Goal: Task Accomplishment & Management: Manage account settings

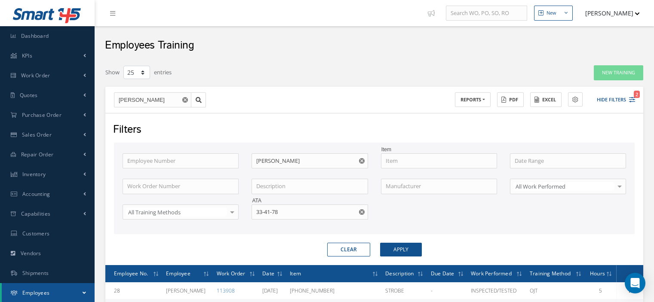
select select "25"
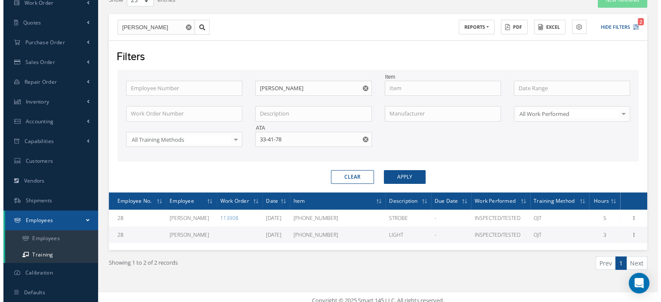
scroll to position [73, 0]
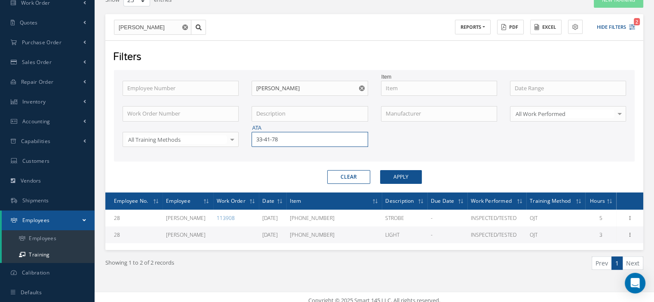
drag, startPoint x: 294, startPoint y: 142, endPoint x: 247, endPoint y: 140, distance: 46.9
click at [249, 139] on div "ATA 33-41-78" at bounding box center [309, 139] width 129 height 15
click at [258, 154] on span "33-41-78" at bounding box center [267, 155] width 22 height 8
click at [390, 179] on button "Apply" at bounding box center [401, 177] width 42 height 14
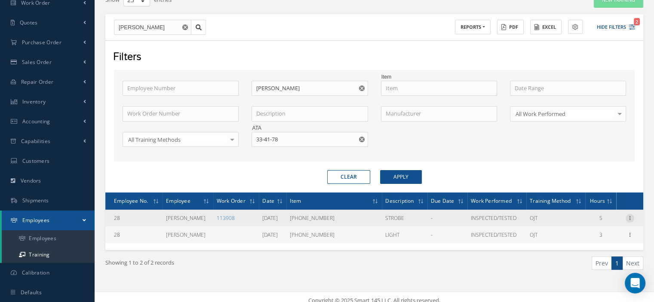
click at [631, 214] on icon at bounding box center [630, 217] width 9 height 7
click at [587, 232] on link "Print" at bounding box center [591, 234] width 68 height 11
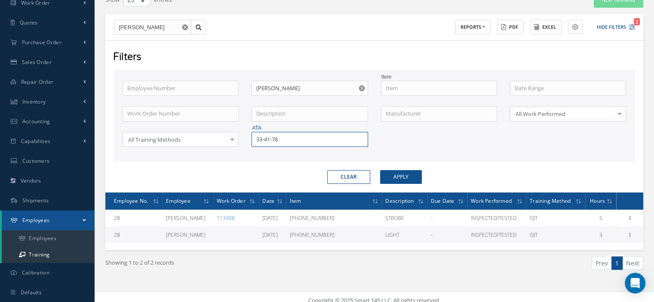
drag, startPoint x: 304, startPoint y: 141, endPoint x: 212, endPoint y: 136, distance: 91.7
click at [214, 136] on div "Employee Number Employee Name [PERSON_NAME] Item Work Order Number Description …" at bounding box center [374, 119] width 517 height 77
click at [261, 151] on span "33-42-06" at bounding box center [267, 155] width 22 height 8
click at [416, 175] on button "Apply" at bounding box center [401, 177] width 42 height 14
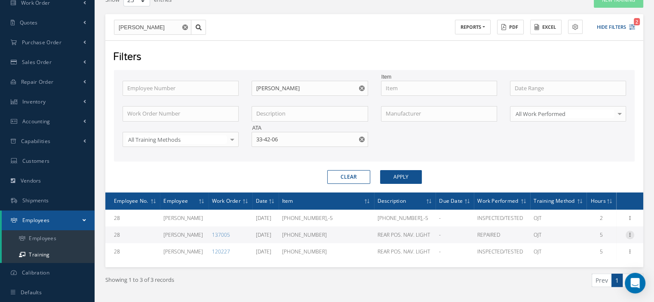
click at [628, 231] on icon at bounding box center [630, 234] width 9 height 7
click at [580, 247] on link "Print" at bounding box center [591, 251] width 68 height 11
drag, startPoint x: 291, startPoint y: 139, endPoint x: 223, endPoint y: 123, distance: 69.7
click at [224, 127] on div "Employee Number Employee Name [PERSON_NAME] Item Work Order Number Description …" at bounding box center [374, 119] width 517 height 77
click at [274, 152] on span "33-42-04" at bounding box center [267, 155] width 22 height 8
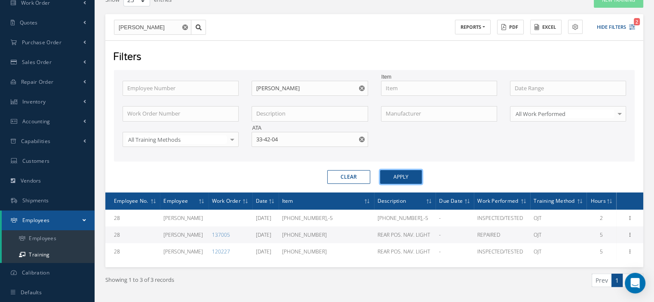
click at [396, 177] on button "Apply" at bounding box center [401, 177] width 42 height 14
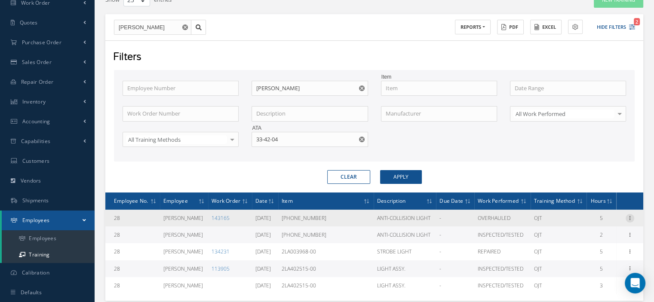
click at [632, 216] on icon at bounding box center [630, 217] width 9 height 7
click at [593, 232] on link "Print" at bounding box center [591, 234] width 68 height 11
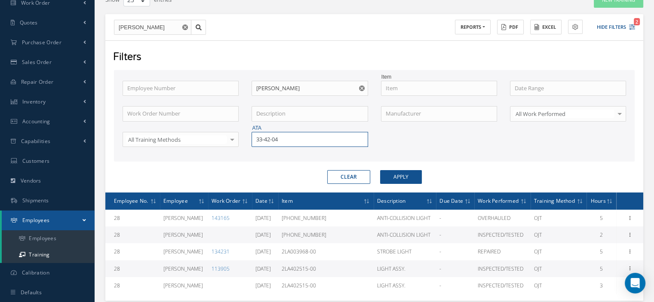
drag, startPoint x: 266, startPoint y: 134, endPoint x: 252, endPoint y: 137, distance: 14.4
click at [252, 136] on input "33-42-04" at bounding box center [310, 139] width 116 height 15
type input "33-51-53"
click at [271, 158] on div "33-51-53" at bounding box center [309, 154] width 115 height 15
click at [396, 178] on button "Apply" at bounding box center [401, 177] width 42 height 14
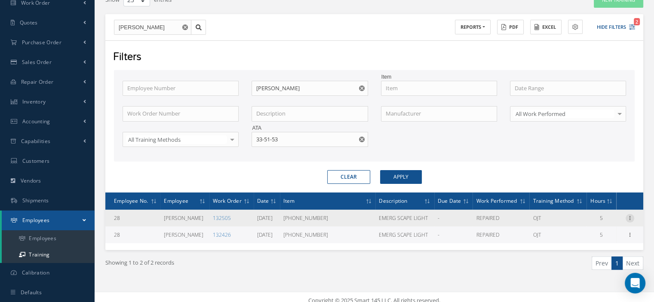
click at [629, 218] on icon at bounding box center [630, 217] width 9 height 7
click at [592, 225] on link "Edit" at bounding box center [591, 224] width 68 height 11
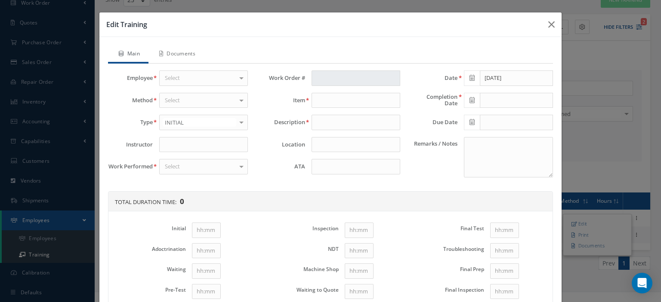
type input "[PERSON_NAME]"
type input "132505"
type input "[PHONE_NUMBER]"
type input "EMERG SCAPE LIGHT"
type input "33-51-53"
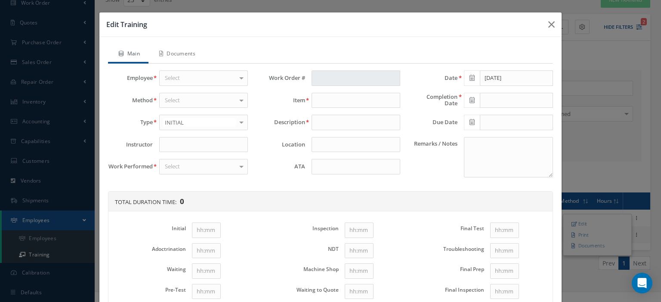
type input "[DATE]"
type textarea "Self-training under the supervision of the Chief Inspector"
type input "1"
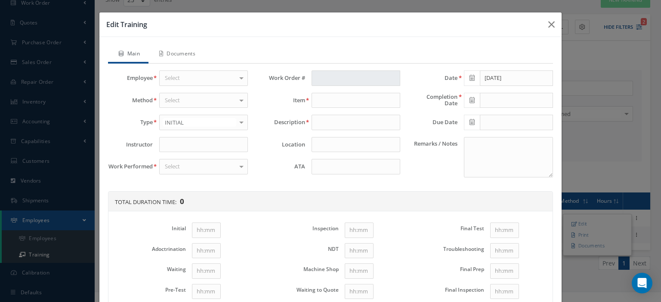
type input "1"
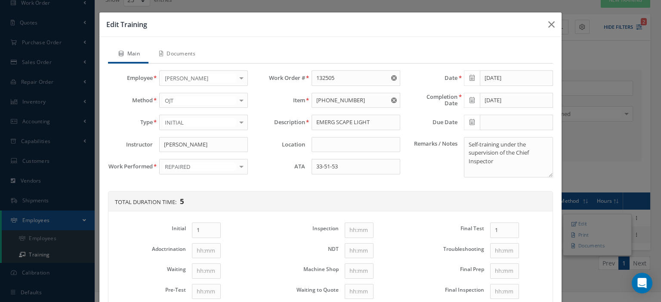
scroll to position [26, 0]
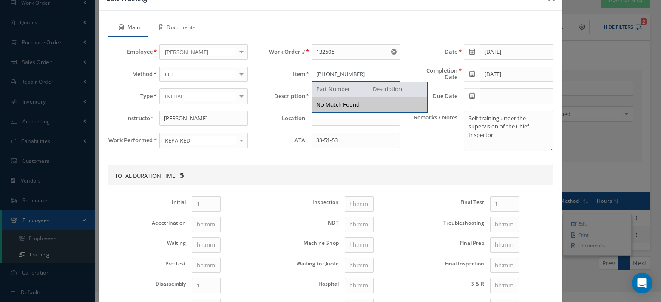
click at [363, 76] on input "[PHONE_NUMBER]" at bounding box center [355, 74] width 89 height 15
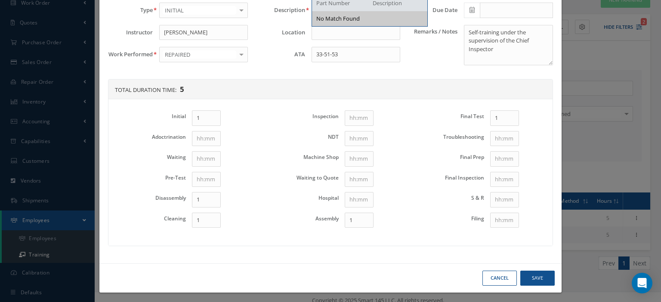
type input "[PHONE_NUMBER] serie"
click at [530, 273] on button "Save" at bounding box center [537, 278] width 34 height 15
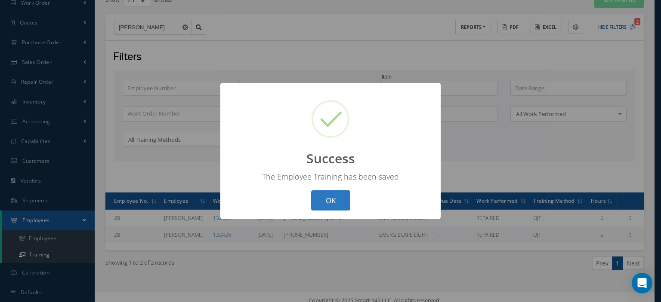
click at [326, 200] on button "OK" at bounding box center [330, 201] width 39 height 20
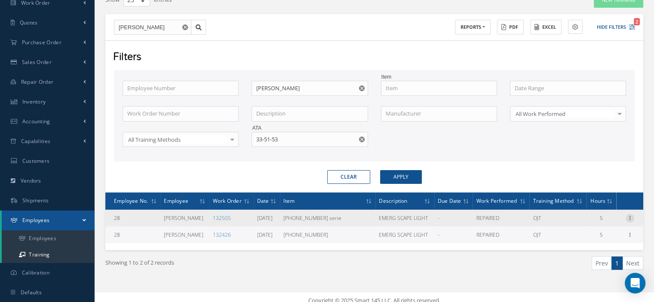
click at [631, 216] on icon at bounding box center [630, 217] width 9 height 7
click at [580, 235] on link "Print" at bounding box center [591, 234] width 68 height 11
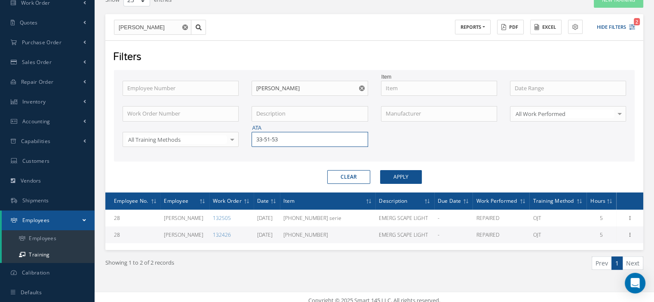
drag, startPoint x: 262, startPoint y: 137, endPoint x: 246, endPoint y: 137, distance: 15.5
click at [247, 137] on div "ATA 33-51-53" at bounding box center [309, 139] width 129 height 15
click at [271, 152] on span "33-51-52" at bounding box center [267, 155] width 22 height 8
click at [409, 179] on button "Apply" at bounding box center [401, 177] width 42 height 14
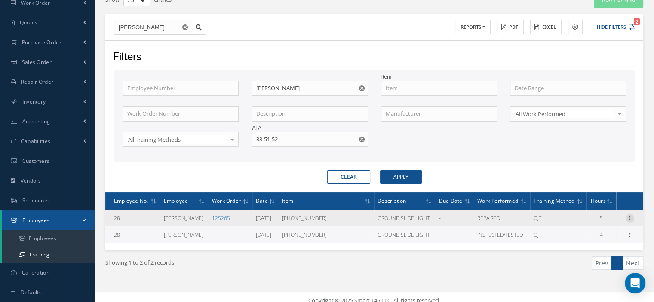
click at [630, 216] on icon at bounding box center [630, 217] width 9 height 7
click at [594, 236] on link "Print" at bounding box center [591, 234] width 68 height 11
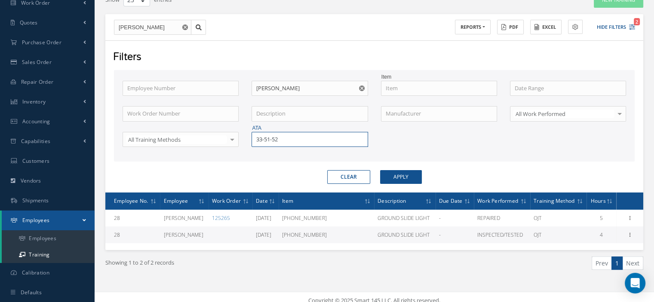
drag, startPoint x: 287, startPoint y: 144, endPoint x: 246, endPoint y: 138, distance: 40.9
click at [247, 138] on div "ATA 33-51-52" at bounding box center [309, 139] width 129 height 15
click at [269, 152] on span "33-42-13" at bounding box center [267, 155] width 22 height 8
click at [394, 175] on button "Apply" at bounding box center [401, 177] width 42 height 14
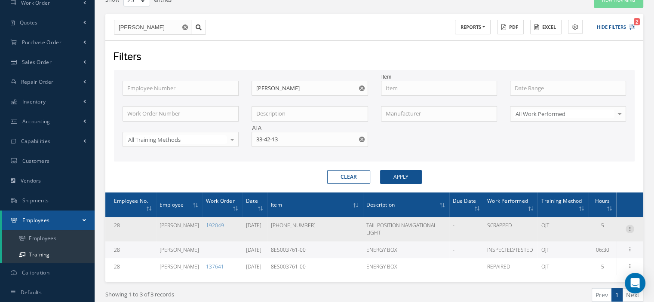
click at [626, 227] on icon at bounding box center [630, 228] width 9 height 7
click at [603, 241] on link "Print" at bounding box center [591, 245] width 68 height 11
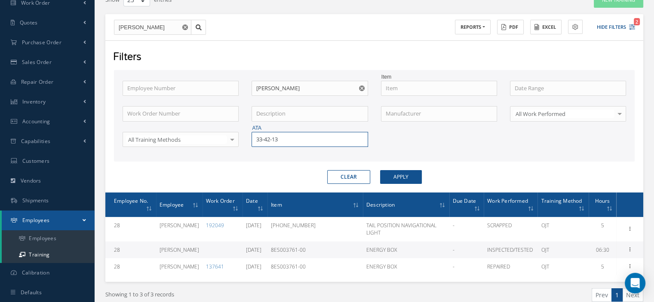
drag, startPoint x: 293, startPoint y: 140, endPoint x: 245, endPoint y: 145, distance: 48.8
click at [245, 144] on div "ATA 33-42-13" at bounding box center [309, 139] width 129 height 15
drag, startPoint x: 271, startPoint y: 152, endPoint x: 347, endPoint y: 185, distance: 83.0
click at [271, 152] on span "33-42-06" at bounding box center [267, 155] width 22 height 8
click at [396, 179] on button "Apply" at bounding box center [401, 177] width 42 height 14
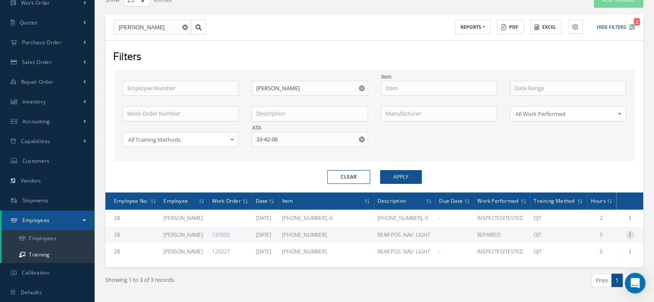
click at [629, 234] on icon at bounding box center [630, 234] width 9 height 7
click at [592, 247] on link "Print" at bounding box center [591, 251] width 68 height 11
click at [289, 138] on input "33-42-06" at bounding box center [310, 139] width 116 height 15
click at [281, 151] on div "33-42-03" at bounding box center [309, 155] width 107 height 9
click at [411, 175] on button "Apply" at bounding box center [401, 177] width 42 height 14
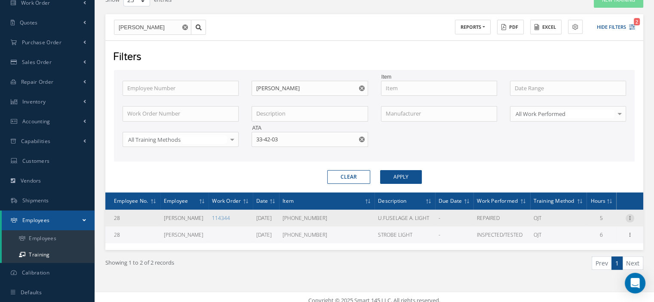
click at [630, 216] on icon at bounding box center [630, 217] width 9 height 7
click at [590, 230] on link "Print" at bounding box center [591, 234] width 68 height 11
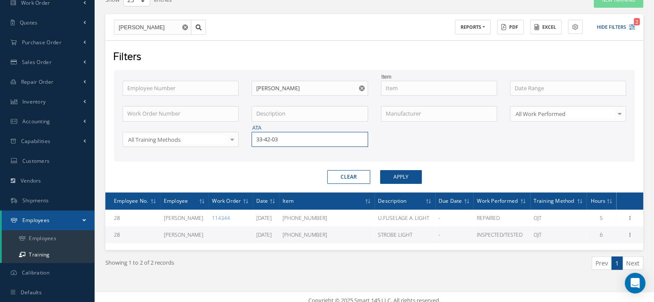
drag, startPoint x: 273, startPoint y: 136, endPoint x: 212, endPoint y: 134, distance: 60.7
click at [212, 134] on div "Employee Number Employee Name [PERSON_NAME] Item Work Order Number Description …" at bounding box center [374, 119] width 517 height 77
type input "33-42-74"
click at [265, 159] on div "33-42-74" at bounding box center [309, 154] width 115 height 15
click at [403, 176] on button "Apply" at bounding box center [401, 177] width 42 height 14
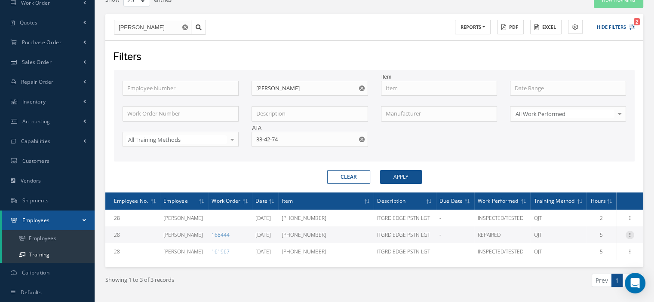
click at [629, 235] on icon at bounding box center [630, 234] width 9 height 7
click at [571, 241] on link "Edit" at bounding box center [591, 240] width 68 height 11
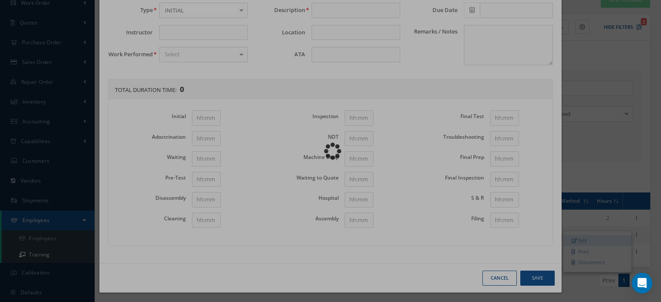
type input "[PERSON_NAME]"
type input "168444"
type input "[PHONE_NUMBER]"
type input "ITGRD EDGE PSTN LGT"
type input "33-42-74"
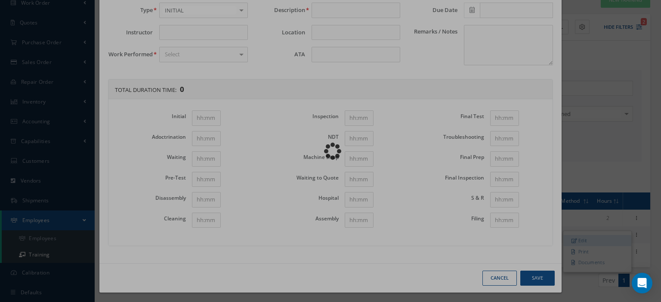
type input "[DATE]"
type textarea "Self-training under the supervision of the Chief Inspector"
type input "1"
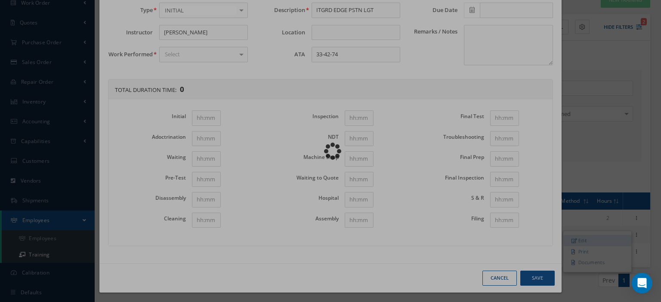
type input "1"
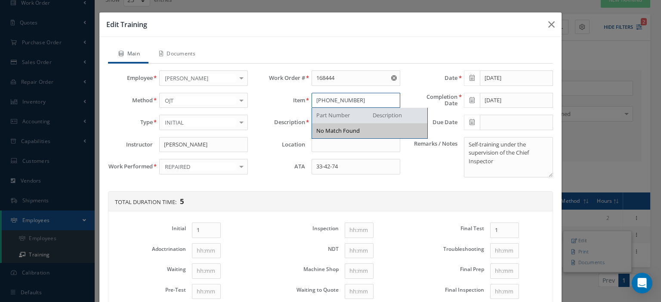
click at [351, 101] on input "[PHONE_NUMBER]" at bounding box center [355, 100] width 89 height 15
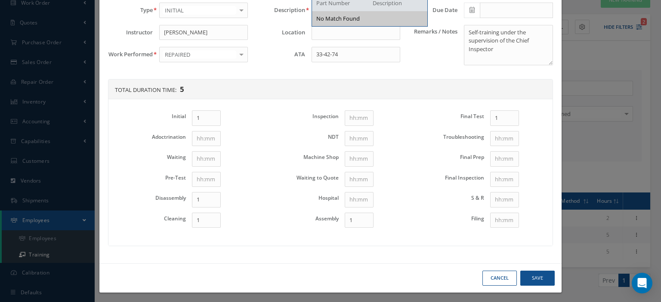
type input "[PHONE_NUMBER] serie"
click at [530, 277] on button "Save" at bounding box center [537, 278] width 34 height 15
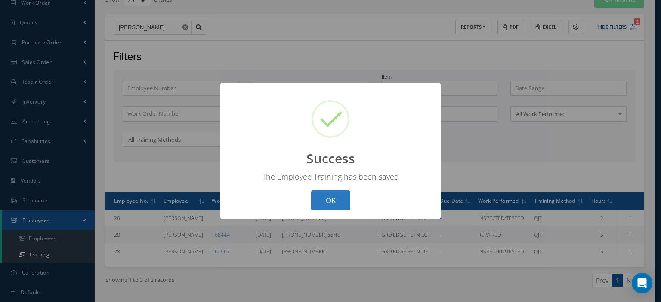
click at [326, 207] on button "OK" at bounding box center [330, 201] width 39 height 20
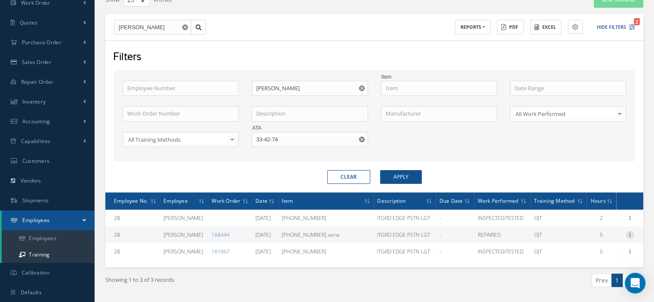
click at [629, 234] on icon at bounding box center [630, 234] width 9 height 7
click at [579, 249] on link "Print" at bounding box center [591, 251] width 68 height 11
drag, startPoint x: 306, startPoint y: 144, endPoint x: 232, endPoint y: 135, distance: 74.6
click at [232, 135] on div "Employee Number Employee Name [PERSON_NAME] Item Work Order Number Description …" at bounding box center [374, 119] width 517 height 77
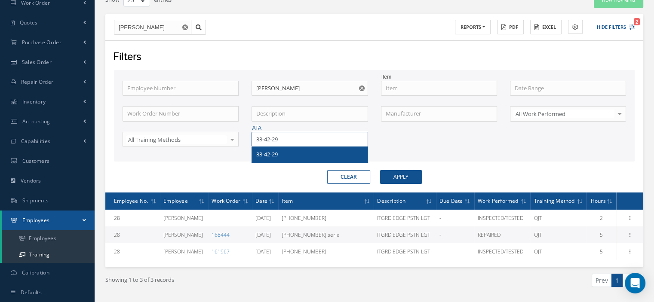
type input "33-42-29"
click at [264, 154] on span "33-42-29" at bounding box center [267, 155] width 22 height 8
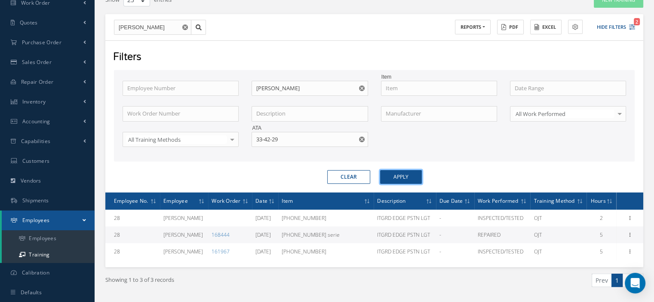
click at [410, 179] on button "Apply" at bounding box center [401, 177] width 42 height 14
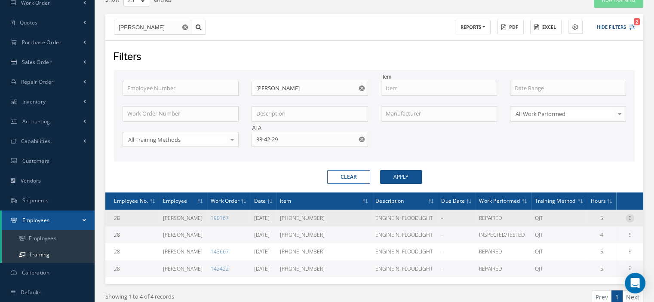
click at [628, 216] on icon at bounding box center [630, 217] width 9 height 7
click at [595, 223] on link "Edit" at bounding box center [591, 224] width 68 height 11
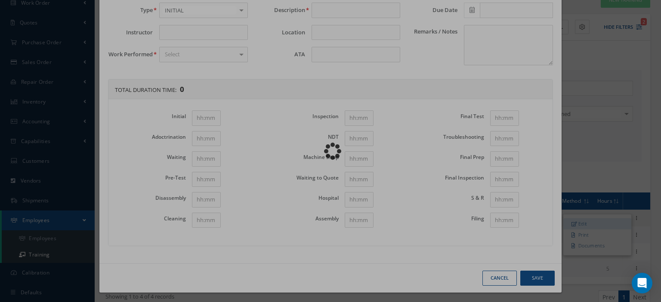
type input "[PERSON_NAME]"
type input "190167"
type input "[PHONE_NUMBER]"
type input "ENGINE N. FLOODLIGHT"
type input "33-42-29"
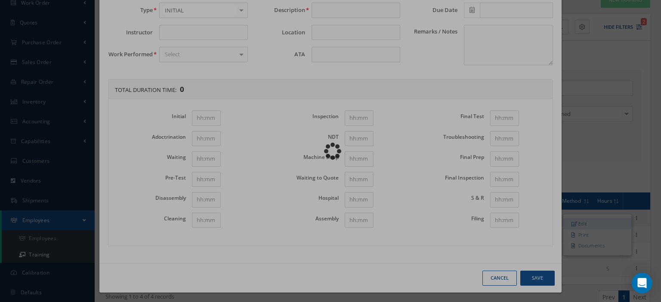
type input "[DATE]"
type textarea "Self-training under the supervision of the Chief Inspector"
type input "1"
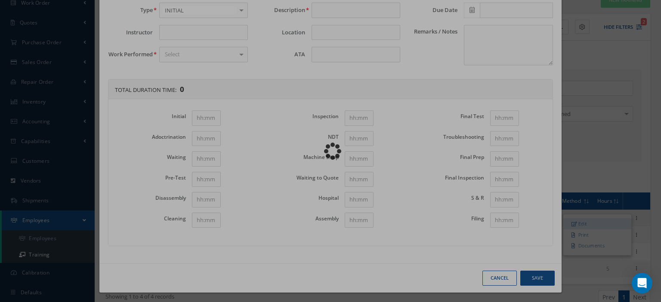
type input "1"
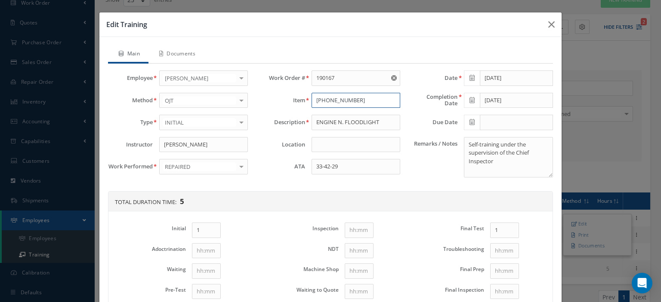
click at [345, 97] on input "[PHONE_NUMBER]" at bounding box center [355, 100] width 89 height 15
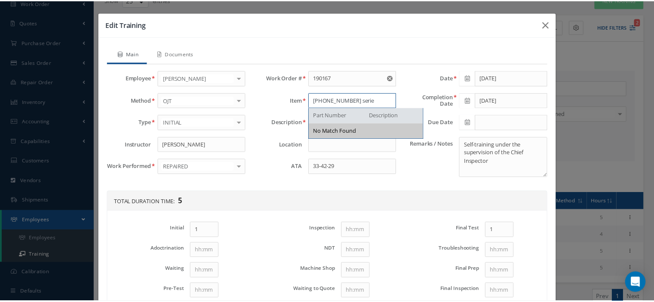
scroll to position [112, 0]
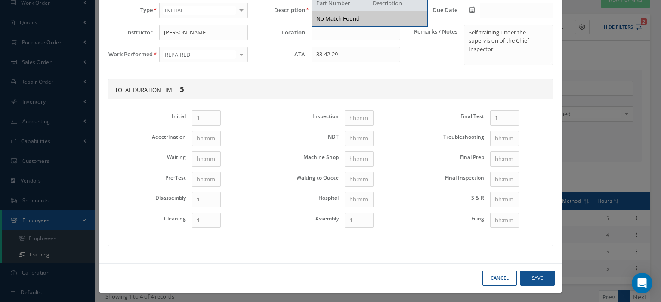
type input "[PHONE_NUMBER] serie"
click at [526, 275] on button "Save" at bounding box center [537, 278] width 34 height 15
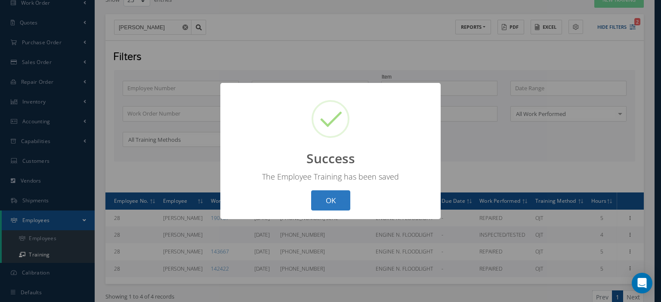
click at [340, 207] on button "OK" at bounding box center [330, 201] width 39 height 20
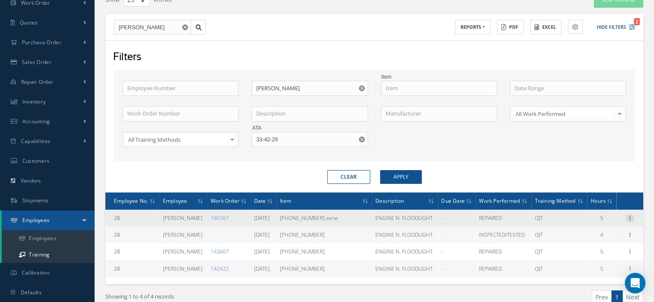
click at [630, 215] on icon at bounding box center [630, 217] width 9 height 7
click at [582, 232] on link "Print" at bounding box center [591, 234] width 68 height 11
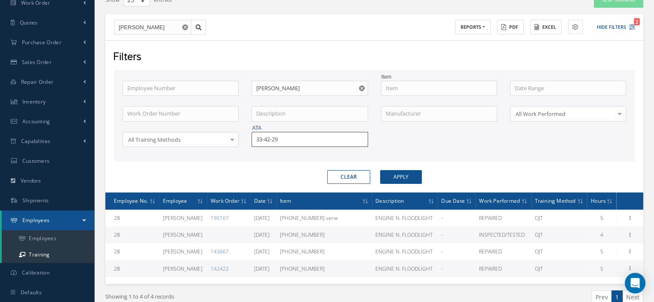
drag, startPoint x: 285, startPoint y: 140, endPoint x: 247, endPoint y: 143, distance: 38.4
click at [248, 143] on div "ATA 33-42-29" at bounding box center [309, 139] width 129 height 15
click at [287, 155] on div "33-42-28" at bounding box center [309, 155] width 107 height 9
click at [389, 181] on button "Apply" at bounding box center [401, 177] width 42 height 14
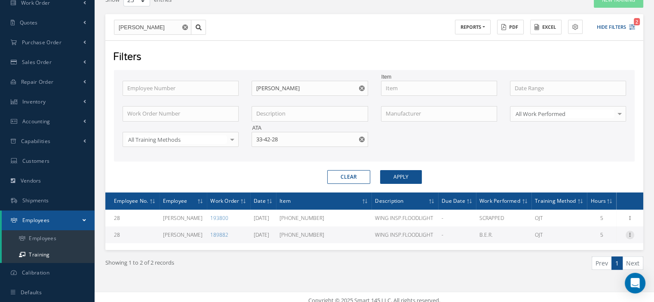
click at [631, 234] on icon at bounding box center [630, 234] width 9 height 7
click at [592, 253] on link "Print" at bounding box center [591, 251] width 68 height 11
drag, startPoint x: 298, startPoint y: 142, endPoint x: 255, endPoint y: 139, distance: 43.1
click at [255, 139] on input "33-42-28" at bounding box center [310, 139] width 116 height 15
click at [259, 149] on div "33-42-36" at bounding box center [309, 154] width 115 height 15
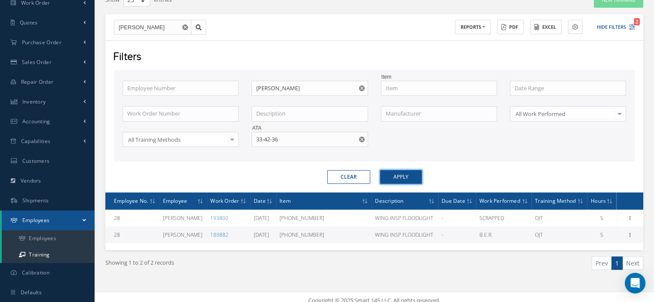
click at [398, 176] on button "Apply" at bounding box center [401, 177] width 42 height 14
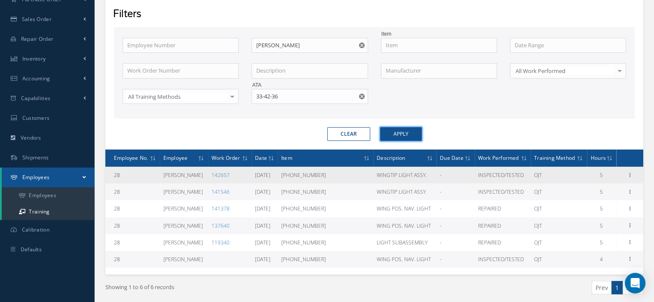
scroll to position [146, 0]
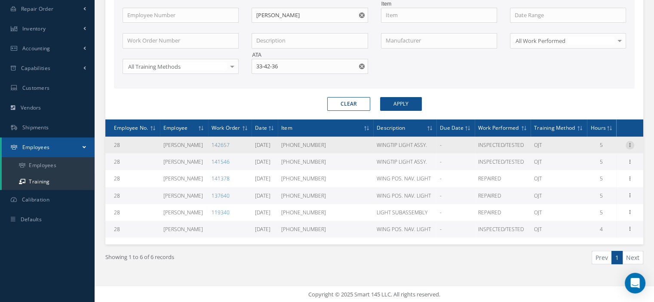
click at [631, 143] on icon at bounding box center [630, 144] width 9 height 7
click at [585, 159] on link "Print" at bounding box center [591, 161] width 68 height 11
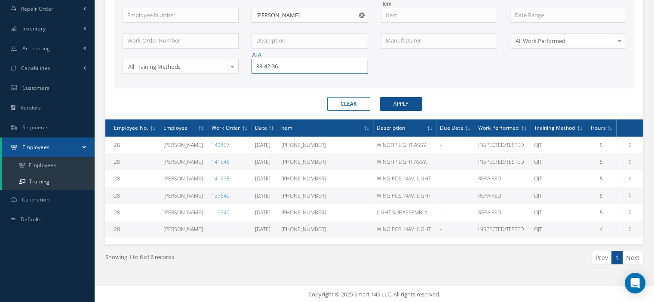
drag, startPoint x: 286, startPoint y: 67, endPoint x: 232, endPoint y: 72, distance: 54.0
click at [232, 72] on div "Employee Number Employee Name [PERSON_NAME] Item Work Order Number Description …" at bounding box center [374, 46] width 517 height 77
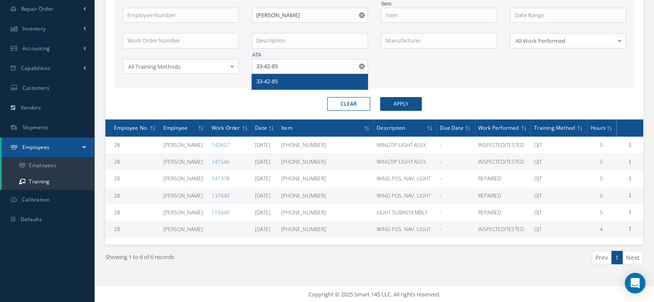
drag, startPoint x: 257, startPoint y: 79, endPoint x: 268, endPoint y: 82, distance: 12.0
click at [257, 79] on span "33-42-85" at bounding box center [267, 81] width 22 height 8
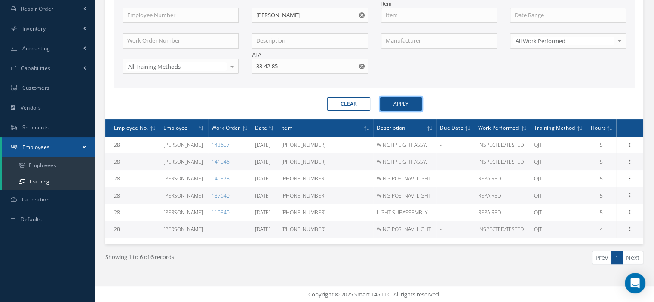
click at [391, 105] on button "Apply" at bounding box center [401, 104] width 42 height 14
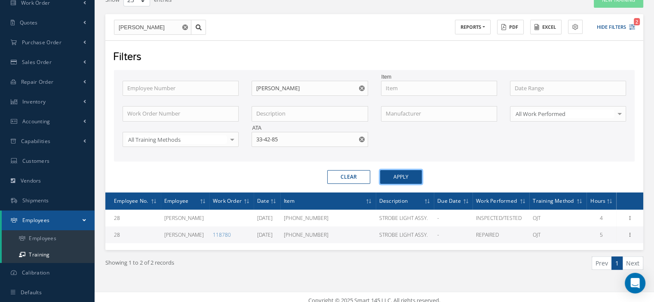
scroll to position [78, 0]
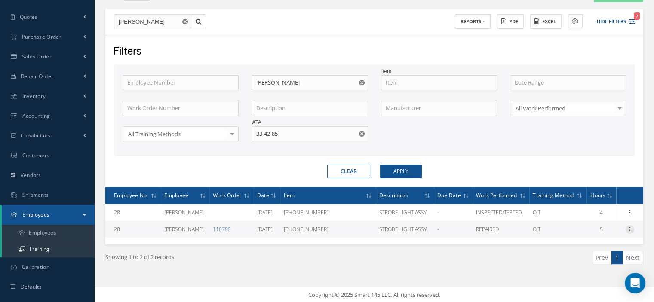
click at [628, 229] on icon at bounding box center [630, 228] width 9 height 7
click at [594, 243] on link "Print" at bounding box center [591, 246] width 68 height 11
drag, startPoint x: 284, startPoint y: 134, endPoint x: 245, endPoint y: 136, distance: 38.8
click at [245, 136] on div "ATA 33-42-85" at bounding box center [309, 133] width 129 height 15
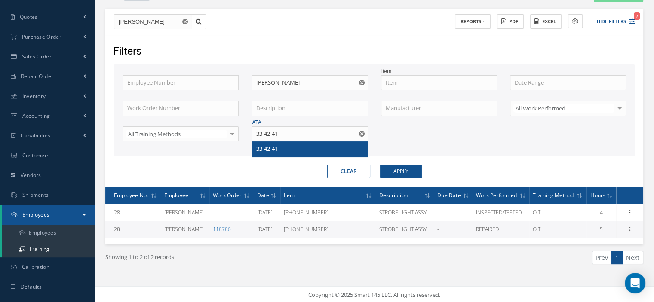
click at [271, 145] on span "33-42-41" at bounding box center [267, 149] width 22 height 8
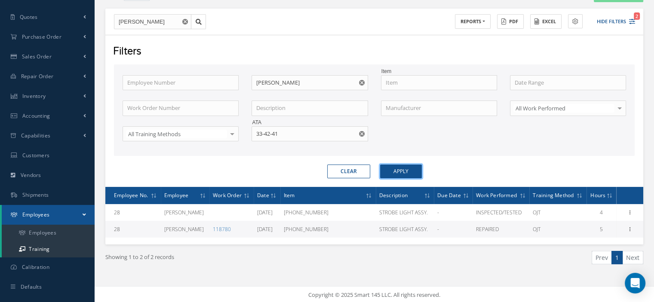
click at [393, 170] on button "Apply" at bounding box center [401, 172] width 42 height 14
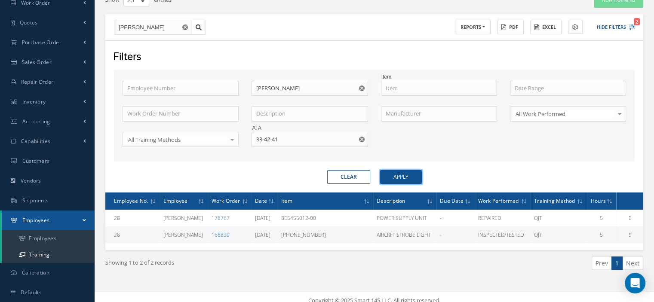
scroll to position [78, 0]
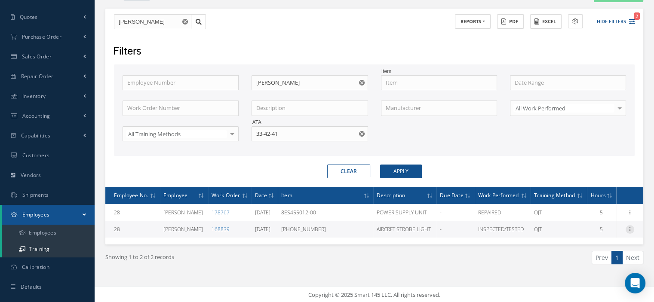
click at [630, 228] on icon at bounding box center [630, 228] width 9 height 7
click at [594, 242] on link "Print" at bounding box center [591, 246] width 68 height 11
drag, startPoint x: 298, startPoint y: 137, endPoint x: 266, endPoint y: 139, distance: 31.9
click at [266, 139] on input "33-42-41" at bounding box center [310, 133] width 116 height 15
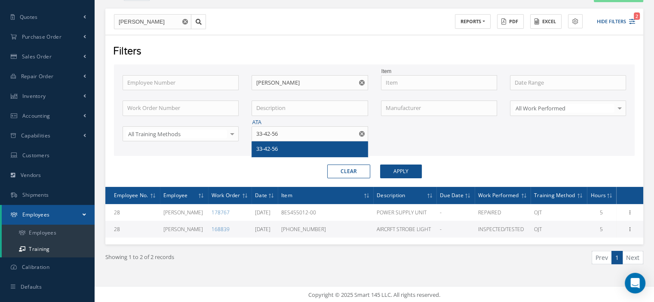
drag, startPoint x: 268, startPoint y: 144, endPoint x: 287, endPoint y: 141, distance: 19.1
click at [268, 145] on div "33-42-56" at bounding box center [309, 149] width 107 height 9
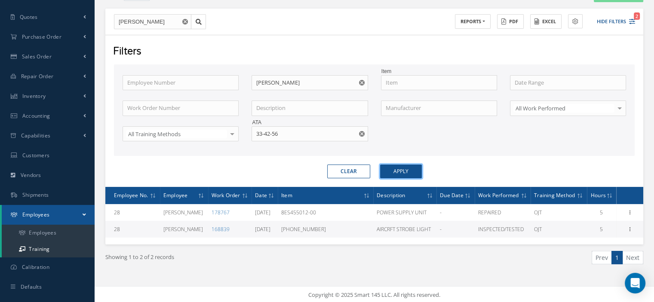
click at [408, 171] on button "Apply" at bounding box center [401, 172] width 42 height 14
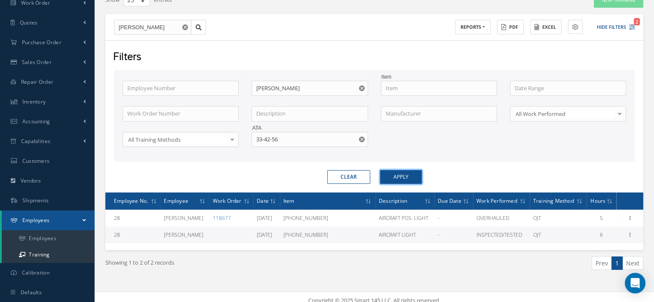
scroll to position [78, 0]
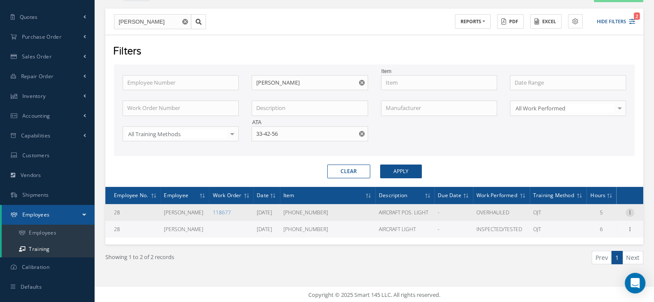
click at [631, 213] on icon at bounding box center [630, 212] width 9 height 7
click at [589, 228] on link "Print" at bounding box center [591, 229] width 68 height 11
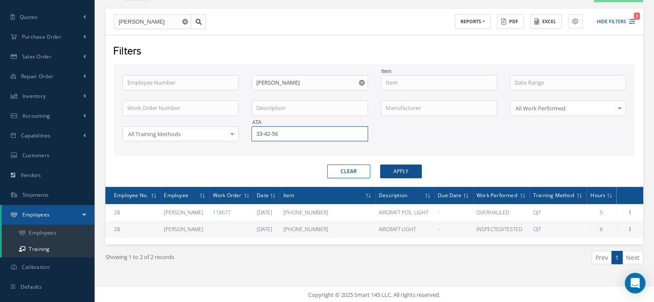
drag, startPoint x: 285, startPoint y: 134, endPoint x: 257, endPoint y: 134, distance: 28.0
click at [257, 134] on input "33-42-56" at bounding box center [310, 133] width 116 height 15
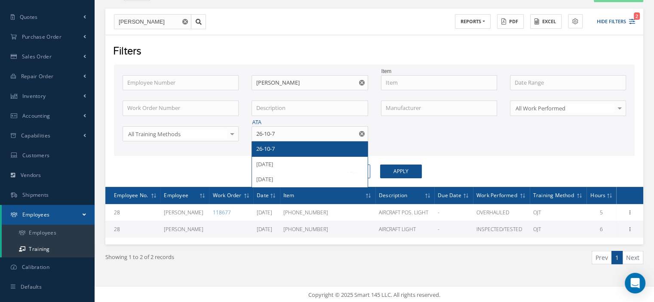
click at [271, 152] on span "26-10-7" at bounding box center [265, 149] width 18 height 8
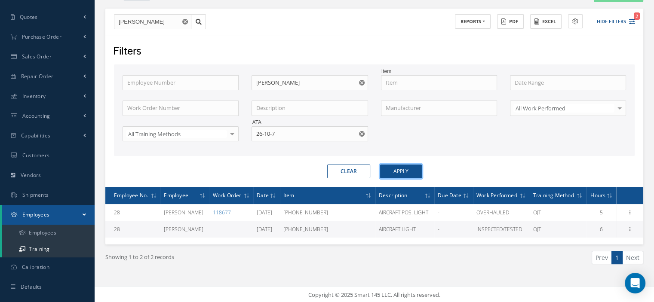
click at [397, 172] on button "Apply" at bounding box center [401, 172] width 42 height 14
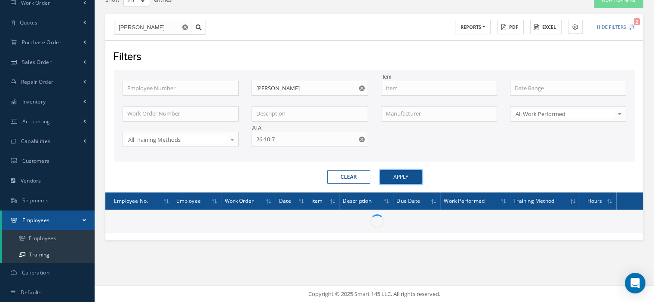
scroll to position [78, 0]
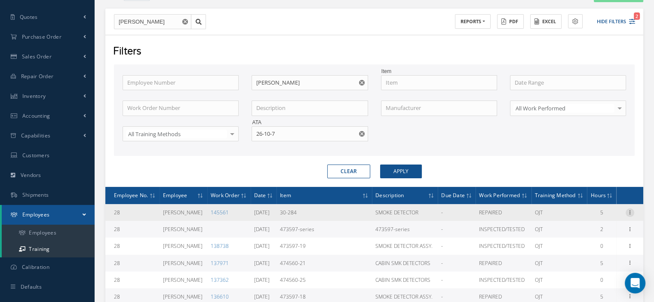
click at [628, 212] on icon at bounding box center [630, 212] width 9 height 7
click at [594, 228] on link "Print" at bounding box center [591, 229] width 68 height 11
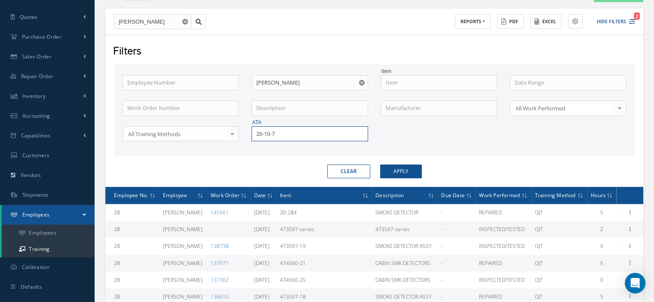
drag, startPoint x: 280, startPoint y: 135, endPoint x: 249, endPoint y: 133, distance: 31.4
click at [249, 133] on div "ATA 26-10-7" at bounding box center [309, 133] width 129 height 15
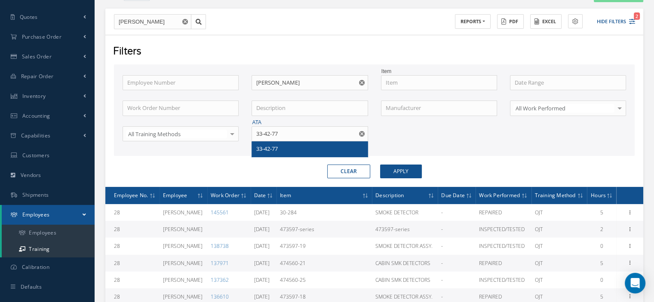
click at [271, 148] on span "33-42-77" at bounding box center [267, 149] width 22 height 8
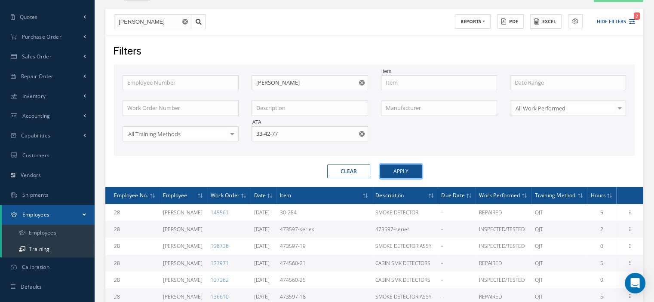
click at [399, 175] on button "Apply" at bounding box center [401, 172] width 42 height 14
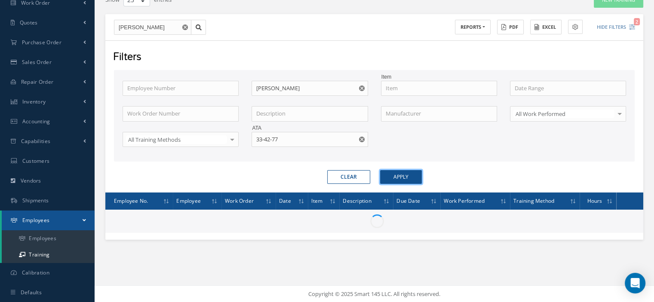
scroll to position [78, 0]
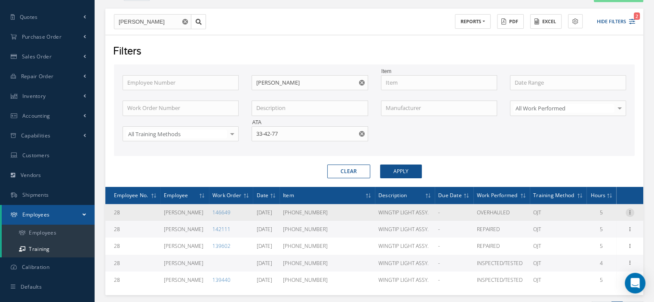
click at [627, 210] on icon at bounding box center [630, 212] width 9 height 7
click at [595, 228] on link "Print" at bounding box center [591, 229] width 68 height 11
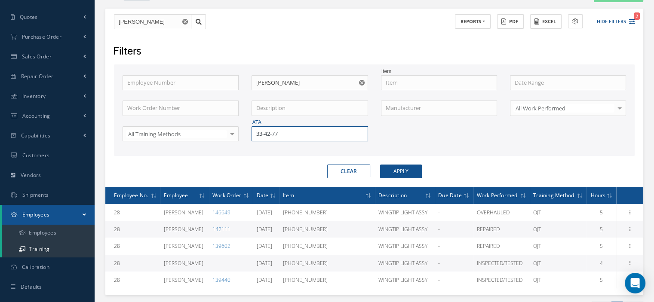
drag, startPoint x: 299, startPoint y: 131, endPoint x: 248, endPoint y: 130, distance: 51.2
click at [248, 130] on div "ATA 33-42-77" at bounding box center [309, 133] width 129 height 15
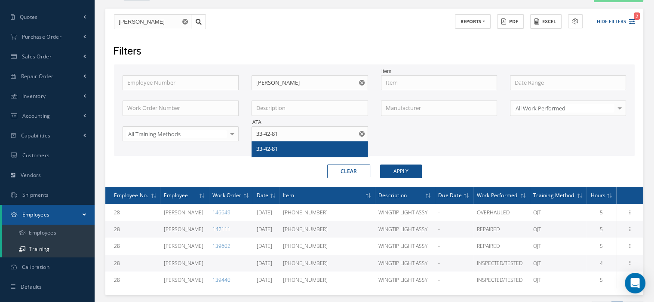
click at [282, 150] on div "33-42-81" at bounding box center [309, 149] width 107 height 9
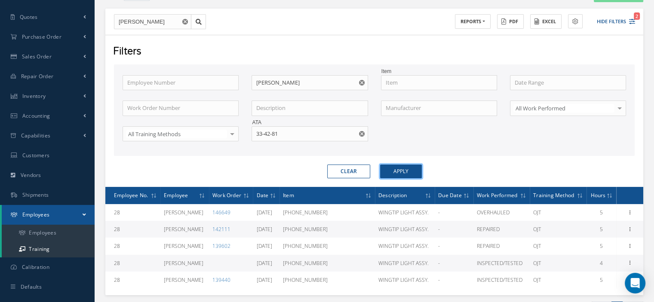
click at [405, 172] on button "Apply" at bounding box center [401, 172] width 42 height 14
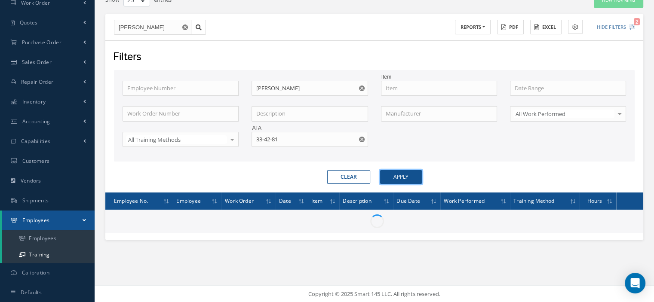
scroll to position [78, 0]
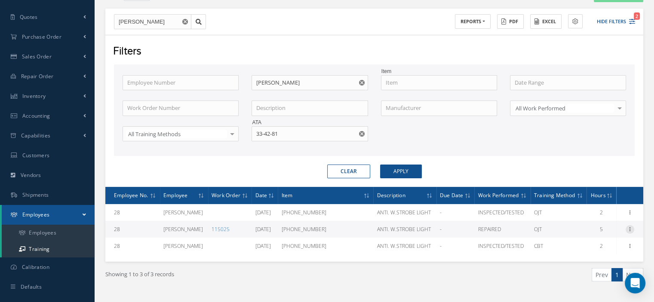
click at [629, 228] on icon at bounding box center [630, 228] width 9 height 7
click at [594, 243] on link "Print" at bounding box center [591, 246] width 68 height 11
drag, startPoint x: 285, startPoint y: 133, endPoint x: 228, endPoint y: 135, distance: 57.2
click at [228, 135] on div "Employee Number Employee Name [PERSON_NAME] Item Work Order Number Description …" at bounding box center [374, 113] width 517 height 77
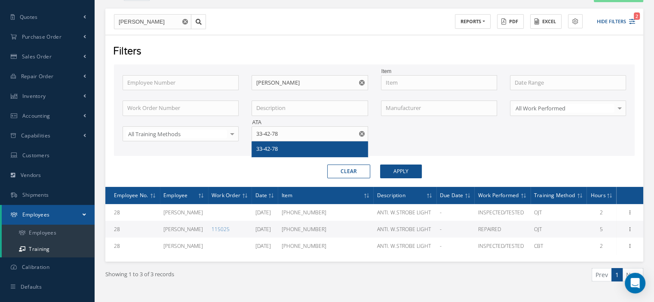
click at [272, 147] on span "33-42-78" at bounding box center [267, 149] width 22 height 8
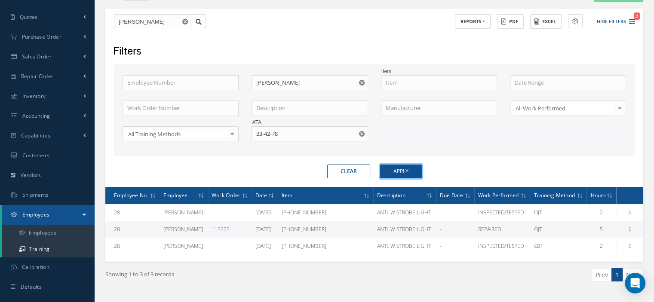
click at [395, 169] on button "Apply" at bounding box center [401, 172] width 42 height 14
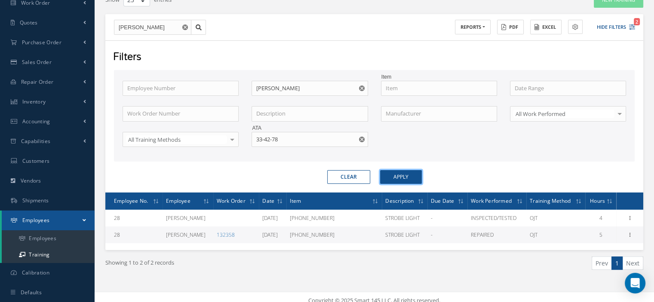
scroll to position [78, 0]
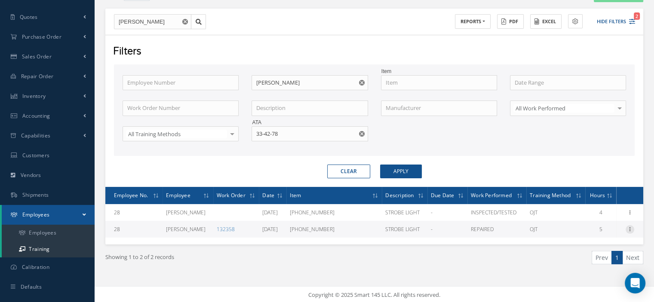
click at [631, 229] on icon at bounding box center [630, 228] width 9 height 7
click at [587, 243] on link "Print" at bounding box center [591, 246] width 68 height 11
drag, startPoint x: 289, startPoint y: 134, endPoint x: 256, endPoint y: 131, distance: 33.2
click at [256, 131] on input "33-42-78" at bounding box center [310, 133] width 116 height 15
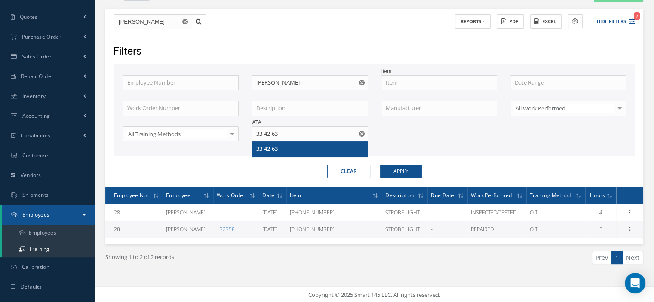
drag, startPoint x: 273, startPoint y: 154, endPoint x: 272, endPoint y: 148, distance: 5.2
click at [273, 153] on div "33-42-63" at bounding box center [309, 149] width 115 height 15
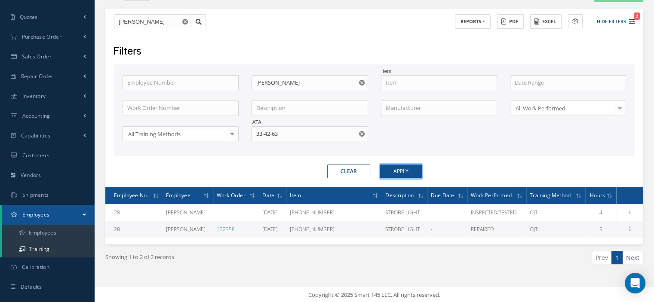
click at [403, 175] on button "Apply" at bounding box center [401, 172] width 42 height 14
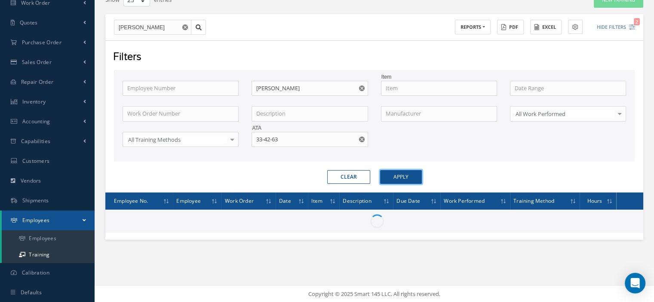
scroll to position [78, 0]
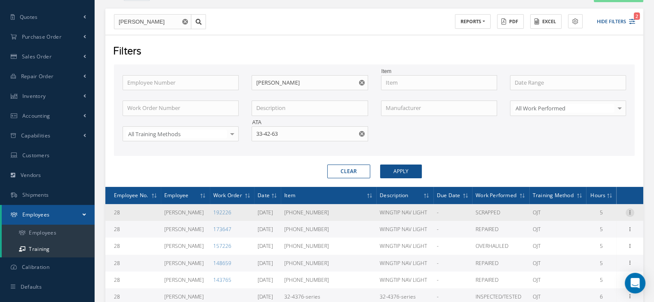
click at [629, 209] on icon at bounding box center [630, 212] width 9 height 7
click at [584, 228] on link "Print" at bounding box center [591, 229] width 68 height 11
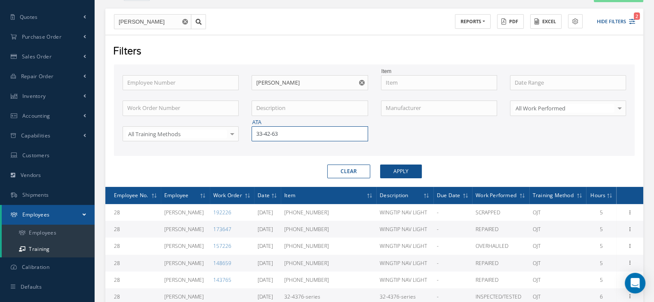
drag, startPoint x: 298, startPoint y: 137, endPoint x: 255, endPoint y: 136, distance: 42.6
click at [255, 136] on input "33-42-63" at bounding box center [310, 133] width 116 height 15
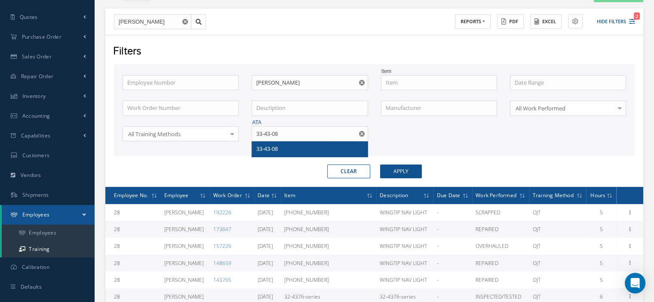
click at [264, 145] on div "33-43-08" at bounding box center [309, 149] width 107 height 9
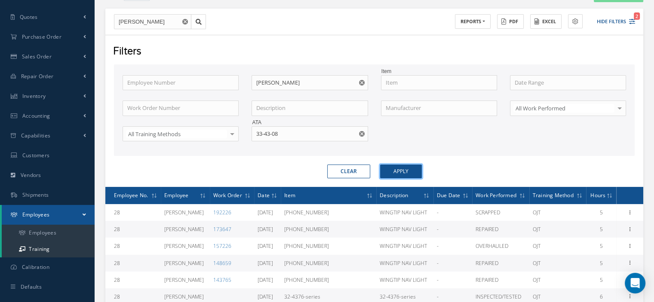
click at [389, 170] on button "Apply" at bounding box center [401, 172] width 42 height 14
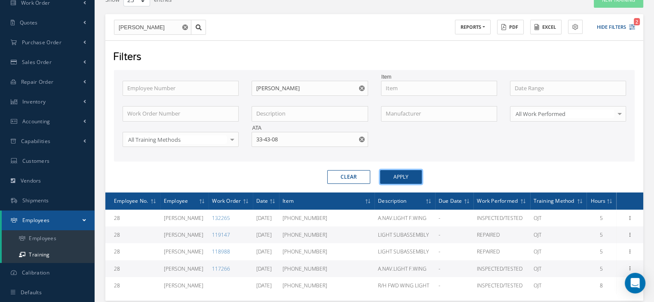
scroll to position [78, 0]
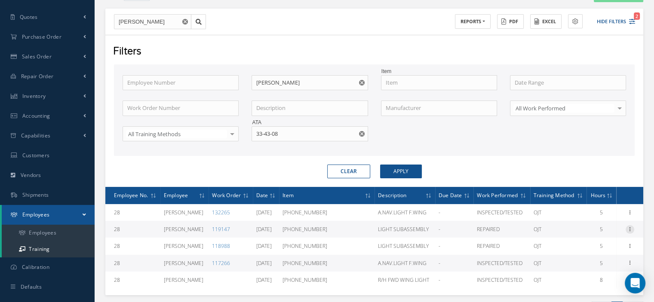
click at [629, 225] on icon at bounding box center [630, 228] width 9 height 7
click at [585, 246] on link "Print" at bounding box center [591, 246] width 68 height 11
drag, startPoint x: 289, startPoint y: 134, endPoint x: 248, endPoint y: 135, distance: 41.7
click at [248, 135] on div "ATA 33-43-08" at bounding box center [309, 133] width 129 height 15
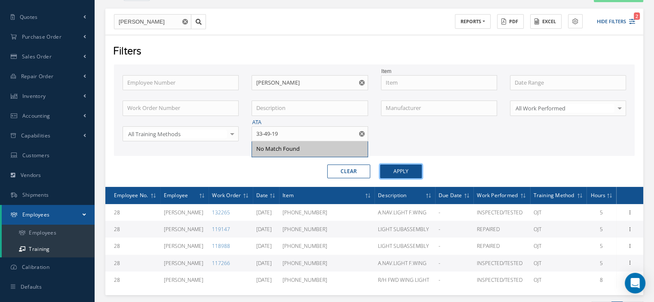
click at [392, 167] on button "Apply" at bounding box center [401, 172] width 42 height 14
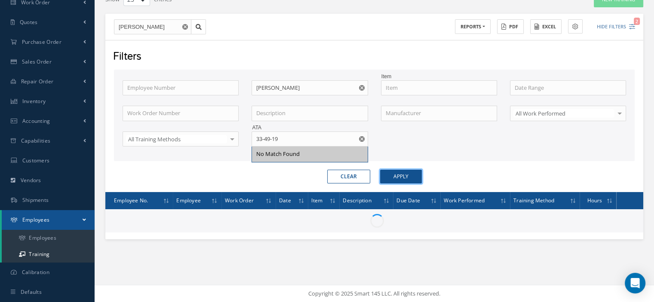
scroll to position [73, 0]
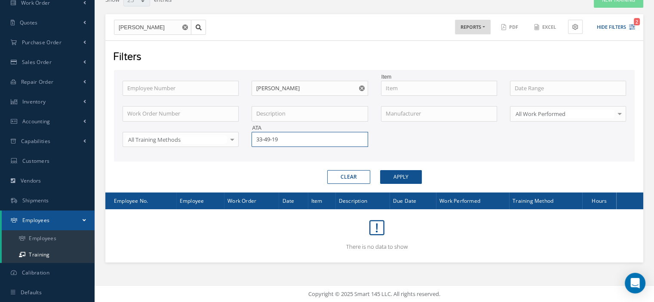
click at [270, 136] on input "33-49-19" at bounding box center [310, 139] width 116 height 15
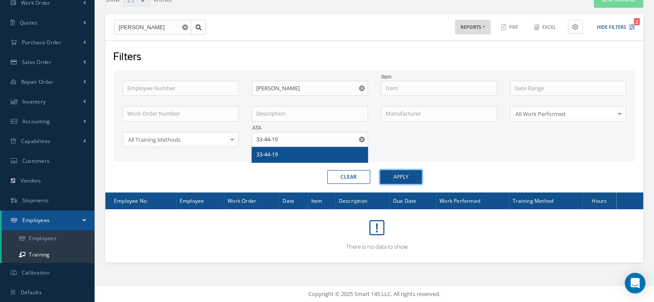
click at [393, 177] on button "Apply" at bounding box center [401, 177] width 42 height 14
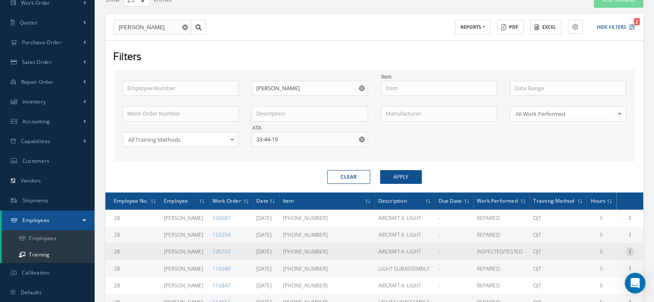
click at [631, 248] on icon at bounding box center [630, 251] width 9 height 7
click at [591, 265] on link "Print" at bounding box center [591, 268] width 68 height 11
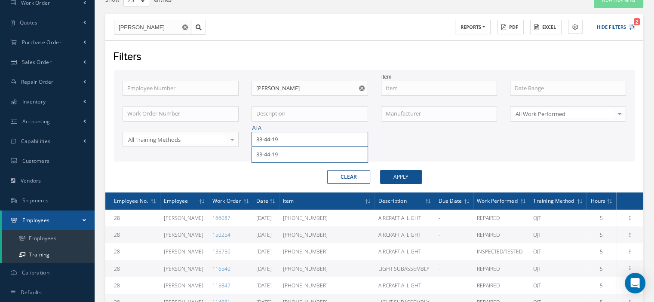
drag, startPoint x: 286, startPoint y: 140, endPoint x: 253, endPoint y: 139, distance: 33.1
click at [253, 139] on input "33-44-19" at bounding box center [310, 139] width 116 height 15
click at [333, 155] on div "33-44-15" at bounding box center [309, 155] width 107 height 9
click at [390, 175] on button "Apply" at bounding box center [401, 177] width 42 height 14
click at [628, 233] on icon at bounding box center [630, 234] width 9 height 7
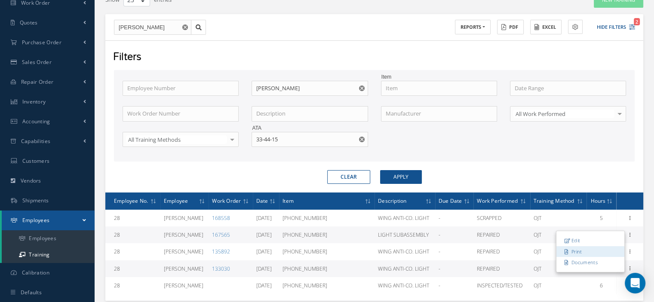
click at [591, 250] on link "Print" at bounding box center [591, 251] width 68 height 11
drag, startPoint x: 296, startPoint y: 139, endPoint x: 243, endPoint y: 140, distance: 52.9
click at [243, 139] on div "Employee Number Employee Name [PERSON_NAME] Item Work Order Number Description …" at bounding box center [374, 119] width 517 height 77
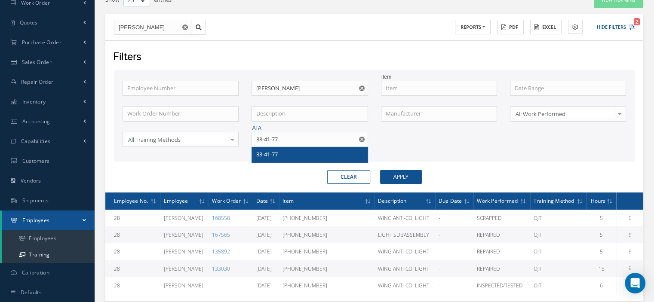
click at [262, 147] on div "33-41-77" at bounding box center [309, 154] width 115 height 15
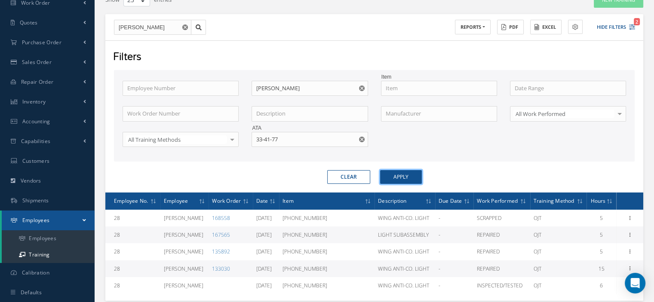
click at [385, 176] on button "Apply" at bounding box center [401, 177] width 42 height 14
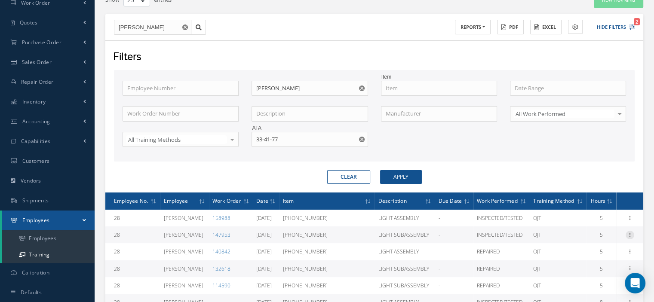
click at [628, 232] on icon at bounding box center [630, 234] width 9 height 7
click at [596, 249] on link "Print" at bounding box center [591, 251] width 68 height 11
drag, startPoint x: 298, startPoint y: 141, endPoint x: 252, endPoint y: 137, distance: 46.2
click at [252, 137] on input "33-41-77" at bounding box center [310, 139] width 116 height 15
click at [272, 151] on span "33-44-24" at bounding box center [267, 155] width 22 height 8
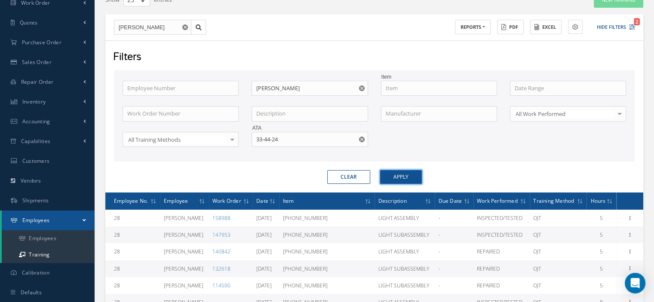
click at [408, 178] on button "Apply" at bounding box center [401, 177] width 42 height 14
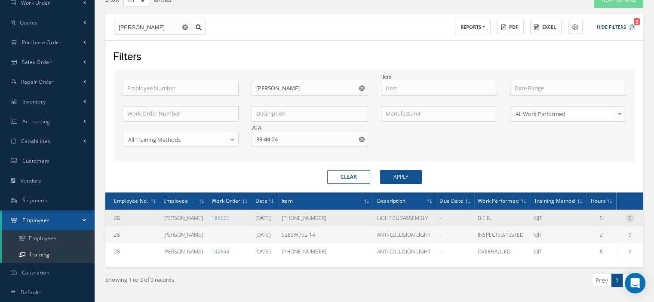
click at [632, 218] on icon at bounding box center [630, 217] width 9 height 7
click at [587, 233] on link "Print" at bounding box center [591, 234] width 68 height 11
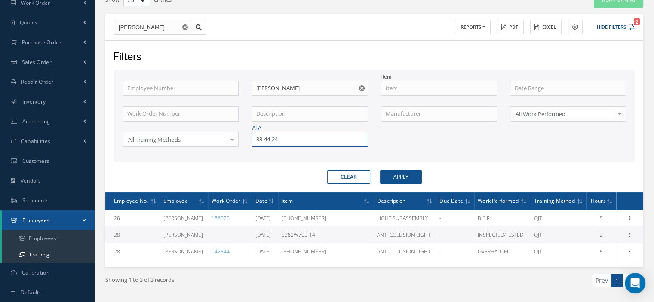
drag, startPoint x: 286, startPoint y: 135, endPoint x: 252, endPoint y: 132, distance: 34.1
click at [253, 132] on input "33-44-24" at bounding box center [310, 139] width 116 height 15
click at [301, 156] on div "77-10-33" at bounding box center [309, 155] width 107 height 9
click at [390, 175] on button "Apply" at bounding box center [401, 177] width 42 height 14
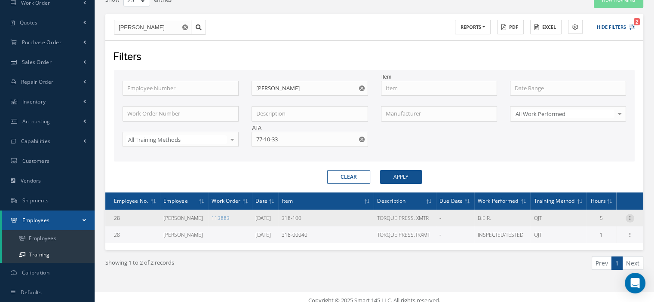
click at [630, 216] on icon at bounding box center [630, 217] width 9 height 7
click at [582, 234] on link "Print" at bounding box center [591, 234] width 68 height 11
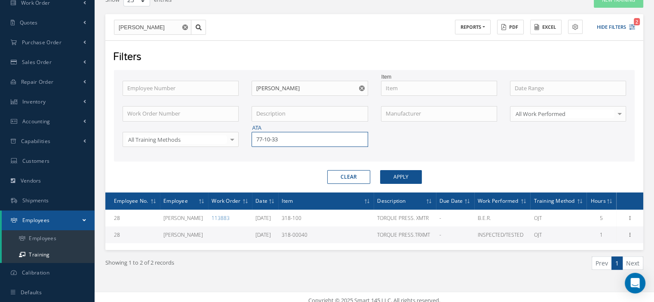
drag, startPoint x: 282, startPoint y: 139, endPoint x: 261, endPoint y: 137, distance: 21.7
click at [261, 137] on input "77-10-33" at bounding box center [310, 139] width 116 height 15
type input "7"
click at [274, 154] on span "33-42-05" at bounding box center [267, 155] width 22 height 8
click at [394, 175] on button "Apply" at bounding box center [401, 177] width 42 height 14
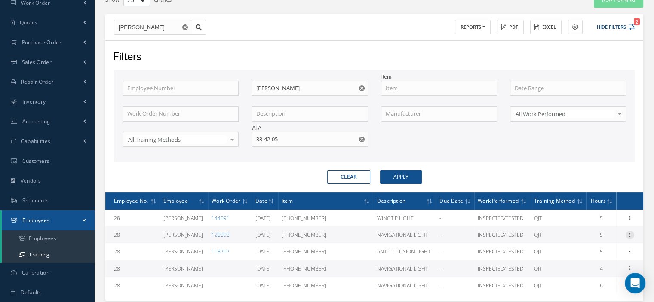
click at [629, 232] on icon at bounding box center [630, 234] width 9 height 7
click at [592, 249] on link "Print" at bounding box center [591, 251] width 68 height 11
drag, startPoint x: 283, startPoint y: 140, endPoint x: 251, endPoint y: 144, distance: 31.6
click at [252, 144] on input "33-42-05" at bounding box center [310, 139] width 116 height 15
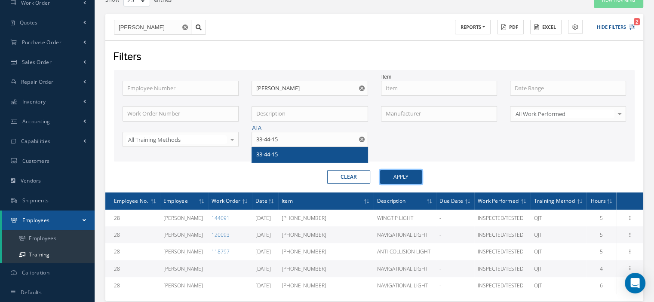
drag, startPoint x: 395, startPoint y: 172, endPoint x: 399, endPoint y: 175, distance: 4.9
click at [397, 173] on button "Apply" at bounding box center [401, 177] width 42 height 14
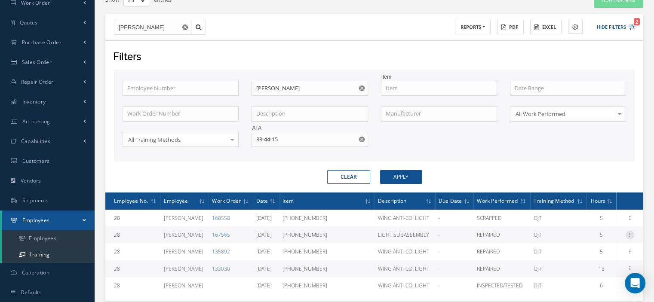
click at [631, 232] on icon at bounding box center [630, 234] width 9 height 7
click at [586, 248] on link "Print" at bounding box center [591, 251] width 68 height 11
drag, startPoint x: 276, startPoint y: 142, endPoint x: 259, endPoint y: 143, distance: 16.4
click at [259, 143] on input "33-44-15" at bounding box center [310, 139] width 116 height 15
type input "3"
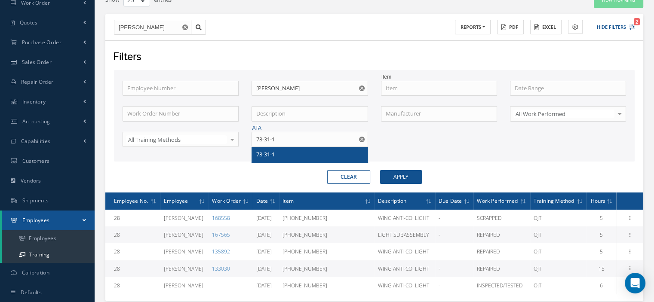
click at [277, 151] on div "73-31-1" at bounding box center [309, 155] width 107 height 9
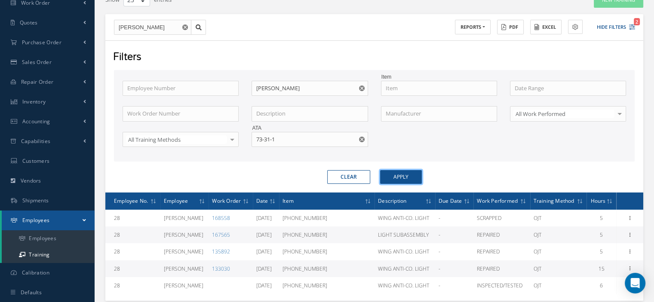
click at [409, 172] on button "Apply" at bounding box center [401, 177] width 42 height 14
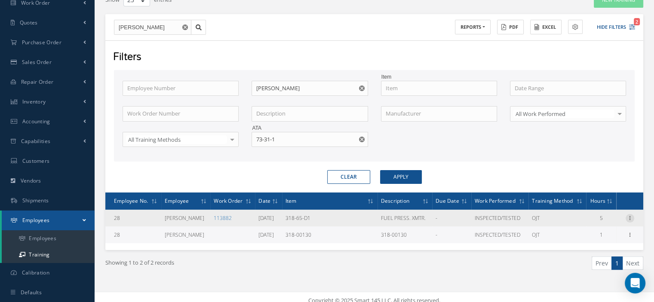
click at [631, 214] on icon at bounding box center [630, 217] width 9 height 7
click at [590, 232] on link "Print" at bounding box center [591, 234] width 68 height 11
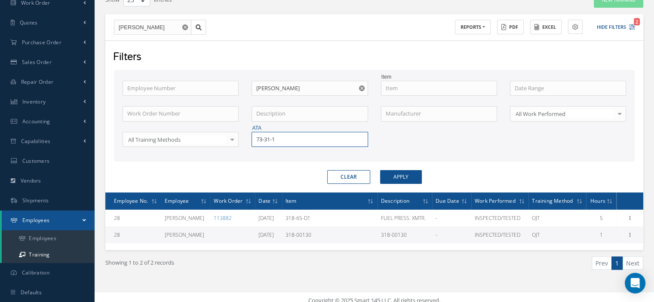
drag, startPoint x: 291, startPoint y: 143, endPoint x: 240, endPoint y: 134, distance: 52.1
click at [241, 132] on div "Employee Number Employee Name [PERSON_NAME] Item Work Order Number Description …" at bounding box center [374, 119] width 517 height 77
click at [256, 154] on div "33-42-36" at bounding box center [309, 154] width 115 height 15
click at [395, 179] on button "Apply" at bounding box center [401, 177] width 42 height 14
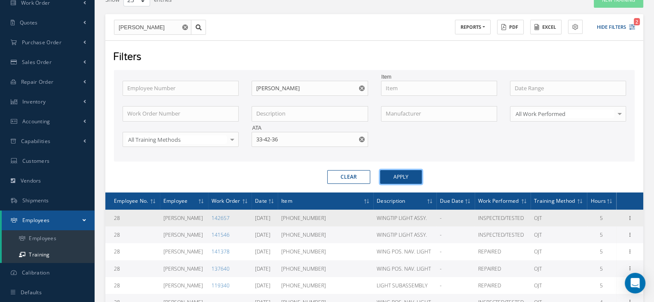
scroll to position [116, 0]
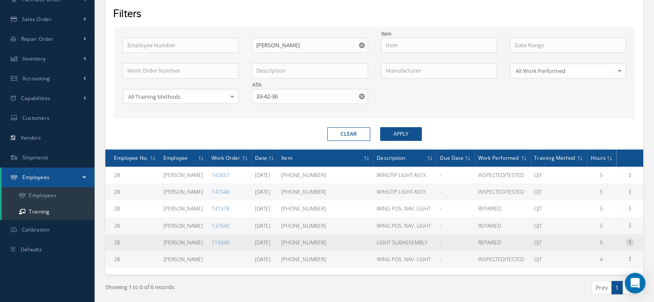
click at [630, 242] on icon at bounding box center [630, 241] width 9 height 7
click at [594, 259] on link "Print" at bounding box center [591, 259] width 68 height 11
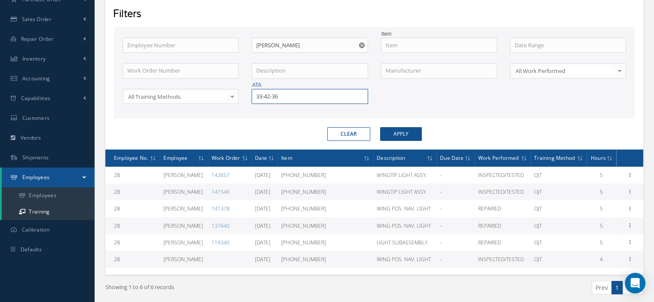
drag, startPoint x: 284, startPoint y: 99, endPoint x: 256, endPoint y: 96, distance: 27.7
click at [256, 96] on input "33-42-36" at bounding box center [310, 96] width 116 height 15
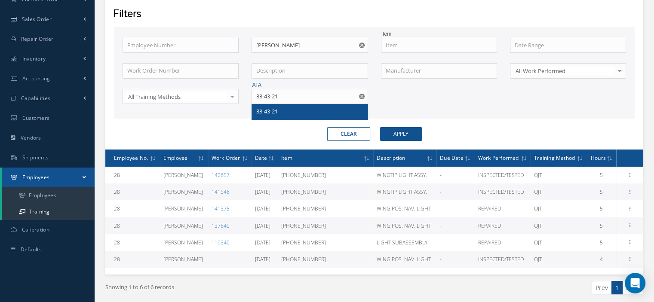
click at [286, 112] on div "33-43-21" at bounding box center [309, 112] width 107 height 9
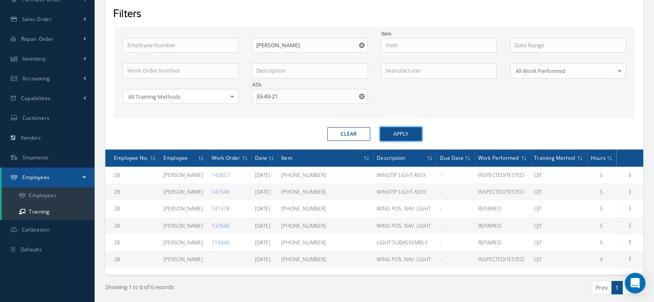
click at [396, 135] on button "Apply" at bounding box center [401, 134] width 42 height 14
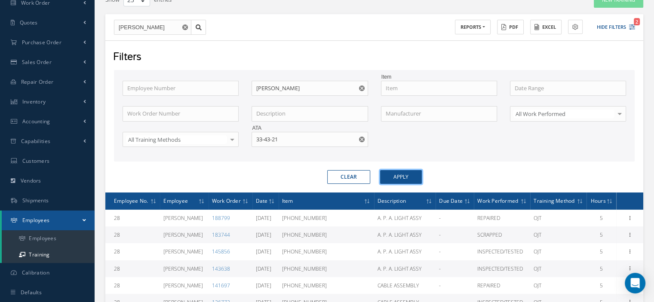
scroll to position [116, 0]
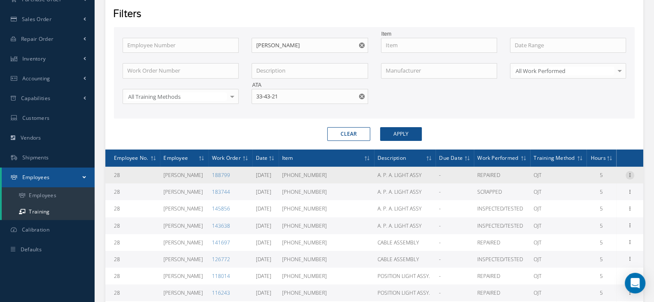
click at [629, 172] on icon at bounding box center [630, 174] width 9 height 7
click at [587, 189] on link "Print" at bounding box center [591, 191] width 68 height 11
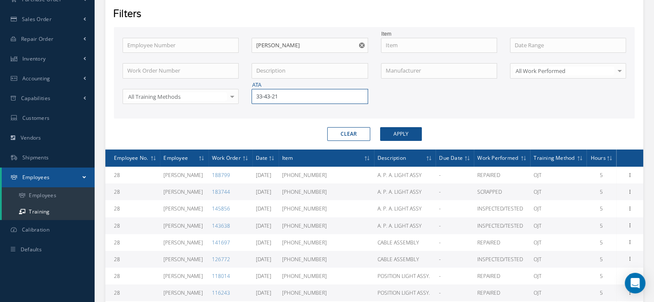
drag, startPoint x: 290, startPoint y: 98, endPoint x: 252, endPoint y: 94, distance: 38.5
click at [252, 94] on input "33-43-21" at bounding box center [310, 96] width 116 height 15
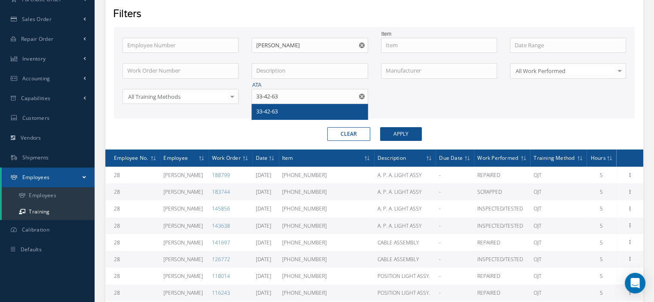
click at [266, 108] on span "33-42-63" at bounding box center [267, 112] width 22 height 8
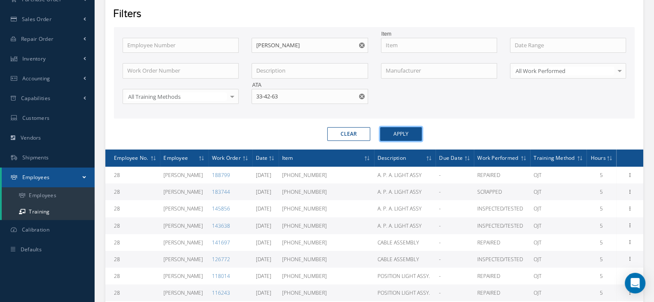
click at [394, 135] on button "Apply" at bounding box center [401, 134] width 42 height 14
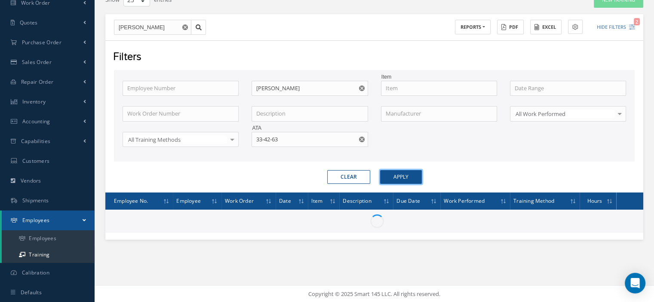
scroll to position [116, 0]
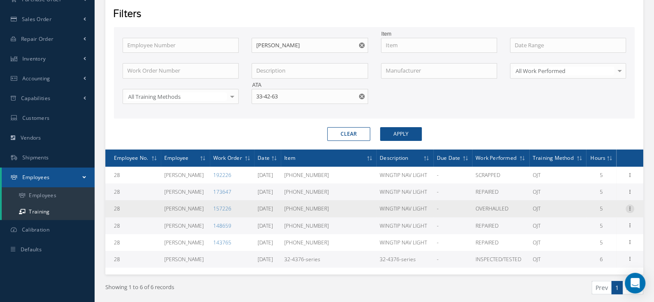
click at [627, 206] on icon at bounding box center [630, 208] width 9 height 7
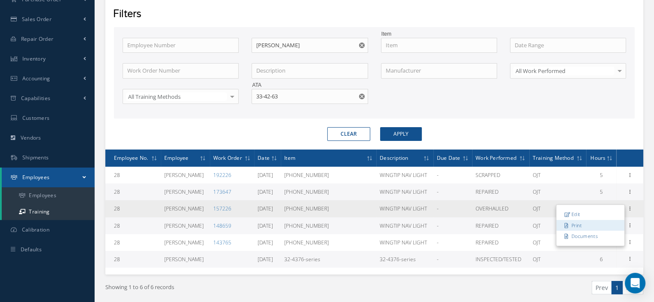
click at [585, 223] on link "Print" at bounding box center [591, 225] width 68 height 11
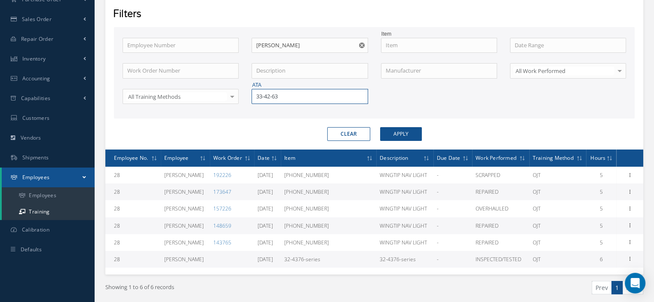
drag, startPoint x: 306, startPoint y: 94, endPoint x: 248, endPoint y: 101, distance: 58.5
click at [248, 101] on div "ATA 33-42-63" at bounding box center [309, 96] width 129 height 15
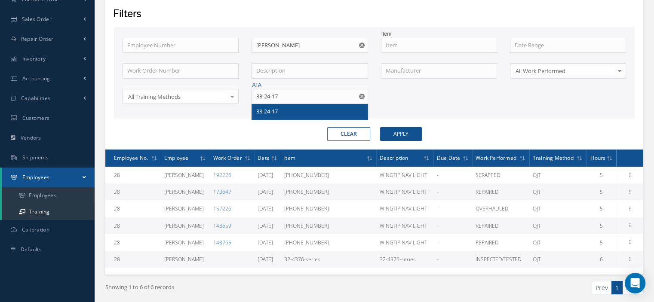
click at [257, 108] on span "33-24-17" at bounding box center [267, 112] width 22 height 8
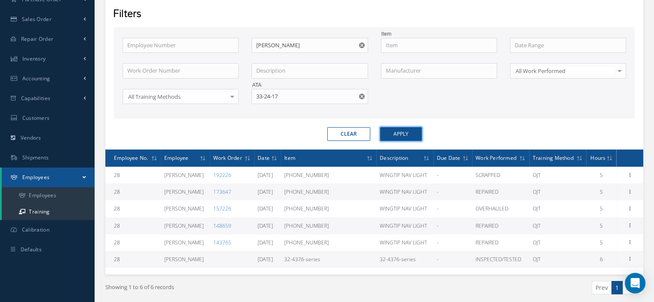
click at [404, 135] on button "Apply" at bounding box center [401, 134] width 42 height 14
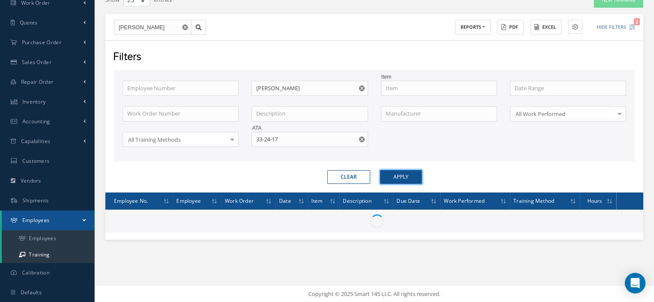
scroll to position [78, 0]
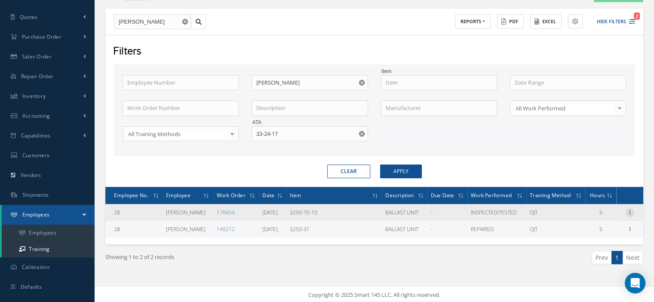
click at [627, 212] on icon at bounding box center [630, 212] width 9 height 7
click at [587, 228] on link "Print" at bounding box center [591, 229] width 68 height 11
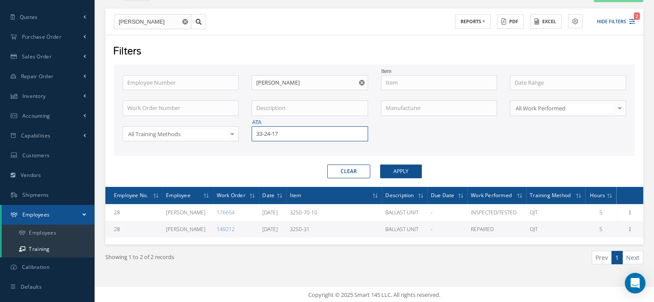
drag, startPoint x: 314, startPoint y: 132, endPoint x: 256, endPoint y: 132, distance: 57.2
click at [256, 132] on input "33-24-17" at bounding box center [310, 133] width 116 height 15
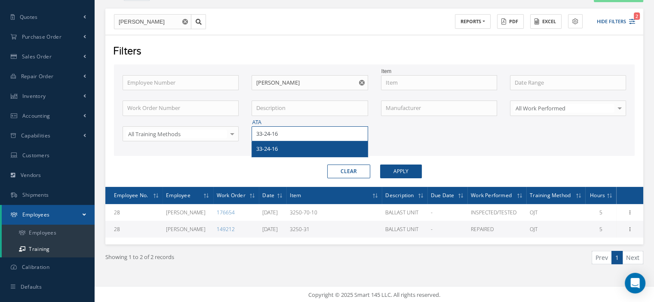
type input "33-24-16"
click at [277, 150] on span "33-24-16" at bounding box center [267, 149] width 22 height 8
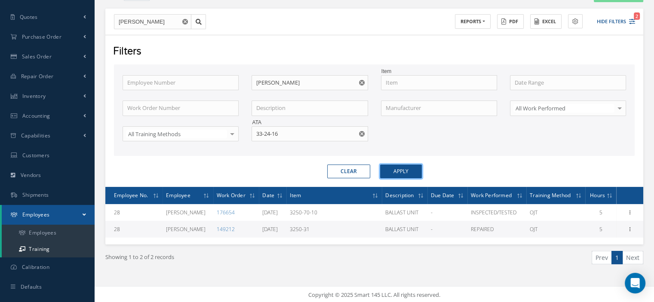
click at [415, 172] on button "Apply" at bounding box center [401, 172] width 42 height 14
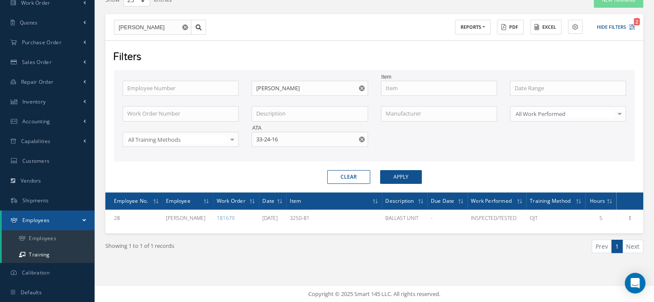
click at [362, 139] on use "Reset" at bounding box center [362, 140] width 6 height 6
click at [397, 90] on input "text" at bounding box center [439, 88] width 116 height 15
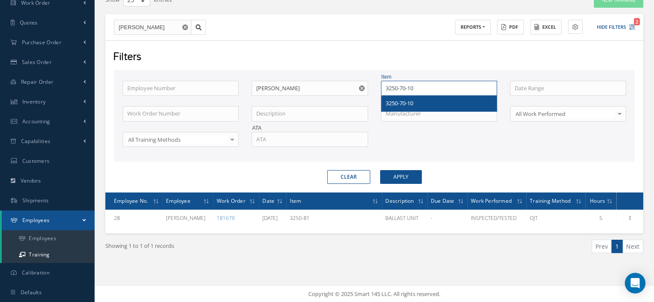
type input "3250-70-10"
click at [399, 107] on div "3250-70-10" at bounding box center [439, 103] width 107 height 9
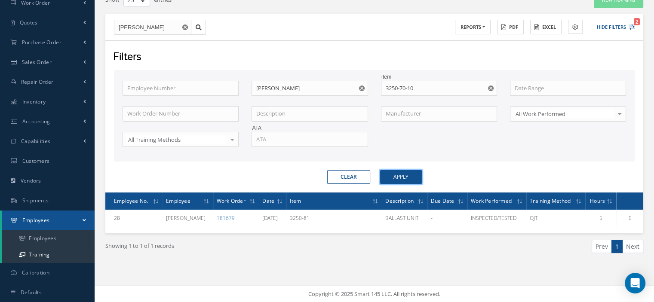
click at [393, 175] on button "Apply" at bounding box center [401, 177] width 42 height 14
click at [489, 88] on use "Reset" at bounding box center [491, 89] width 6 height 6
click at [268, 142] on input "text" at bounding box center [310, 139] width 116 height 15
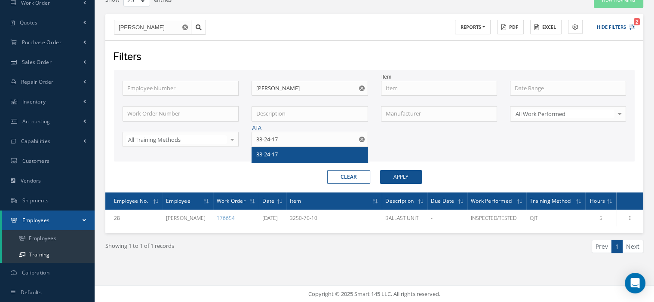
click at [311, 154] on div "33-24-17" at bounding box center [309, 155] width 107 height 9
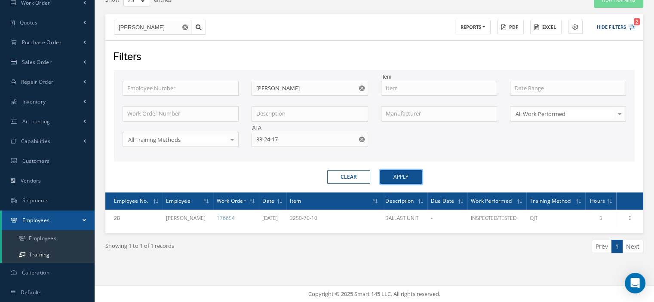
click at [415, 175] on button "Apply" at bounding box center [401, 177] width 42 height 14
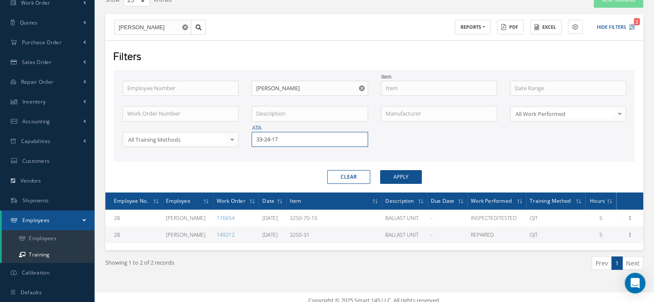
drag, startPoint x: 310, startPoint y: 138, endPoint x: 246, endPoint y: 135, distance: 63.8
click at [246, 135] on div "ATA 33-24-17" at bounding box center [309, 139] width 129 height 15
type input "33-24-16"
drag, startPoint x: 263, startPoint y: 153, endPoint x: 292, endPoint y: 156, distance: 29.4
click at [264, 153] on span "33-24-16" at bounding box center [267, 155] width 22 height 8
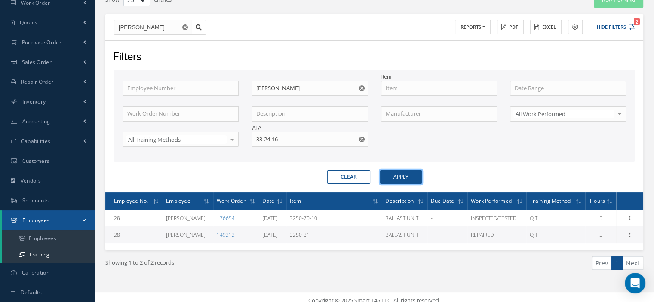
click at [397, 180] on button "Apply" at bounding box center [401, 177] width 42 height 14
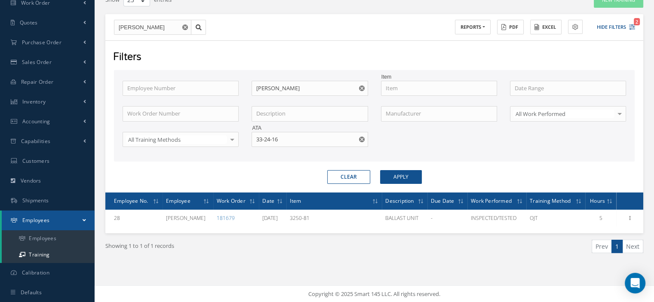
click at [361, 135] on button "button" at bounding box center [362, 139] width 11 height 15
click at [409, 84] on input "text" at bounding box center [439, 88] width 116 height 15
type input "3250-80"
click at [409, 173] on button "Apply" at bounding box center [401, 177] width 42 height 14
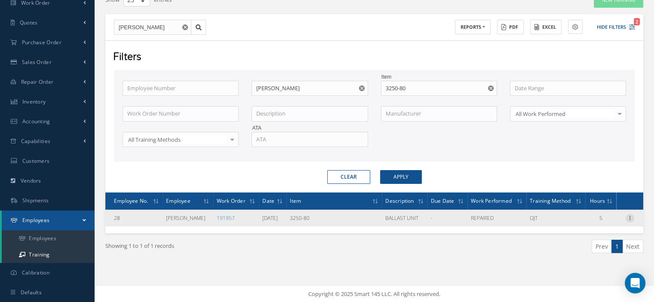
click at [631, 219] on icon at bounding box center [630, 217] width 9 height 7
click at [588, 232] on link "Print" at bounding box center [591, 234] width 68 height 11
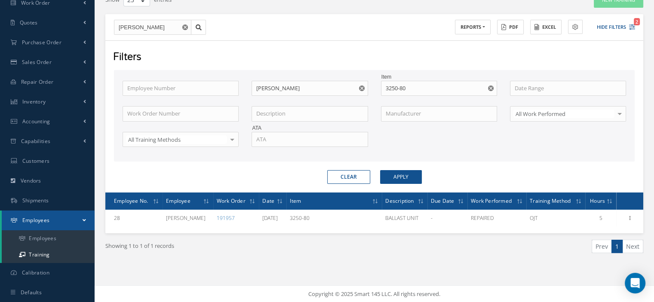
click at [493, 90] on icon "Reset" at bounding box center [491, 89] width 6 height 6
click at [308, 136] on input "text" at bounding box center [310, 139] width 116 height 15
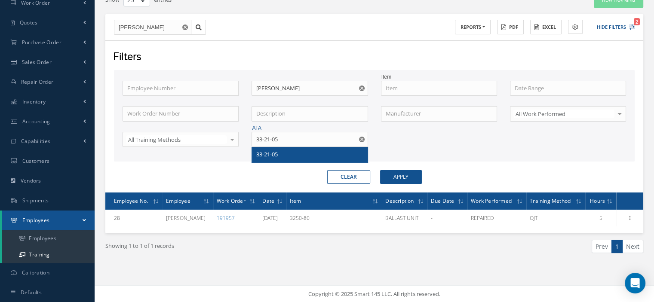
click at [299, 154] on div "33-21-05" at bounding box center [309, 155] width 107 height 9
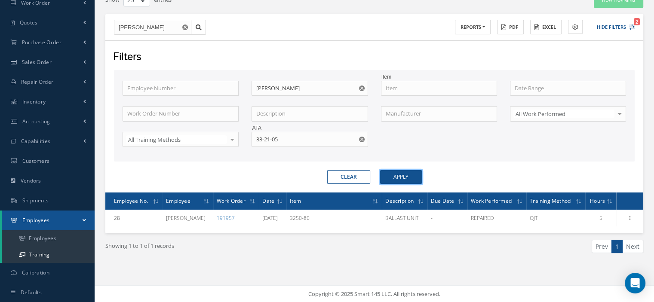
click at [411, 180] on button "Apply" at bounding box center [401, 177] width 42 height 14
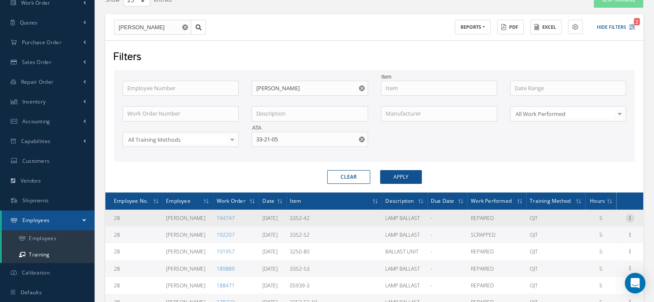
click at [631, 216] on icon at bounding box center [630, 217] width 9 height 7
click at [580, 235] on link "Print" at bounding box center [591, 234] width 68 height 11
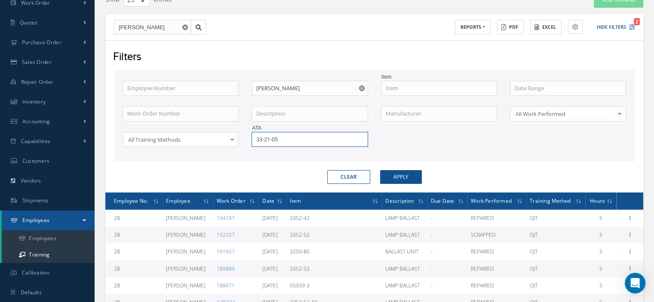
drag, startPoint x: 270, startPoint y: 138, endPoint x: 251, endPoint y: 134, distance: 18.9
click at [252, 134] on input "33-21-05" at bounding box center [310, 139] width 116 height 15
click at [274, 154] on span "33-10-23" at bounding box center [267, 155] width 22 height 8
click at [406, 180] on button "Apply" at bounding box center [401, 177] width 42 height 14
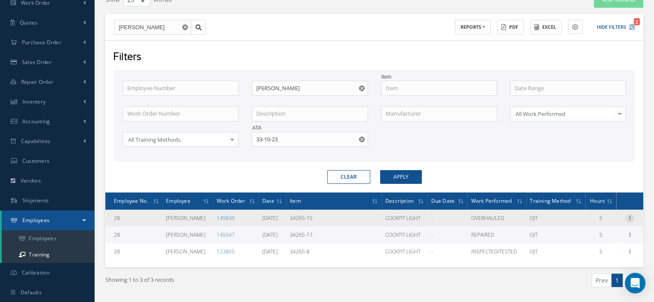
click at [629, 217] on icon at bounding box center [630, 217] width 9 height 7
click at [587, 232] on link "Print" at bounding box center [591, 234] width 68 height 11
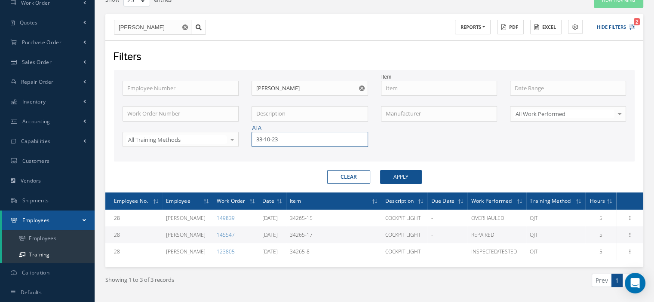
drag, startPoint x: 280, startPoint y: 140, endPoint x: 253, endPoint y: 140, distance: 27.1
click at [253, 140] on input "33-10-23" at bounding box center [310, 139] width 116 height 15
click at [274, 161] on div "32-47-18" at bounding box center [309, 154] width 115 height 15
click at [390, 178] on button "Apply" at bounding box center [401, 177] width 42 height 14
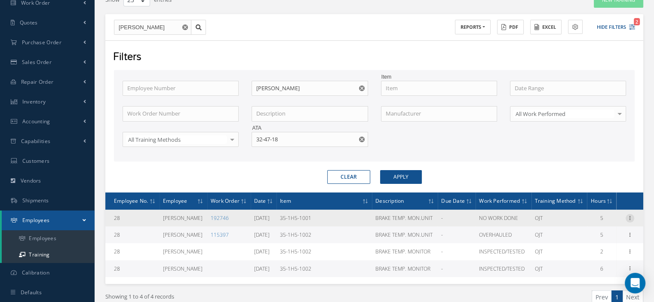
click at [630, 215] on icon at bounding box center [630, 217] width 9 height 7
click at [585, 231] on link "Print" at bounding box center [591, 234] width 68 height 11
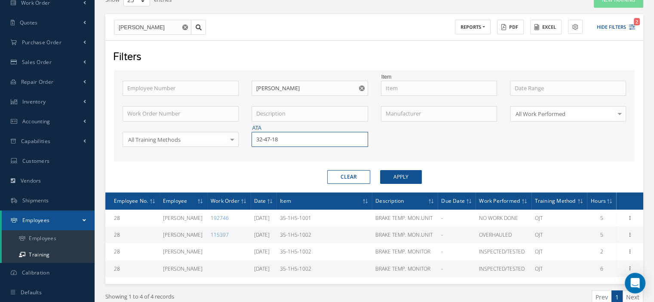
drag, startPoint x: 284, startPoint y: 135, endPoint x: 256, endPoint y: 142, distance: 28.7
click at [256, 142] on input "32-47-18" at bounding box center [310, 139] width 116 height 15
click at [264, 153] on span "[DATE]" at bounding box center [264, 155] width 17 height 8
click at [396, 174] on button "Apply" at bounding box center [401, 177] width 42 height 14
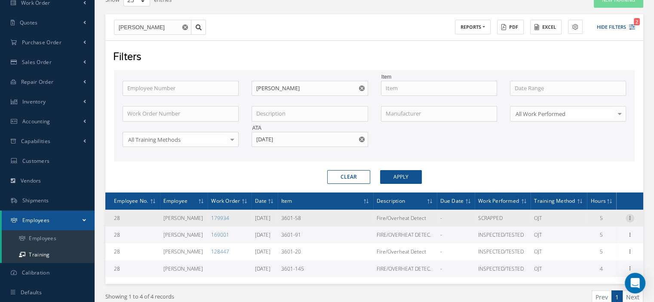
click at [629, 216] on icon at bounding box center [630, 217] width 9 height 7
click at [596, 231] on link "Print" at bounding box center [591, 234] width 68 height 11
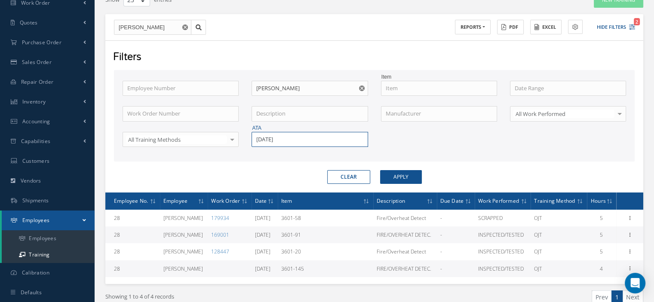
drag, startPoint x: 289, startPoint y: 137, endPoint x: 252, endPoint y: 132, distance: 37.3
click at [252, 132] on input "[DATE]" at bounding box center [310, 139] width 116 height 15
click at [270, 153] on span "33-40-10" at bounding box center [267, 155] width 22 height 8
click at [409, 180] on button "Apply" at bounding box center [401, 177] width 42 height 14
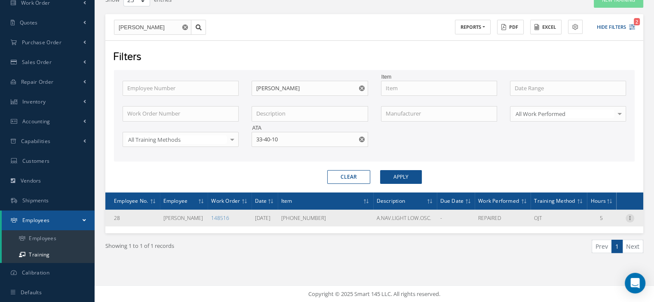
click at [629, 217] on icon at bounding box center [630, 217] width 9 height 7
click at [596, 233] on link "Print" at bounding box center [591, 234] width 68 height 11
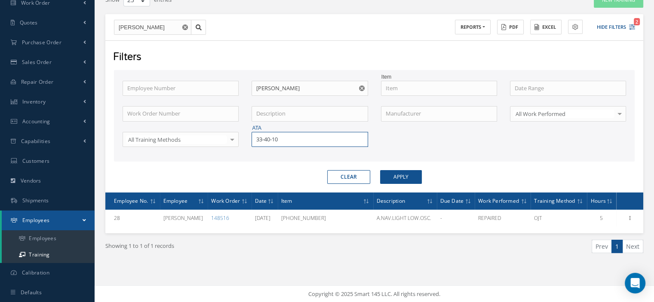
drag, startPoint x: 285, startPoint y: 143, endPoint x: 244, endPoint y: 137, distance: 41.7
click at [244, 137] on div "Employee Number Employee Name [PERSON_NAME] Item Work Order Number Description …" at bounding box center [374, 119] width 517 height 77
click at [262, 152] on span "[DATE]" at bounding box center [264, 155] width 17 height 8
click at [397, 182] on button "Apply" at bounding box center [401, 177] width 42 height 14
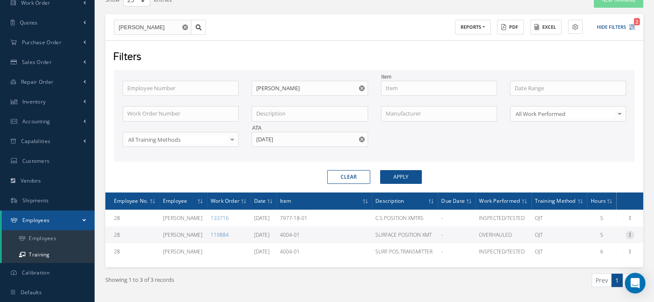
click at [631, 234] on icon at bounding box center [630, 234] width 9 height 7
click at [599, 247] on link "Print" at bounding box center [591, 251] width 68 height 11
drag, startPoint x: 288, startPoint y: 139, endPoint x: 260, endPoint y: 144, distance: 28.4
click at [260, 144] on input "[DATE]" at bounding box center [310, 139] width 116 height 15
click at [264, 153] on span "[DATE]" at bounding box center [264, 155] width 17 height 8
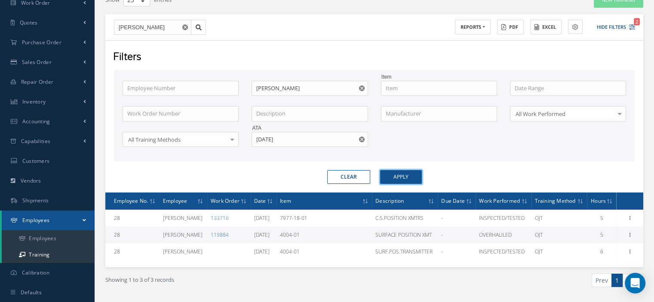
click at [393, 175] on button "Apply" at bounding box center [401, 177] width 42 height 14
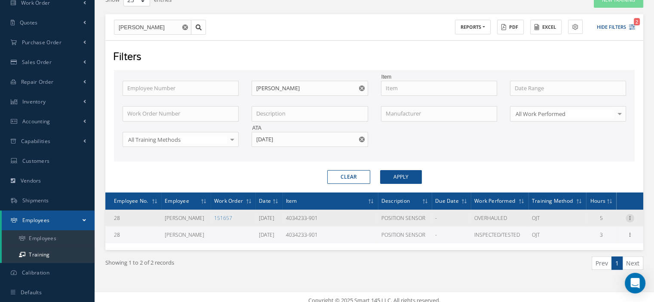
click at [629, 214] on icon at bounding box center [630, 217] width 9 height 7
click at [591, 232] on link "Print" at bounding box center [591, 234] width 68 height 11
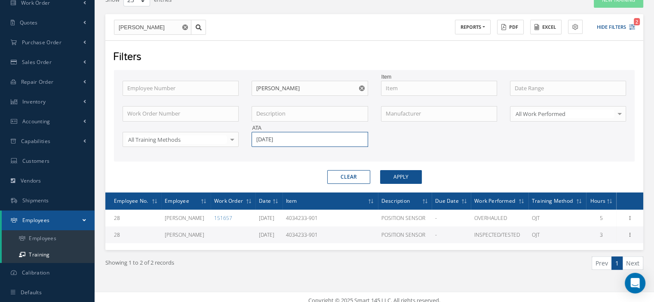
drag, startPoint x: 283, startPoint y: 140, endPoint x: 240, endPoint y: 139, distance: 43.5
click at [240, 139] on div "Employee Number Employee Name [PERSON_NAME] Item Work Order Number Description …" at bounding box center [374, 119] width 517 height 77
click at [267, 151] on span "33-43-31" at bounding box center [267, 155] width 22 height 8
click at [417, 175] on button "Apply" at bounding box center [401, 177] width 42 height 14
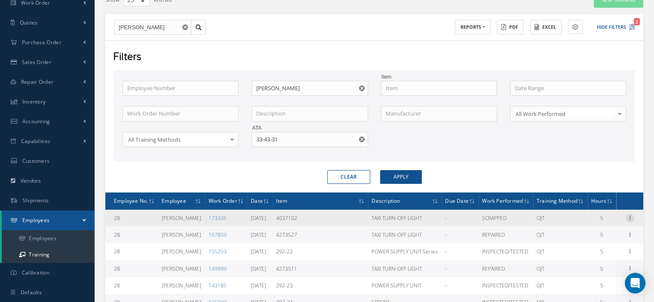
click at [628, 216] on icon at bounding box center [630, 217] width 9 height 7
click at [584, 233] on link "Print" at bounding box center [591, 234] width 68 height 11
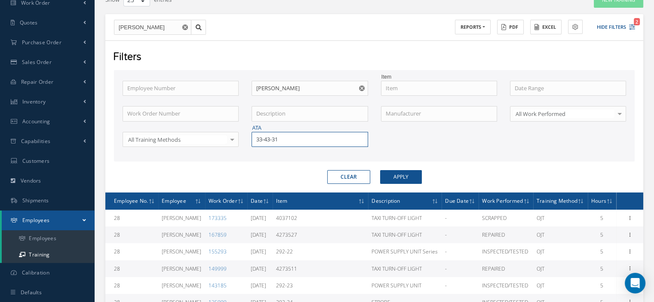
drag, startPoint x: 286, startPoint y: 138, endPoint x: 236, endPoint y: 138, distance: 49.5
click at [236, 138] on div "Employee Number Employee Name [PERSON_NAME] Item Work Order Number Description …" at bounding box center [374, 119] width 517 height 77
click at [268, 151] on span "33-21-14" at bounding box center [267, 155] width 22 height 8
click at [414, 176] on button "Apply" at bounding box center [401, 177] width 42 height 14
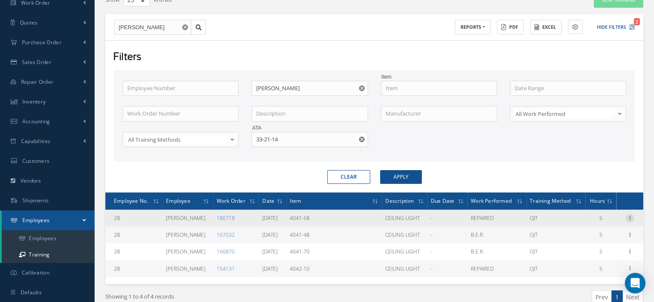
click at [628, 215] on icon at bounding box center [630, 217] width 9 height 7
click at [593, 232] on link "Print" at bounding box center [591, 234] width 68 height 11
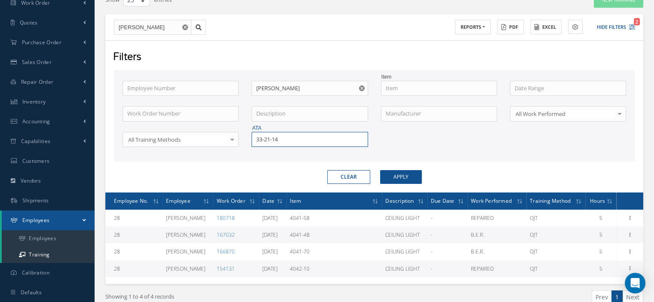
drag, startPoint x: 318, startPoint y: 135, endPoint x: 261, endPoint y: 144, distance: 57.9
click at [261, 144] on input "33-21-14" at bounding box center [310, 139] width 116 height 15
click at [262, 151] on span "33-44-15" at bounding box center [267, 155] width 22 height 8
click at [382, 175] on button "Apply" at bounding box center [401, 177] width 42 height 14
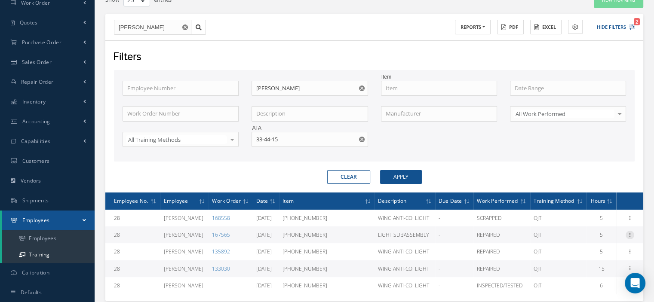
click at [629, 232] on icon at bounding box center [630, 234] width 9 height 7
click at [599, 262] on link "Documents" at bounding box center [591, 262] width 68 height 11
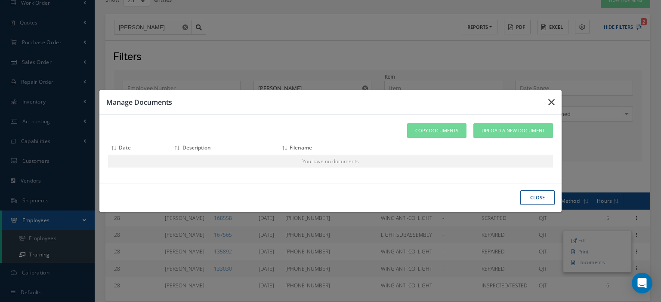
click at [547, 105] on button "button" at bounding box center [551, 102] width 20 height 24
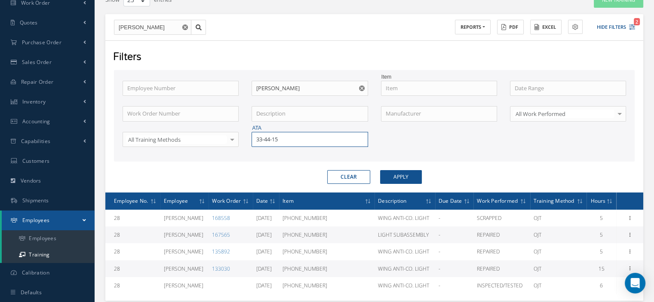
drag, startPoint x: 299, startPoint y: 142, endPoint x: 266, endPoint y: 139, distance: 32.8
click at [267, 139] on input "33-44-15" at bounding box center [310, 139] width 116 height 15
click at [274, 147] on div "33-43-31" at bounding box center [309, 154] width 115 height 15
click at [390, 178] on button "Apply" at bounding box center [401, 177] width 42 height 14
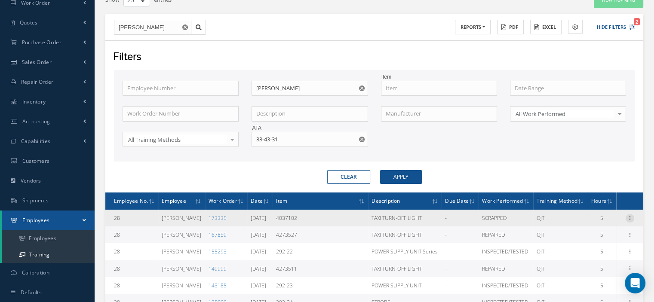
click at [629, 218] on icon at bounding box center [630, 217] width 9 height 7
click at [587, 234] on link "Print" at bounding box center [591, 234] width 68 height 11
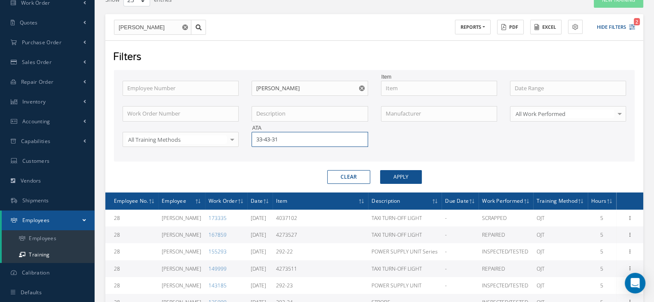
drag, startPoint x: 298, startPoint y: 137, endPoint x: 228, endPoint y: 140, distance: 69.7
click at [228, 140] on div "Employee Number Employee Name [PERSON_NAME] Item Work Order Number Description …" at bounding box center [374, 119] width 517 height 77
click at [273, 155] on span "32-40-53" at bounding box center [267, 155] width 22 height 8
click at [384, 177] on button "Apply" at bounding box center [401, 177] width 42 height 14
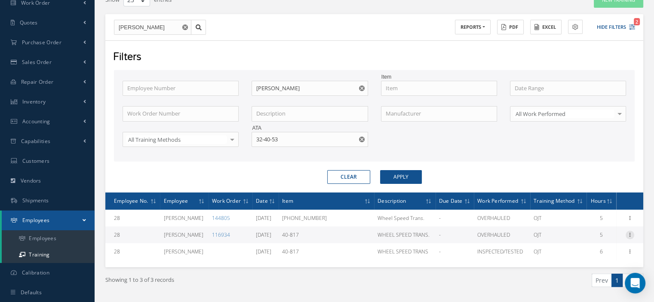
click at [629, 234] on icon at bounding box center [630, 234] width 9 height 7
click at [589, 251] on link "Print" at bounding box center [591, 251] width 68 height 11
drag, startPoint x: 289, startPoint y: 135, endPoint x: 256, endPoint y: 139, distance: 32.9
click at [256, 139] on input "32-40-53" at bounding box center [310, 139] width 116 height 15
click at [267, 139] on input "79-81-60" at bounding box center [310, 139] width 116 height 15
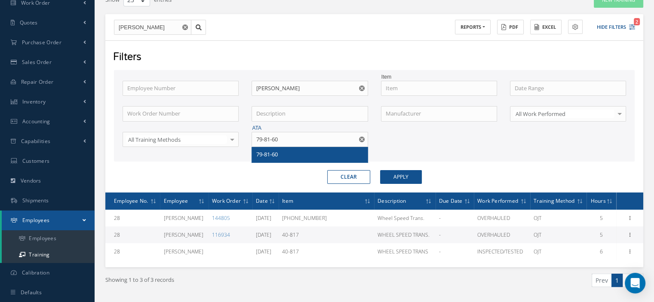
click at [271, 151] on span "79-81-60" at bounding box center [267, 155] width 22 height 8
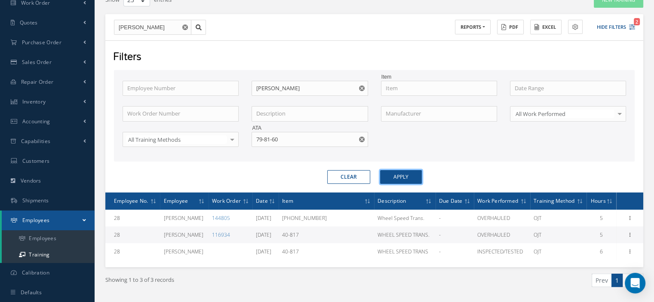
click at [405, 178] on button "Apply" at bounding box center [401, 177] width 42 height 14
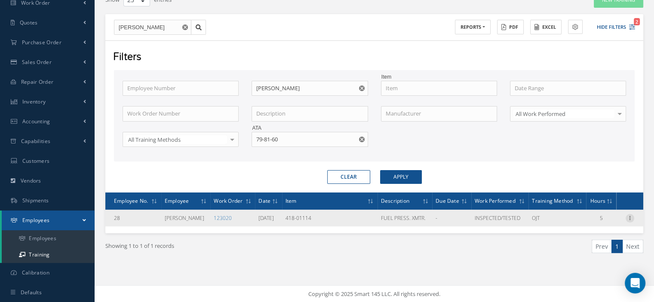
click at [631, 215] on icon at bounding box center [630, 217] width 9 height 7
click at [591, 232] on link "Print" at bounding box center [591, 234] width 68 height 11
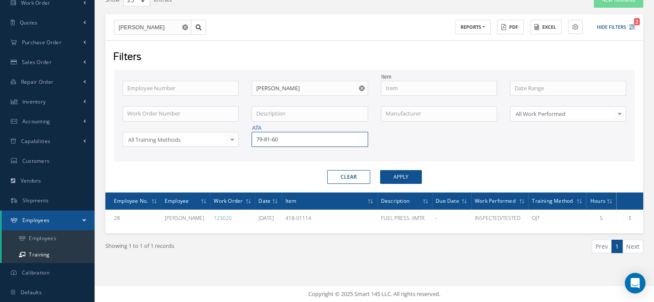
drag, startPoint x: 290, startPoint y: 138, endPoint x: 257, endPoint y: 144, distance: 33.2
click at [258, 144] on input "79-81-60" at bounding box center [310, 139] width 116 height 15
click at [263, 155] on span "79-31-76" at bounding box center [267, 155] width 22 height 8
click at [408, 174] on button "Apply" at bounding box center [401, 177] width 42 height 14
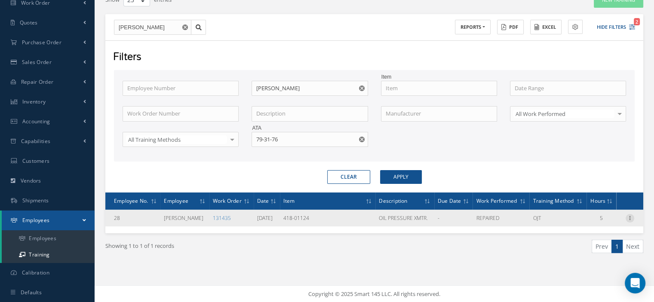
click at [631, 216] on icon at bounding box center [630, 217] width 9 height 7
click at [594, 232] on link "Print" at bounding box center [591, 234] width 68 height 11
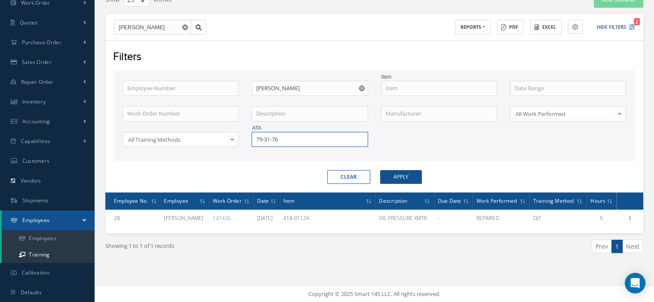
drag, startPoint x: 262, startPoint y: 139, endPoint x: 269, endPoint y: 140, distance: 7.0
click at [254, 140] on input "79-31-76" at bounding box center [310, 139] width 116 height 15
drag, startPoint x: 280, startPoint y: 139, endPoint x: 255, endPoint y: 142, distance: 26.0
click at [255, 142] on input "79-31-76" at bounding box center [310, 139] width 116 height 15
click at [265, 147] on div "79-31-77" at bounding box center [309, 154] width 115 height 15
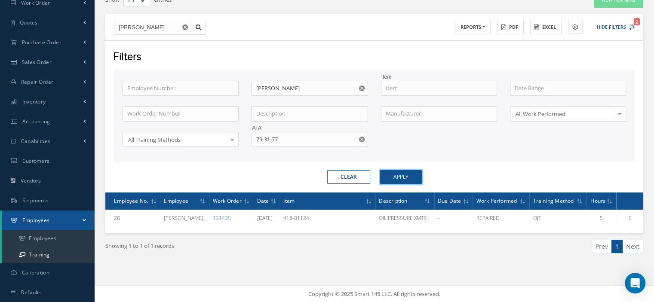
click at [396, 179] on button "Apply" at bounding box center [401, 177] width 42 height 14
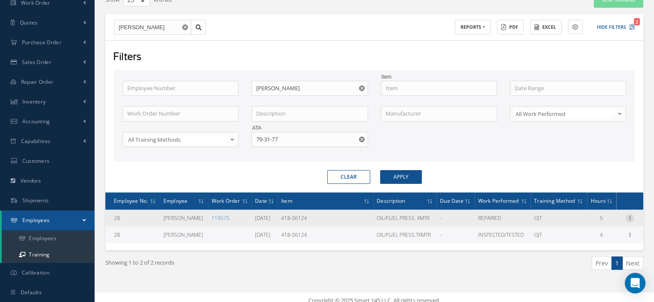
click at [630, 216] on icon at bounding box center [630, 217] width 9 height 7
click at [581, 234] on link "Print" at bounding box center [591, 234] width 68 height 11
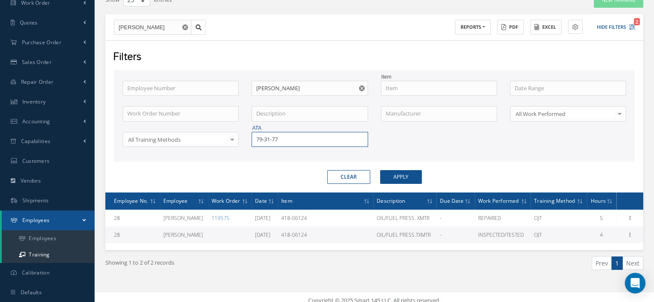
drag, startPoint x: 281, startPoint y: 137, endPoint x: 245, endPoint y: 141, distance: 36.7
click at [245, 141] on div "ATA 79-31-77" at bounding box center [309, 139] width 129 height 15
click at [266, 151] on span "79-31-52" at bounding box center [267, 155] width 22 height 8
click at [399, 175] on button "Apply" at bounding box center [401, 177] width 42 height 14
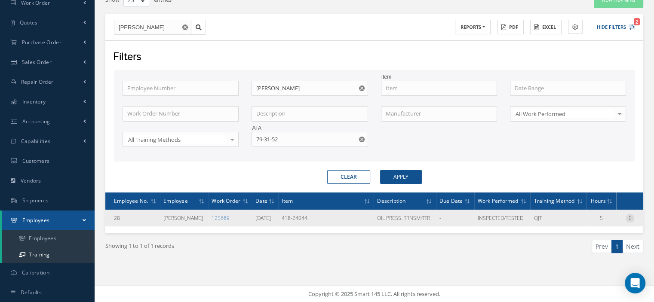
click at [630, 217] on icon at bounding box center [630, 217] width 9 height 7
click at [592, 231] on link "Print" at bounding box center [591, 234] width 68 height 11
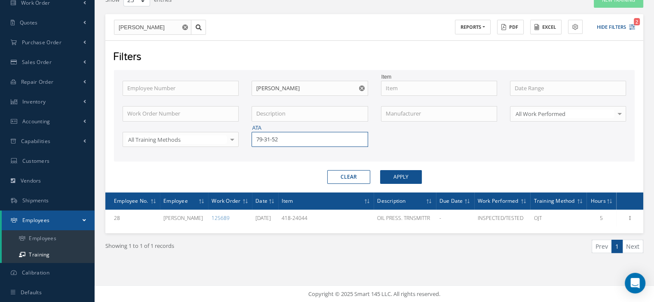
drag, startPoint x: 298, startPoint y: 141, endPoint x: 244, endPoint y: 142, distance: 53.4
click at [246, 142] on div "ATA 79-31-52" at bounding box center [309, 139] width 129 height 15
type input "33-43-27"
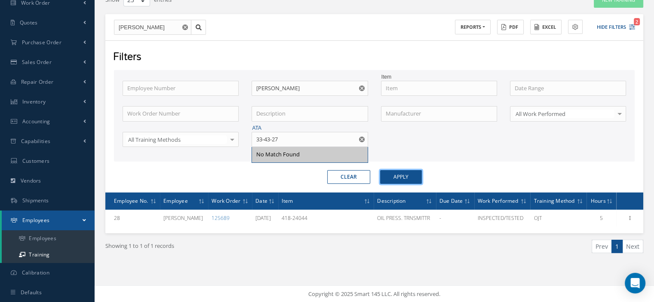
click at [406, 177] on button "Apply" at bounding box center [401, 177] width 42 height 14
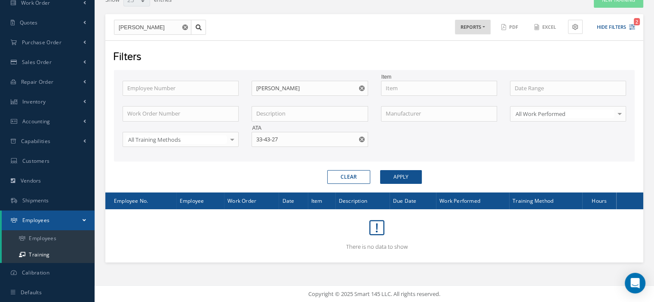
click at [363, 139] on button "button" at bounding box center [362, 139] width 11 height 15
click at [397, 88] on input "text" at bounding box center [439, 88] width 116 height 15
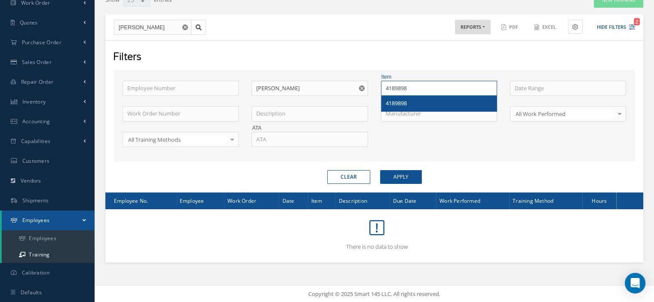
type input "4189898"
click at [410, 98] on div "4189898" at bounding box center [439, 103] width 115 height 15
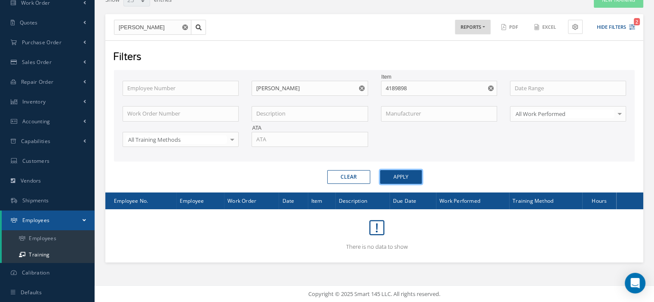
click at [405, 174] on button "Apply" at bounding box center [401, 177] width 42 height 14
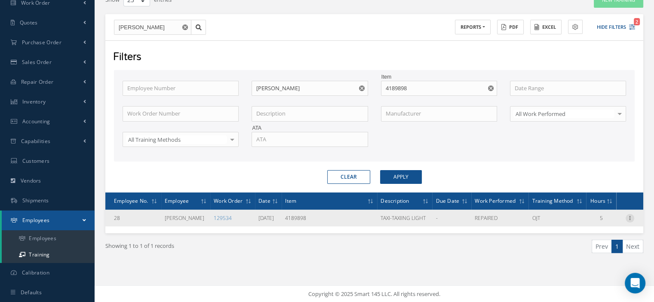
click at [631, 217] on icon at bounding box center [630, 217] width 9 height 7
click at [583, 234] on link "Print" at bounding box center [591, 234] width 68 height 11
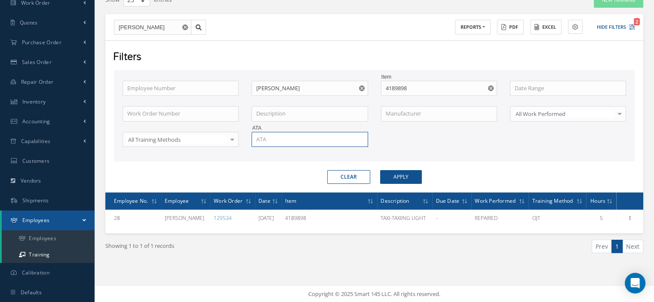
click at [282, 141] on input "text" at bounding box center [310, 139] width 116 height 15
type input "33-42-12"
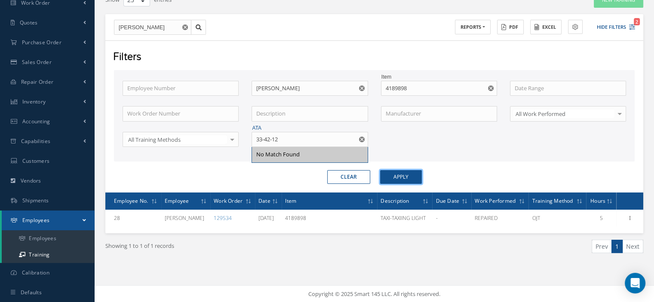
click at [390, 170] on button "Apply" at bounding box center [401, 177] width 42 height 14
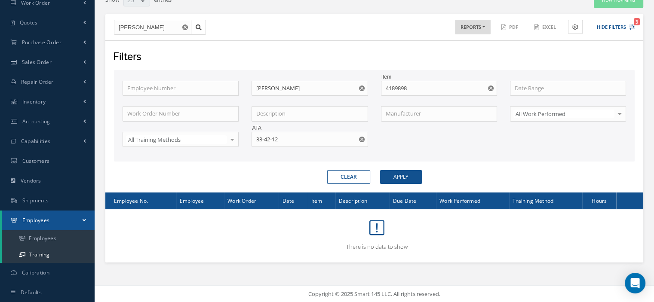
click at [489, 86] on use "Reset" at bounding box center [491, 89] width 6 height 6
click at [397, 174] on button "Apply" at bounding box center [401, 177] width 42 height 14
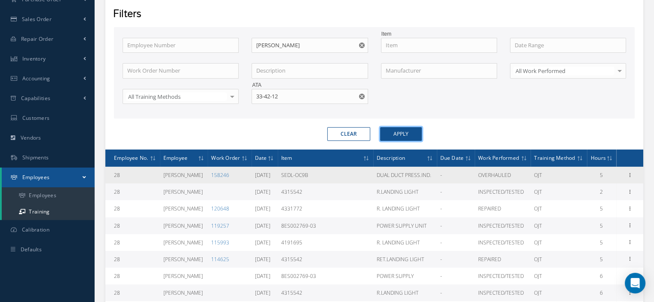
scroll to position [159, 0]
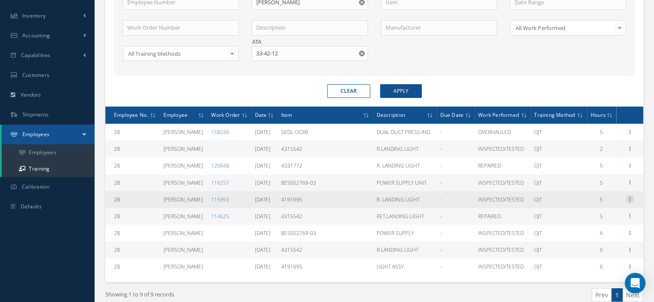
click at [631, 197] on icon at bounding box center [630, 198] width 9 height 7
click at [575, 217] on link "Print" at bounding box center [591, 216] width 68 height 11
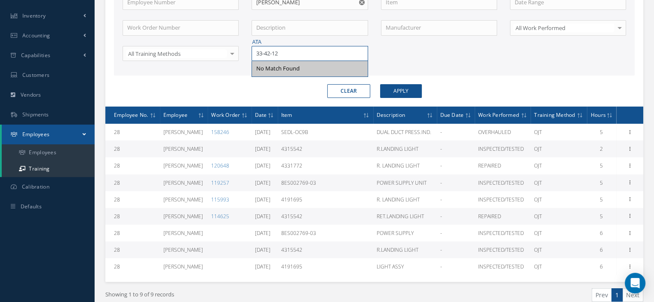
drag, startPoint x: 286, startPoint y: 53, endPoint x: 252, endPoint y: 47, distance: 34.5
click at [252, 47] on input "33-42-12" at bounding box center [310, 53] width 116 height 15
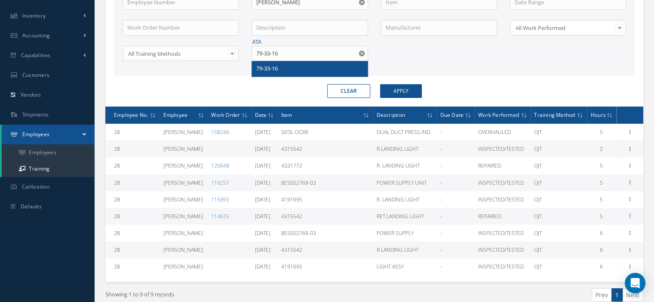
click at [354, 69] on div "79-33-16" at bounding box center [309, 69] width 107 height 9
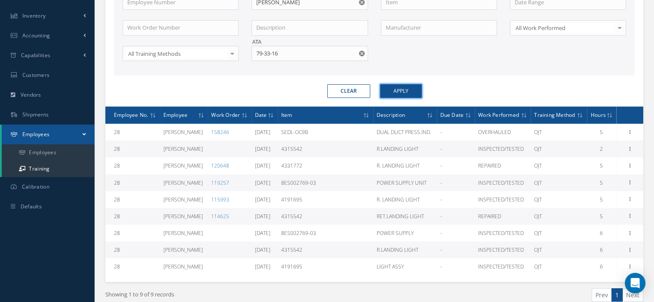
click at [401, 86] on button "Apply" at bounding box center [401, 91] width 42 height 14
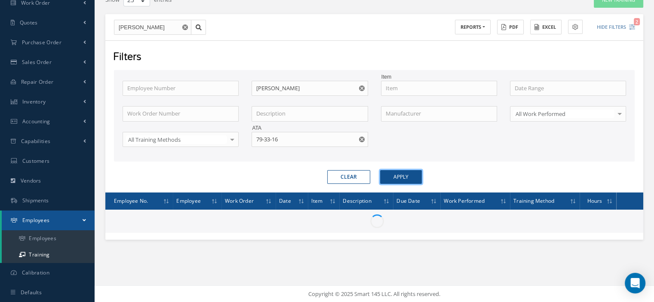
scroll to position [78, 0]
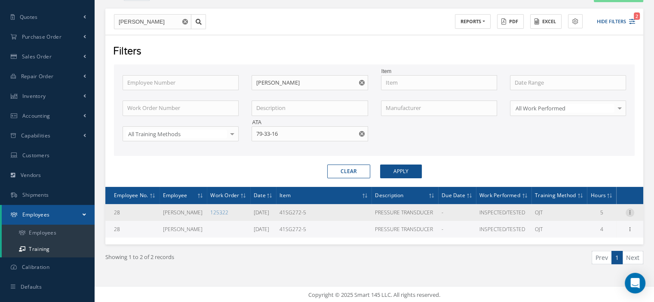
click at [628, 212] on icon at bounding box center [630, 212] width 9 height 7
click at [584, 227] on link "Print" at bounding box center [591, 229] width 68 height 11
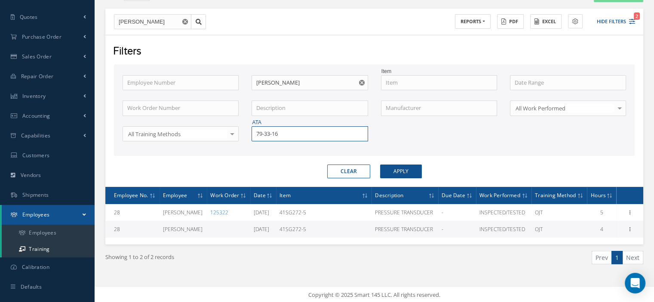
drag, startPoint x: 292, startPoint y: 134, endPoint x: 250, endPoint y: 127, distance: 42.3
click at [250, 127] on div "ATA 79-33-16" at bounding box center [309, 133] width 129 height 15
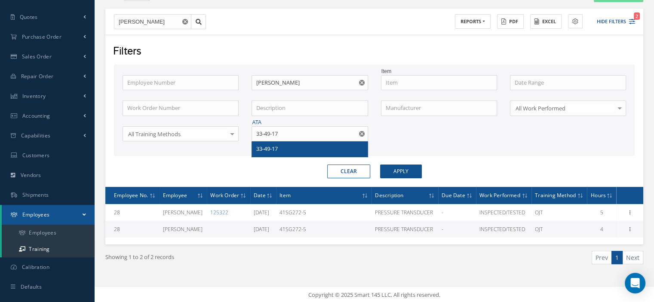
click at [265, 146] on span "33-49-17" at bounding box center [267, 149] width 22 height 8
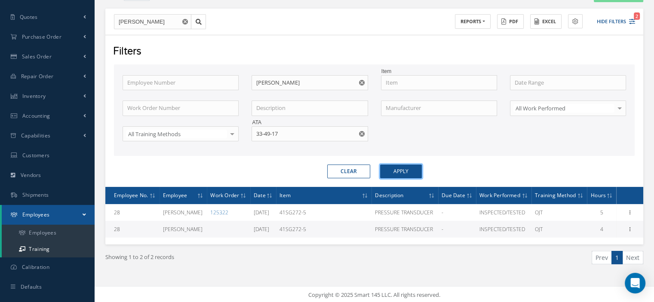
click at [394, 172] on button "Apply" at bounding box center [401, 172] width 42 height 14
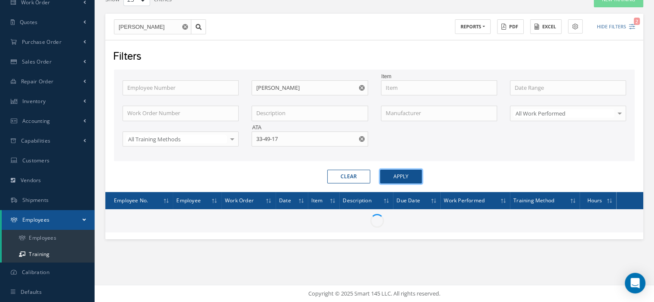
scroll to position [73, 0]
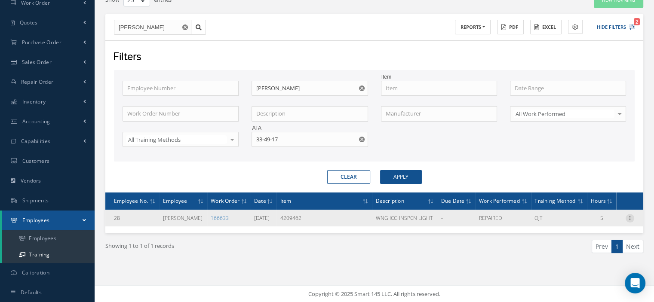
click at [630, 216] on icon at bounding box center [630, 217] width 9 height 7
click at [590, 230] on link "Print" at bounding box center [591, 234] width 68 height 11
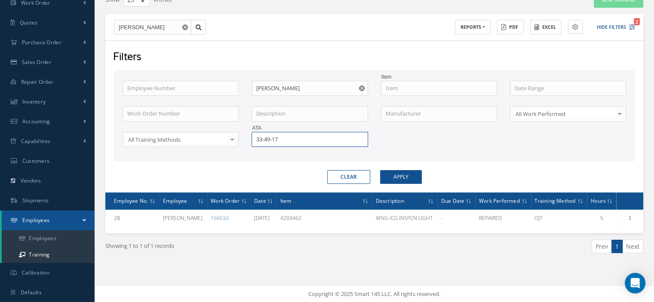
drag, startPoint x: 292, startPoint y: 140, endPoint x: 246, endPoint y: 141, distance: 45.6
click at [246, 141] on div "ATA 33-49-17" at bounding box center [309, 139] width 129 height 15
click at [286, 157] on div "33-49-16" at bounding box center [309, 155] width 107 height 9
click at [402, 179] on button "Apply" at bounding box center [401, 177] width 42 height 14
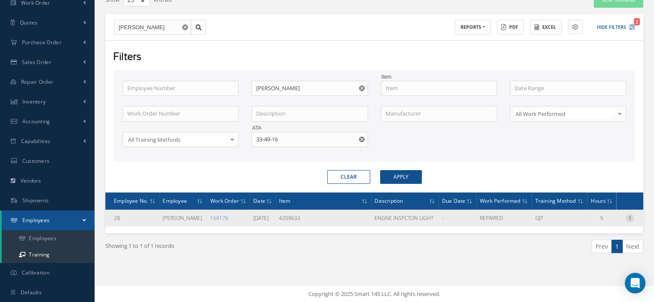
click at [631, 215] on icon at bounding box center [630, 217] width 9 height 7
click at [585, 230] on link "Print" at bounding box center [591, 234] width 68 height 11
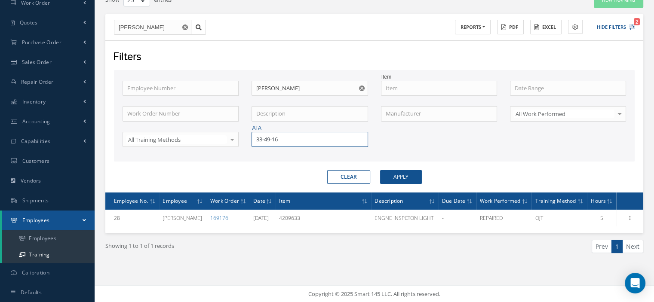
drag, startPoint x: 286, startPoint y: 138, endPoint x: 262, endPoint y: 140, distance: 23.4
click at [262, 140] on input "33-49-16" at bounding box center [310, 139] width 116 height 15
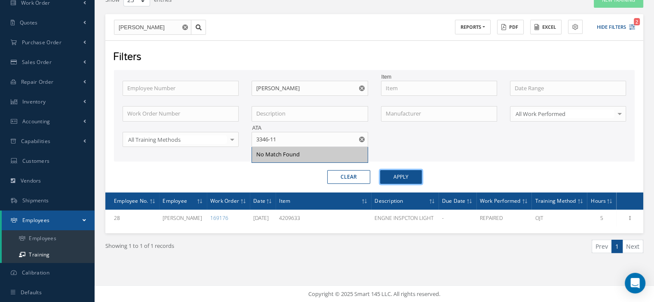
click at [398, 179] on button "Apply" at bounding box center [401, 177] width 42 height 14
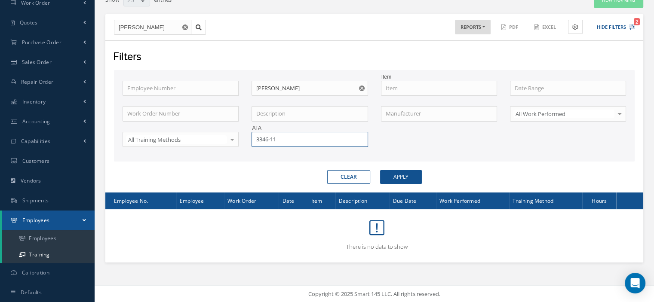
click at [263, 139] on input "3346-11" at bounding box center [310, 139] width 116 height 15
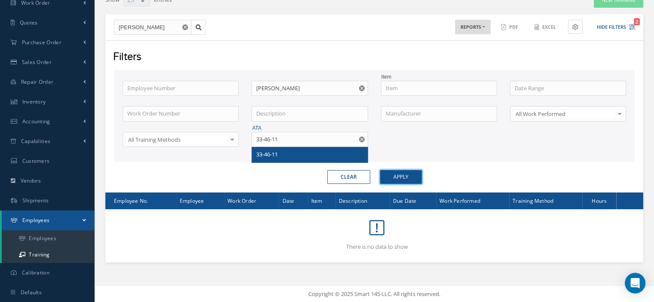
click at [388, 173] on button "Apply" at bounding box center [401, 177] width 42 height 14
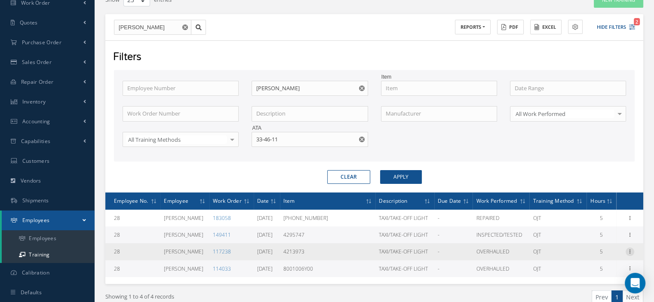
click at [631, 252] on icon at bounding box center [630, 251] width 9 height 7
click at [594, 265] on link "Print" at bounding box center [591, 268] width 68 height 11
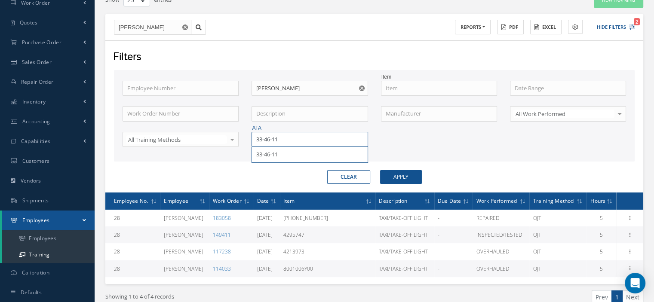
drag, startPoint x: 273, startPoint y: 135, endPoint x: 248, endPoint y: 135, distance: 25.4
click at [248, 135] on div "ATA 33-46-11 33-46-11" at bounding box center [309, 139] width 129 height 15
click at [272, 154] on span "33-49-22" at bounding box center [267, 155] width 22 height 8
click at [391, 174] on button "Apply" at bounding box center [401, 177] width 42 height 14
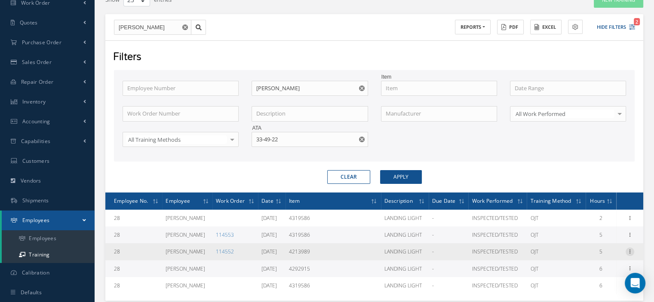
click at [629, 250] on icon at bounding box center [630, 251] width 9 height 7
click at [595, 268] on link "Print" at bounding box center [591, 268] width 68 height 11
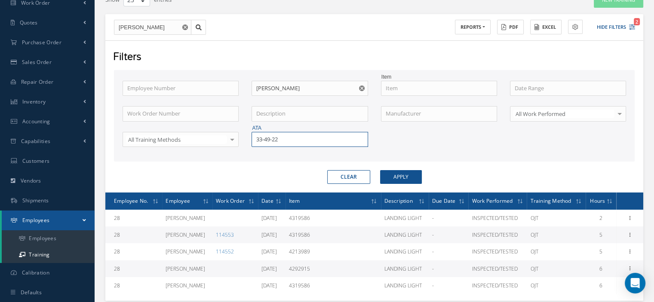
drag, startPoint x: 286, startPoint y: 139, endPoint x: 233, endPoint y: 141, distance: 52.9
click at [233, 140] on div "Employee Number Employee Name [PERSON_NAME] Item Work Order Number Description …" at bounding box center [374, 119] width 517 height 77
click at [258, 147] on div "28-44-51" at bounding box center [309, 154] width 115 height 15
click at [396, 177] on button "Apply" at bounding box center [401, 177] width 42 height 14
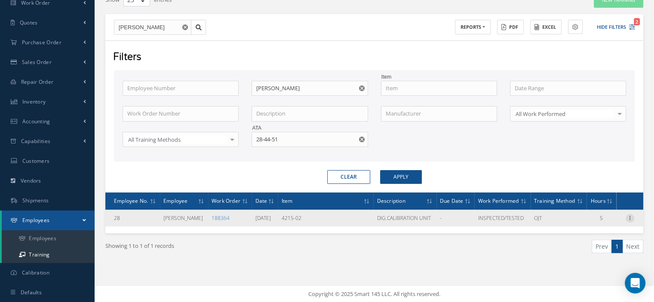
click at [630, 215] on icon at bounding box center [630, 217] width 9 height 7
click at [591, 231] on link "Print" at bounding box center [591, 234] width 68 height 11
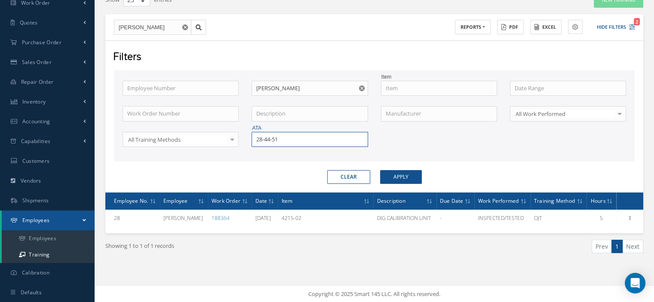
drag, startPoint x: 311, startPoint y: 137, endPoint x: 255, endPoint y: 134, distance: 56.9
click at [255, 134] on input "28-44-51" at bounding box center [310, 139] width 116 height 15
click at [266, 151] on span "33-46-01" at bounding box center [267, 155] width 22 height 8
click at [411, 174] on button "Apply" at bounding box center [401, 177] width 42 height 14
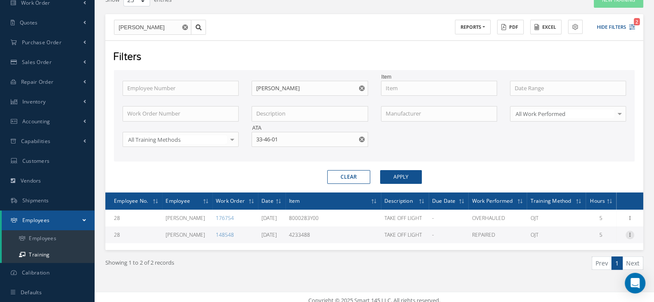
click at [630, 236] on icon at bounding box center [630, 234] width 9 height 7
click at [584, 252] on link "Print" at bounding box center [591, 251] width 68 height 11
drag, startPoint x: 288, startPoint y: 142, endPoint x: 246, endPoint y: 135, distance: 41.9
click at [246, 135] on div "ATA 33-46-01" at bounding box center [309, 139] width 129 height 15
click at [273, 151] on span "33-43-03" at bounding box center [267, 155] width 22 height 8
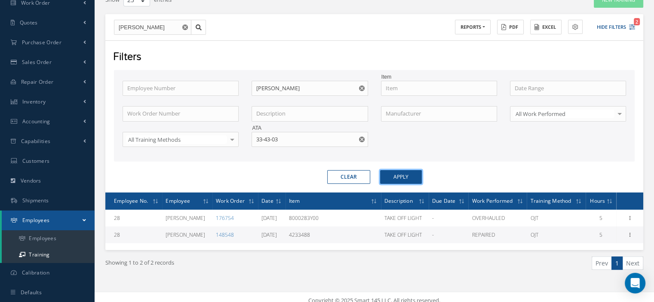
click at [407, 181] on button "Apply" at bounding box center [401, 177] width 42 height 14
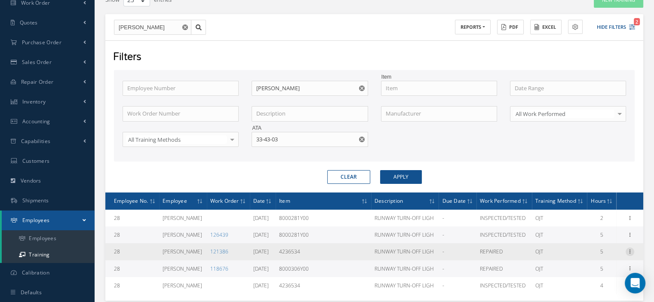
click at [628, 248] on icon at bounding box center [630, 251] width 9 height 7
click at [583, 267] on link "Print" at bounding box center [591, 268] width 68 height 11
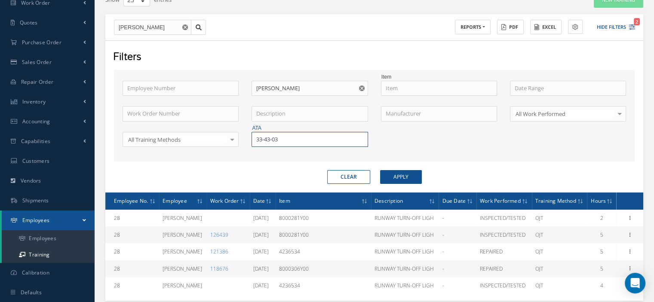
drag, startPoint x: 285, startPoint y: 137, endPoint x: 247, endPoint y: 147, distance: 39.4
click at [248, 147] on div "Employee Number Employee Name [PERSON_NAME] Item Work Order Number Description …" at bounding box center [374, 119] width 517 height 77
drag, startPoint x: 286, startPoint y: 154, endPoint x: 358, endPoint y: 167, distance: 73.9
click at [286, 154] on div "33-46-02" at bounding box center [309, 155] width 107 height 9
click at [386, 172] on button "Apply" at bounding box center [401, 177] width 42 height 14
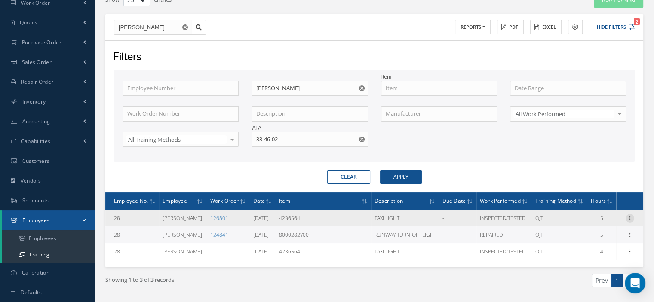
click at [628, 214] on icon at bounding box center [630, 217] width 9 height 7
click at [587, 230] on link "Print" at bounding box center [591, 234] width 68 height 11
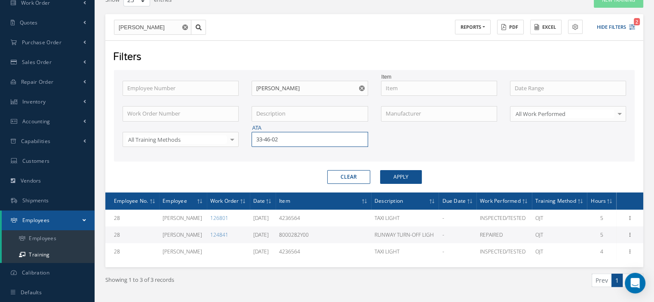
drag, startPoint x: 289, startPoint y: 142, endPoint x: 260, endPoint y: 140, distance: 29.8
click at [260, 140] on input "33-46-02" at bounding box center [310, 139] width 116 height 15
click at [263, 151] on div "33-43-31" at bounding box center [309, 155] width 107 height 9
click at [400, 179] on button "Apply" at bounding box center [401, 177] width 42 height 14
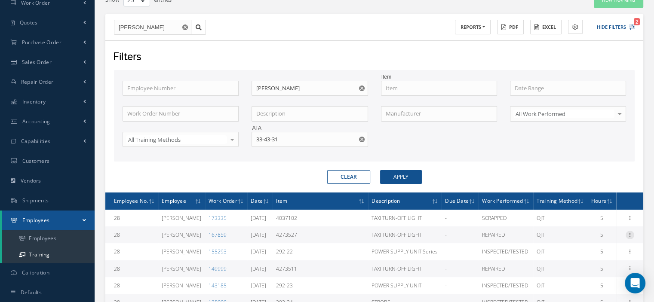
click at [631, 231] on icon at bounding box center [630, 234] width 9 height 7
click at [580, 253] on link "Print" at bounding box center [591, 251] width 68 height 11
drag, startPoint x: 289, startPoint y: 140, endPoint x: 257, endPoint y: 145, distance: 32.7
click at [257, 145] on input "33-43-31" at bounding box center [310, 139] width 116 height 15
click at [262, 151] on div "33-49-26" at bounding box center [309, 155] width 107 height 9
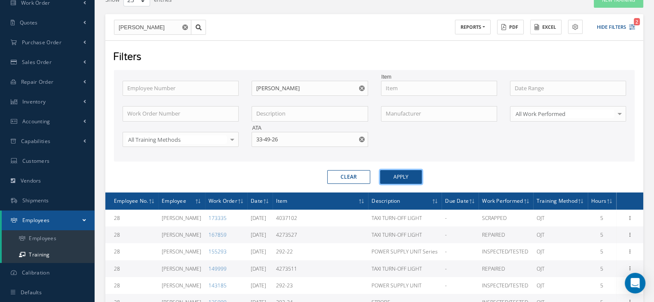
click at [397, 176] on button "Apply" at bounding box center [401, 177] width 42 height 14
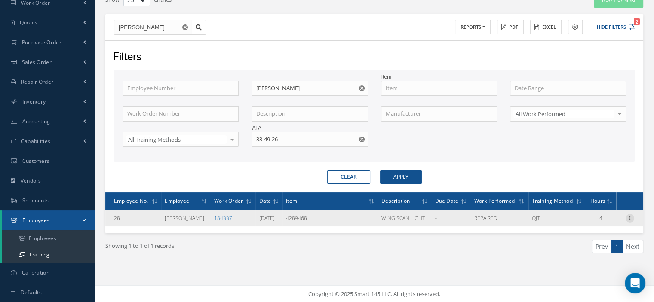
click at [629, 216] on icon at bounding box center [630, 217] width 9 height 7
click at [587, 230] on link "Print" at bounding box center [591, 234] width 68 height 11
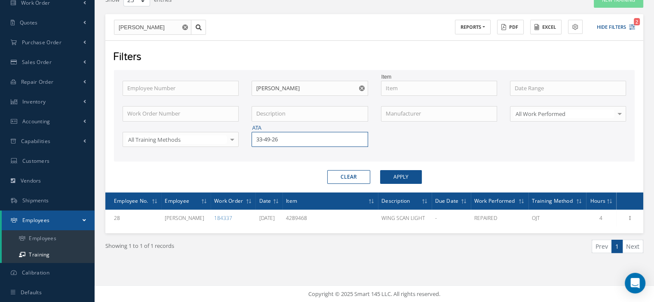
drag, startPoint x: 281, startPoint y: 140, endPoint x: 246, endPoint y: 137, distance: 35.8
click at [246, 137] on div "ATA 33-49-26" at bounding box center [309, 139] width 129 height 15
click at [273, 152] on span "33-42-14" at bounding box center [267, 155] width 22 height 8
click at [389, 172] on button "Apply" at bounding box center [401, 177] width 42 height 14
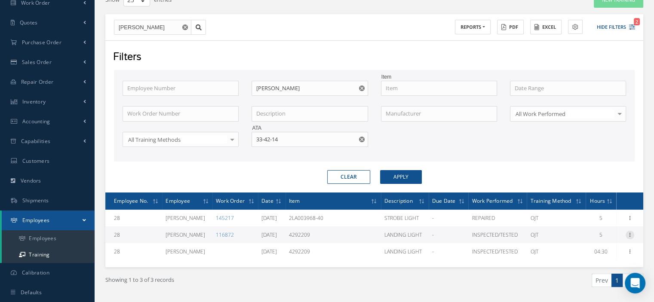
click at [631, 232] on icon at bounding box center [630, 234] width 9 height 7
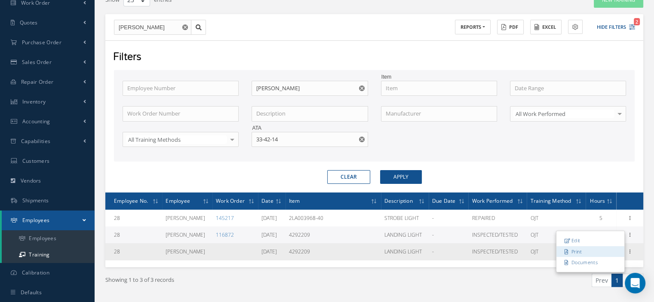
click at [592, 248] on link "Print" at bounding box center [591, 251] width 68 height 11
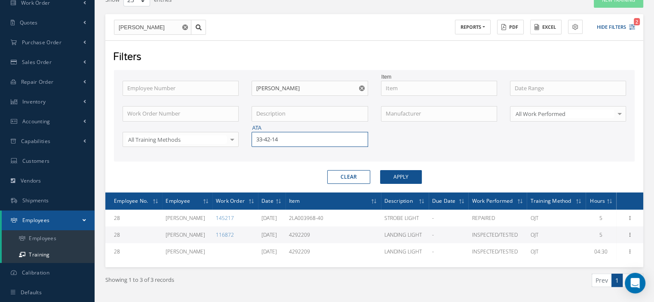
drag, startPoint x: 292, startPoint y: 137, endPoint x: 250, endPoint y: 142, distance: 42.9
click at [250, 142] on div "ATA 33-42-14" at bounding box center [309, 139] width 129 height 15
click at [259, 151] on span "33-49-28" at bounding box center [267, 155] width 22 height 8
click at [394, 179] on button "Apply" at bounding box center [401, 177] width 42 height 14
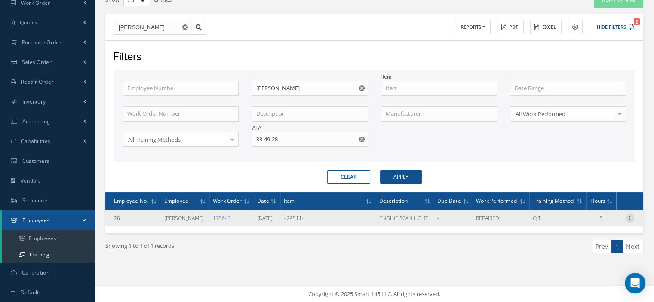
click at [631, 215] on icon at bounding box center [630, 217] width 9 height 7
click at [597, 234] on link "Print" at bounding box center [591, 234] width 68 height 11
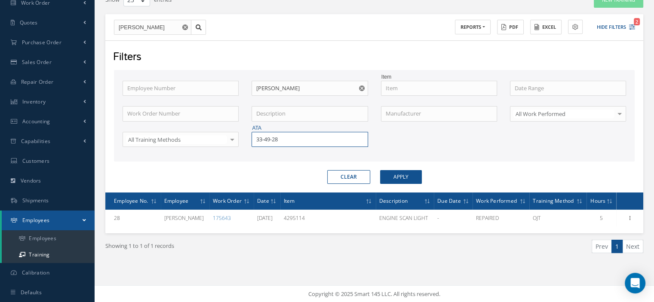
drag, startPoint x: 263, startPoint y: 142, endPoint x: 252, endPoint y: 144, distance: 10.5
click at [252, 144] on input "33-49-28" at bounding box center [310, 139] width 116 height 15
click at [268, 157] on span "33-46-11" at bounding box center [267, 155] width 22 height 8
click at [391, 179] on button "Apply" at bounding box center [401, 177] width 42 height 14
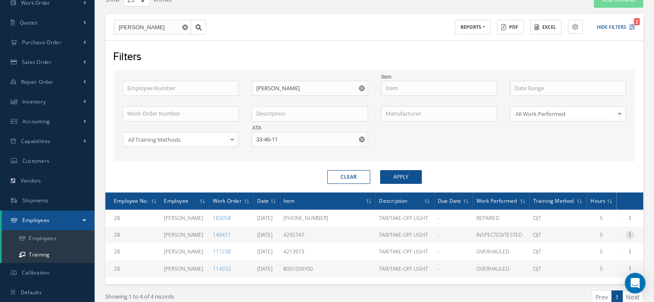
click at [628, 235] on icon at bounding box center [630, 234] width 9 height 7
click at [578, 247] on link "Print" at bounding box center [591, 251] width 68 height 11
drag, startPoint x: 286, startPoint y: 139, endPoint x: 234, endPoint y: 125, distance: 54.3
click at [234, 125] on div "Employee Number Employee Name [PERSON_NAME] Item Work Order Number Description …" at bounding box center [374, 119] width 517 height 77
click at [284, 151] on div "33-46-12" at bounding box center [309, 155] width 107 height 9
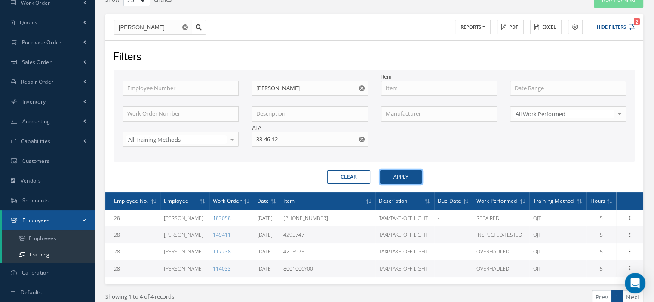
click at [404, 172] on button "Apply" at bounding box center [401, 177] width 42 height 14
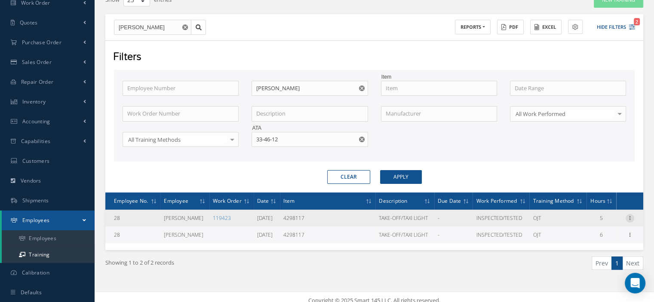
click at [631, 214] on icon at bounding box center [630, 217] width 9 height 7
click at [595, 233] on link "Print" at bounding box center [591, 234] width 68 height 11
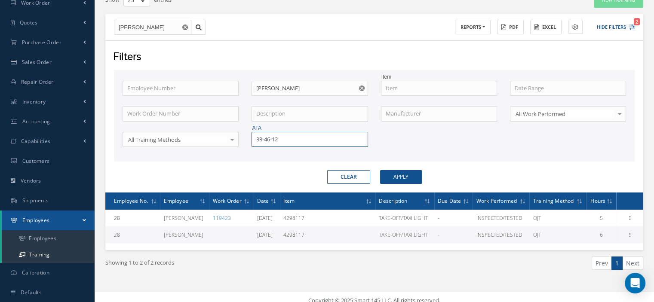
drag, startPoint x: 286, startPoint y: 140, endPoint x: 239, endPoint y: 142, distance: 47.0
click at [239, 142] on div "Employee Number Employee Name [PERSON_NAME] Item Work Order Number Description …" at bounding box center [374, 119] width 517 height 77
click at [259, 151] on span "79-30-17" at bounding box center [267, 155] width 22 height 8
click at [400, 177] on button "Apply" at bounding box center [401, 177] width 42 height 14
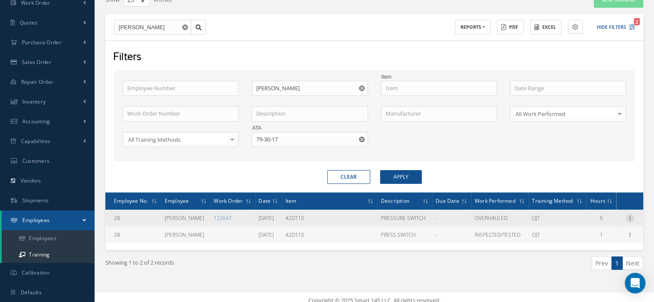
click at [629, 215] on icon at bounding box center [630, 217] width 9 height 7
click at [591, 232] on link "Print" at bounding box center [591, 234] width 68 height 11
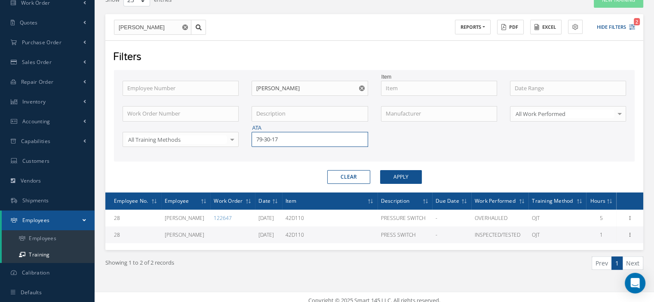
drag, startPoint x: 308, startPoint y: 146, endPoint x: 245, endPoint y: 136, distance: 63.9
click at [245, 136] on div "Employee Number Employee Name [PERSON_NAME] Item Work Order Number Description …" at bounding box center [374, 119] width 517 height 77
click at [262, 151] on span "33-45-70" at bounding box center [267, 155] width 22 height 8
click at [384, 176] on button "Apply" at bounding box center [401, 177] width 42 height 14
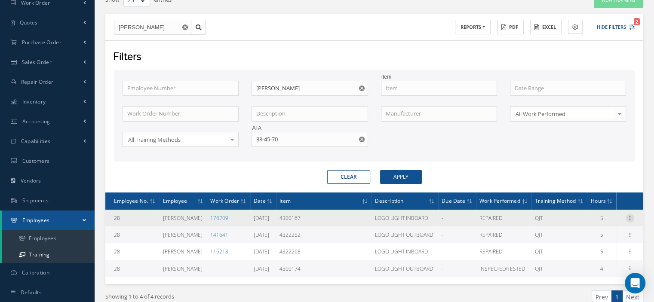
click at [631, 215] on icon at bounding box center [630, 217] width 9 height 7
click at [587, 234] on link "Print" at bounding box center [591, 234] width 68 height 11
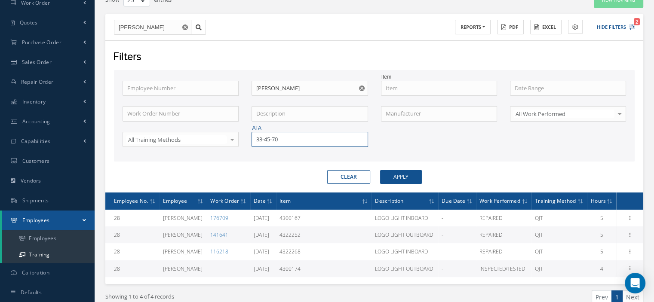
drag, startPoint x: 282, startPoint y: 138, endPoint x: 256, endPoint y: 139, distance: 25.8
click at [257, 139] on input "33-45-70" at bounding box center [310, 139] width 116 height 15
drag, startPoint x: 288, startPoint y: 156, endPoint x: 292, endPoint y: 157, distance: 4.5
click at [289, 156] on div "32-47-10" at bounding box center [309, 155] width 107 height 9
click at [389, 174] on button "Apply" at bounding box center [401, 177] width 42 height 14
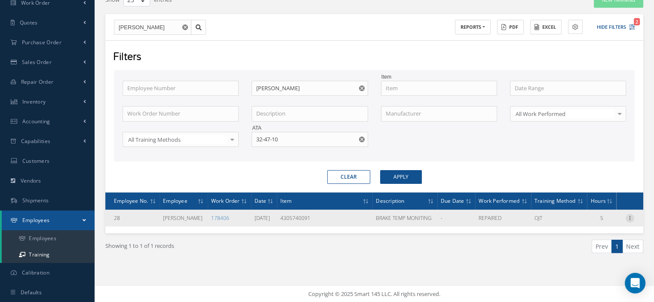
click at [628, 217] on icon at bounding box center [630, 217] width 9 height 7
click at [597, 234] on link "Print" at bounding box center [591, 234] width 68 height 11
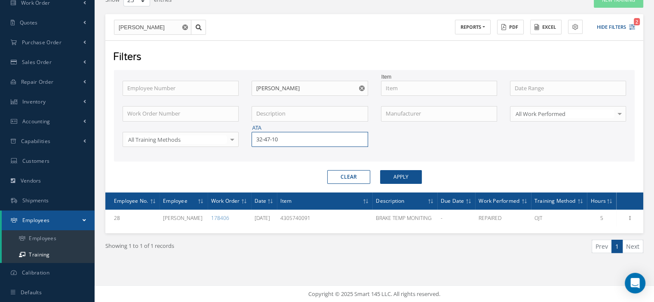
drag, startPoint x: 292, startPoint y: 139, endPoint x: 237, endPoint y: 140, distance: 55.1
click at [237, 140] on div "Employee Number Employee Name [PERSON_NAME] Item Work Order Number Description …" at bounding box center [374, 119] width 517 height 77
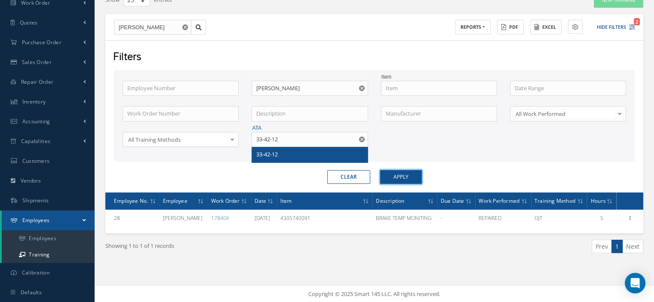
click at [413, 180] on button "Apply" at bounding box center [401, 177] width 42 height 14
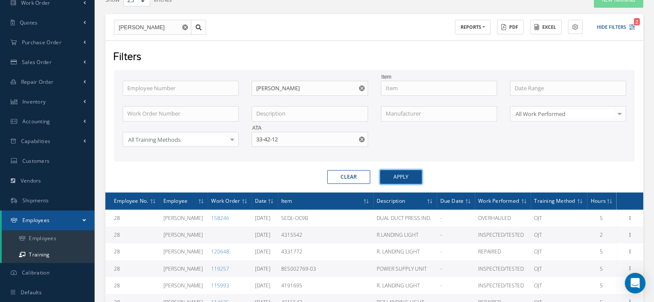
scroll to position [159, 0]
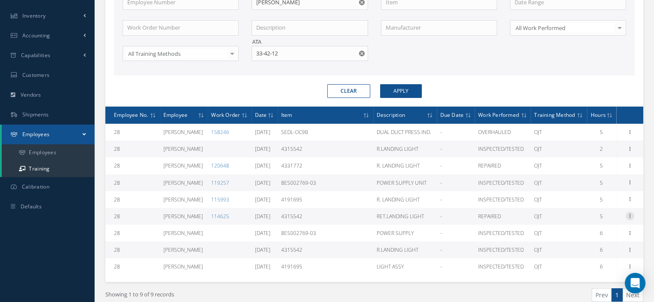
click at [628, 215] on icon at bounding box center [630, 215] width 9 height 7
click at [584, 231] on link "Print" at bounding box center [591, 233] width 68 height 11
drag, startPoint x: 282, startPoint y: 53, endPoint x: 255, endPoint y: 52, distance: 26.7
click at [255, 51] on input "33-42-12" at bounding box center [310, 53] width 116 height 15
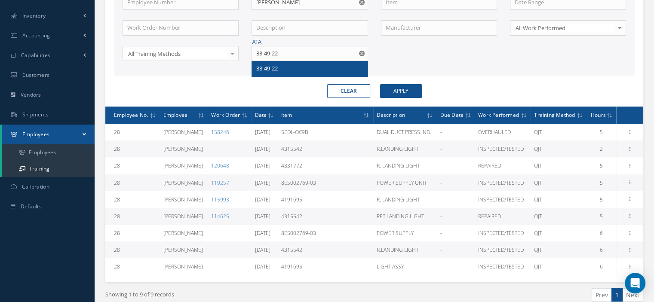
click at [277, 65] on span "33-49-22" at bounding box center [267, 69] width 22 height 8
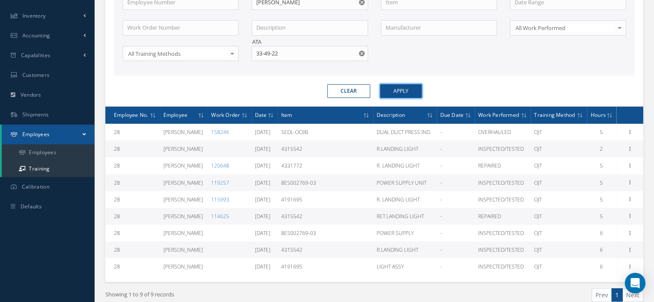
click at [398, 92] on button "Apply" at bounding box center [401, 91] width 42 height 14
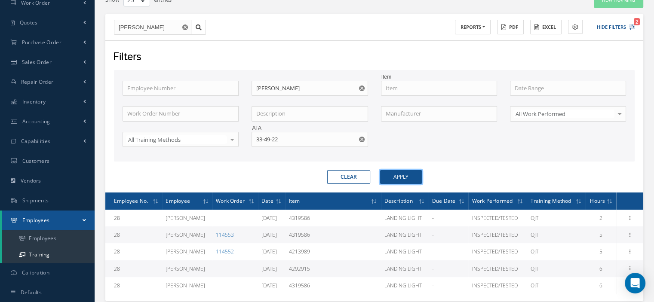
scroll to position [129, 0]
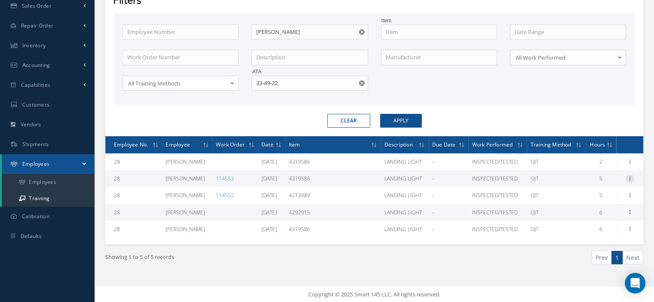
click at [628, 180] on icon at bounding box center [630, 178] width 9 height 7
click at [585, 193] on link "Print" at bounding box center [591, 195] width 68 height 11
drag, startPoint x: 280, startPoint y: 80, endPoint x: 236, endPoint y: 76, distance: 45.0
click at [236, 76] on div "Employee Number Employee Name [PERSON_NAME] Item Work Order Number Description …" at bounding box center [374, 63] width 517 height 77
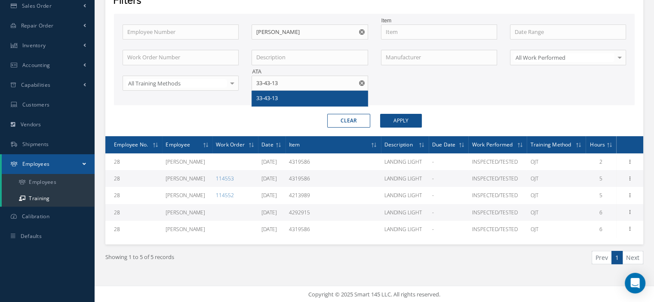
click at [260, 94] on span "33-43-13" at bounding box center [267, 98] width 22 height 8
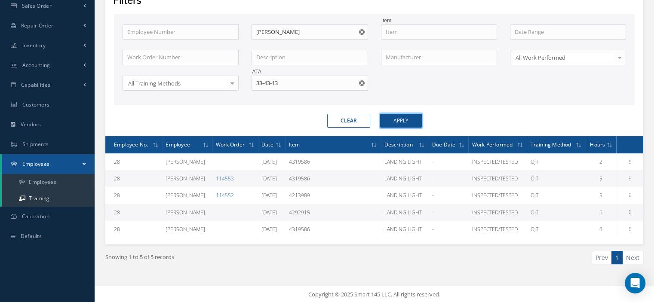
click at [412, 124] on button "Apply" at bounding box center [401, 121] width 42 height 14
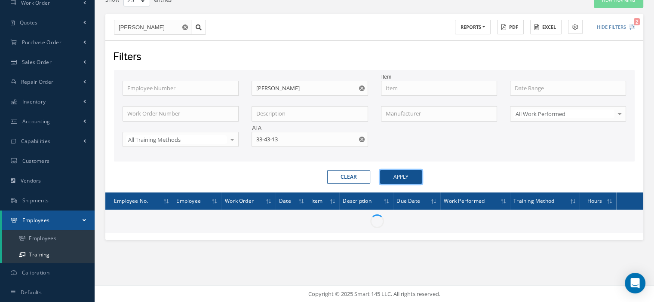
scroll to position [95, 0]
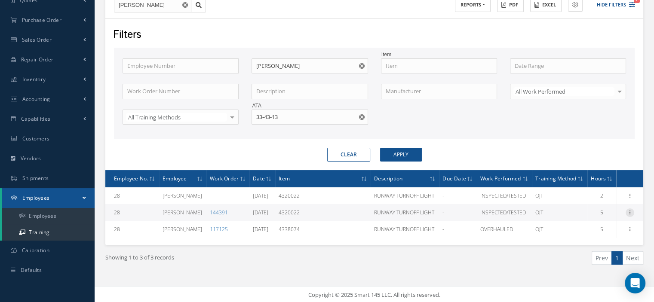
click at [628, 212] on icon at bounding box center [630, 212] width 9 height 7
click at [592, 227] on link "Print" at bounding box center [591, 229] width 68 height 11
drag, startPoint x: 284, startPoint y: 113, endPoint x: 247, endPoint y: 115, distance: 37.5
click at [248, 115] on div "ATA 33-43-13" at bounding box center [309, 117] width 129 height 15
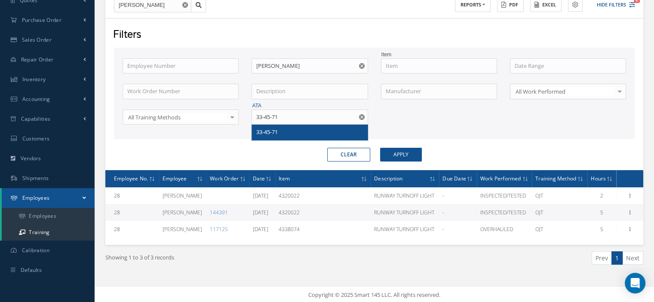
click at [287, 130] on div "33-45-71" at bounding box center [309, 132] width 107 height 9
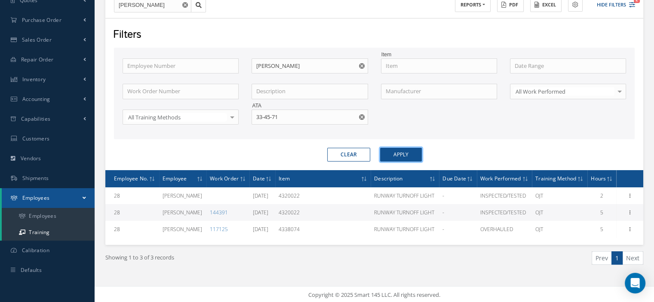
click at [403, 157] on button "Apply" at bounding box center [401, 155] width 42 height 14
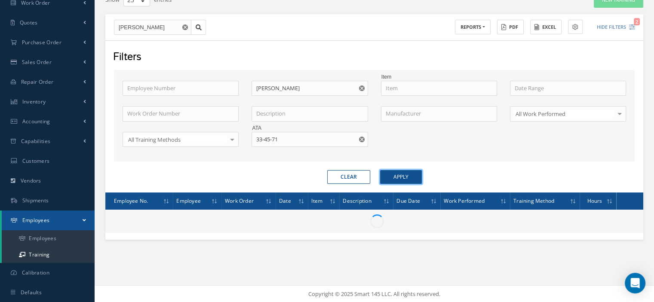
scroll to position [95, 0]
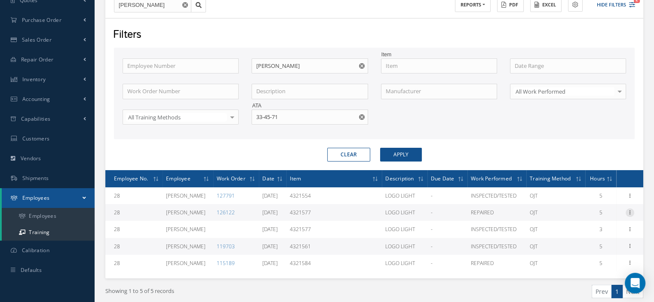
click at [633, 210] on icon at bounding box center [630, 212] width 9 height 7
click at [586, 226] on link "Print" at bounding box center [591, 229] width 68 height 11
drag, startPoint x: 272, startPoint y: 114, endPoint x: 250, endPoint y: 114, distance: 21.5
click at [251, 114] on div "ATA 33-45-71" at bounding box center [309, 117] width 129 height 15
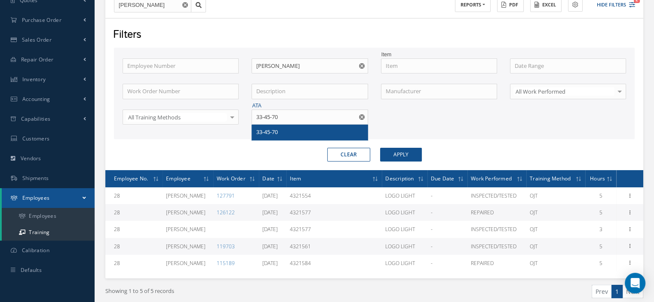
click at [267, 131] on span "33-45-70" at bounding box center [267, 132] width 22 height 8
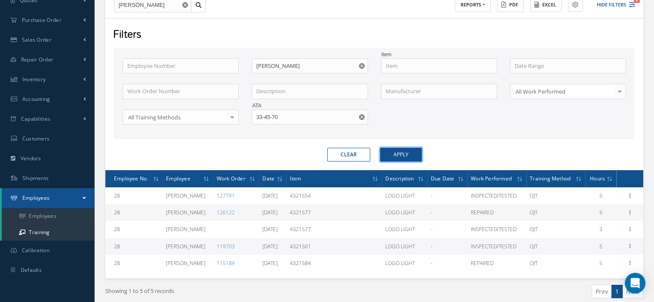
click at [413, 157] on button "Apply" at bounding box center [401, 155] width 42 height 14
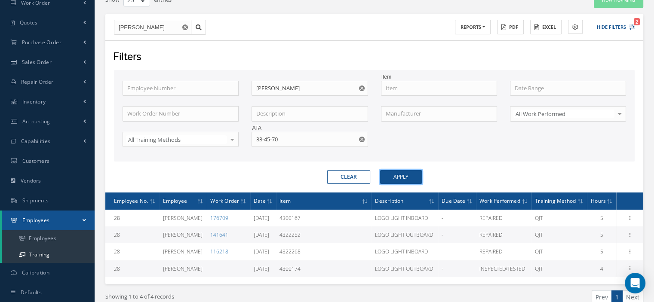
scroll to position [95, 0]
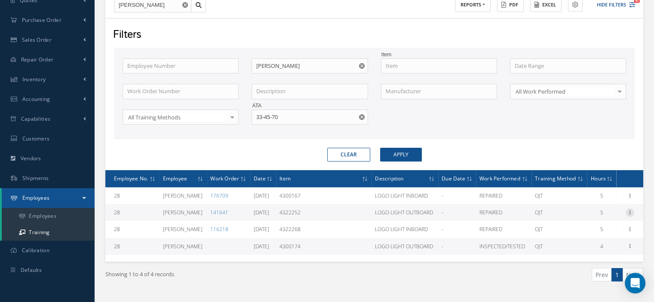
click at [627, 212] on icon at bounding box center [630, 212] width 9 height 7
click at [595, 227] on link "Print" at bounding box center [591, 229] width 68 height 11
drag, startPoint x: 272, startPoint y: 118, endPoint x: 258, endPoint y: 117, distance: 13.8
click at [258, 117] on input "33-45-70" at bounding box center [310, 117] width 116 height 15
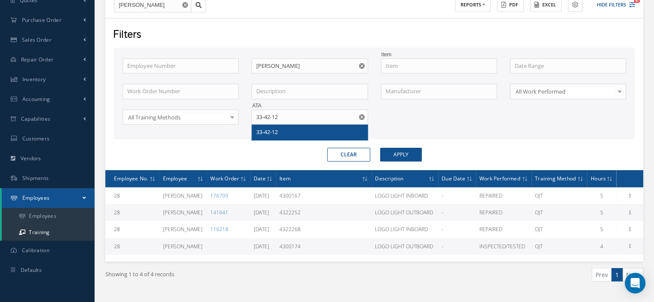
click at [263, 129] on span "33-42-12" at bounding box center [267, 132] width 22 height 8
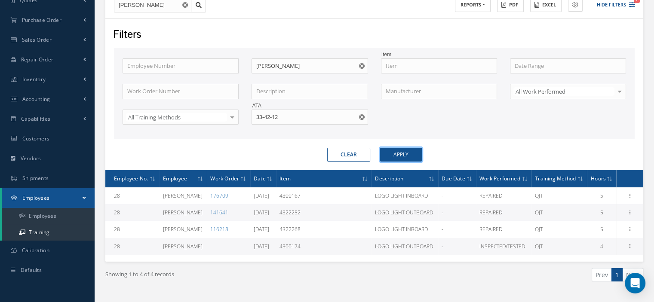
click at [397, 152] on button "Apply" at bounding box center [401, 155] width 42 height 14
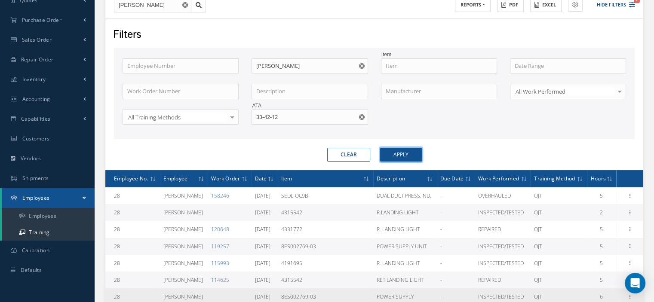
scroll to position [181, 0]
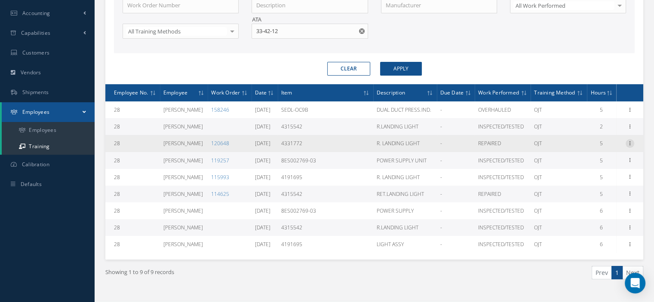
click at [628, 141] on icon at bounding box center [630, 142] width 9 height 7
click at [585, 157] on link "Print" at bounding box center [591, 160] width 68 height 11
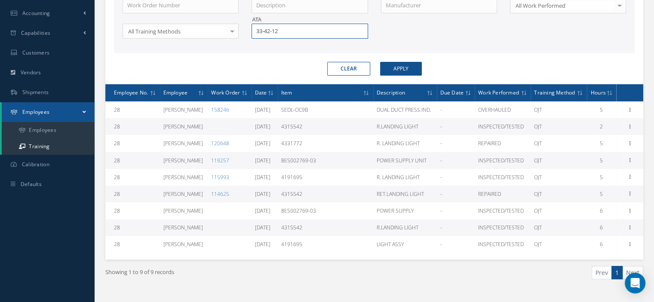
drag, startPoint x: 291, startPoint y: 32, endPoint x: 240, endPoint y: 28, distance: 51.0
click at [241, 27] on div "Employee Number Employee Name [PERSON_NAME] Item Work Order Number Description …" at bounding box center [374, 10] width 517 height 77
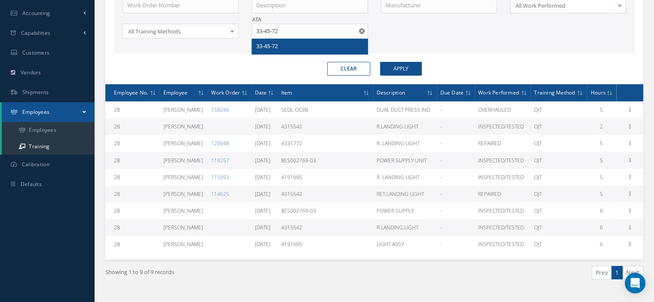
click at [286, 48] on div "33-45-72" at bounding box center [309, 46] width 107 height 9
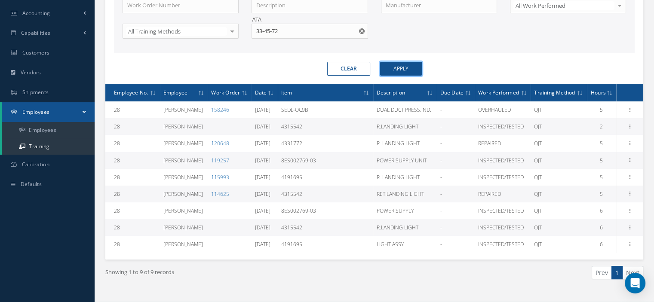
click at [395, 69] on button "Apply" at bounding box center [401, 69] width 42 height 14
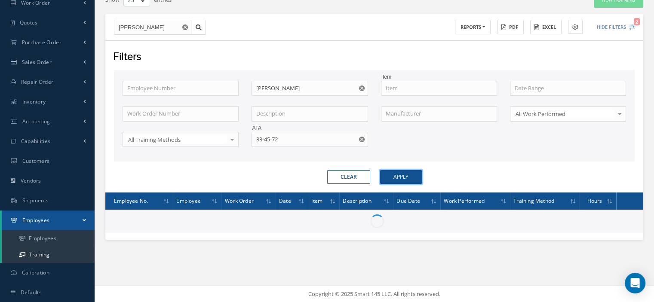
scroll to position [112, 0]
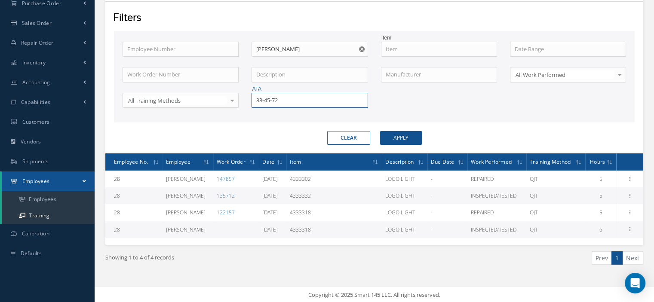
drag, startPoint x: 279, startPoint y: 98, endPoint x: 239, endPoint y: 96, distance: 39.6
click at [239, 96] on div "Employee Number Employee Name [PERSON_NAME] Item Work Order Number Description …" at bounding box center [374, 80] width 517 height 77
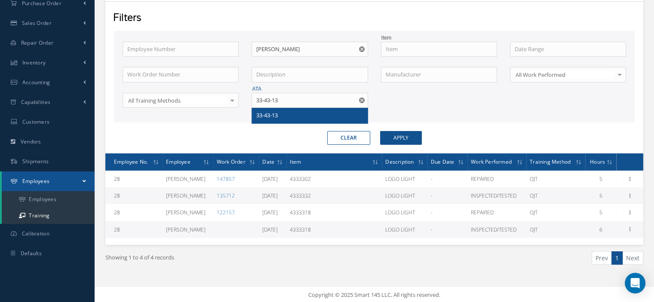
click at [270, 114] on span "33-43-13" at bounding box center [267, 115] width 22 height 8
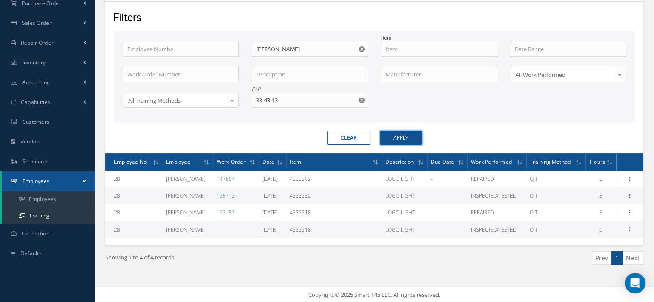
click at [394, 141] on button "Apply" at bounding box center [401, 138] width 42 height 14
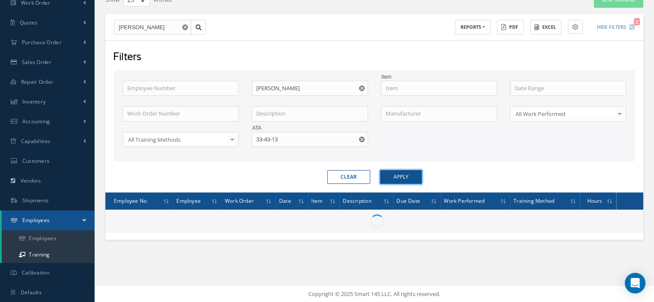
scroll to position [95, 0]
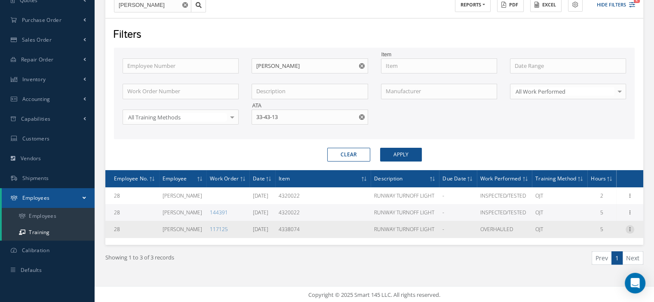
click at [629, 228] on icon at bounding box center [630, 228] width 9 height 7
click at [571, 245] on link "Print" at bounding box center [591, 246] width 68 height 11
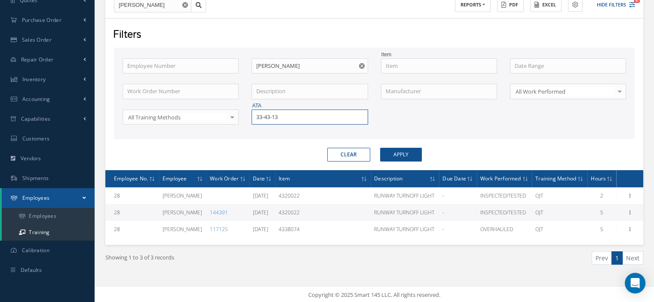
drag, startPoint x: 281, startPoint y: 118, endPoint x: 255, endPoint y: 118, distance: 25.8
click at [255, 118] on input "33-43-13" at bounding box center [310, 117] width 116 height 15
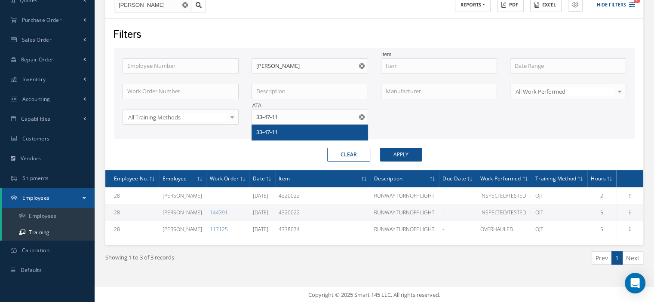
click at [263, 135] on span "33-47-11" at bounding box center [267, 132] width 22 height 8
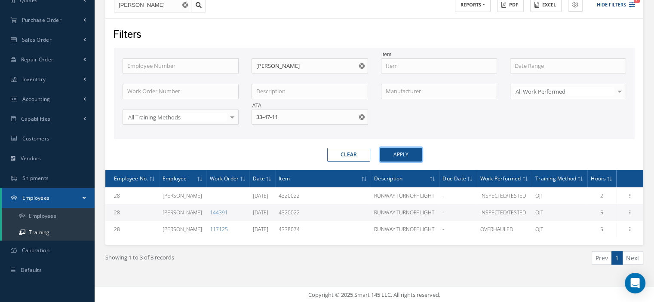
click at [403, 150] on button "Apply" at bounding box center [401, 155] width 42 height 14
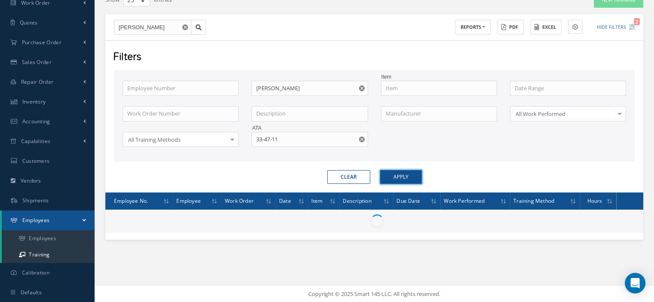
scroll to position [78, 0]
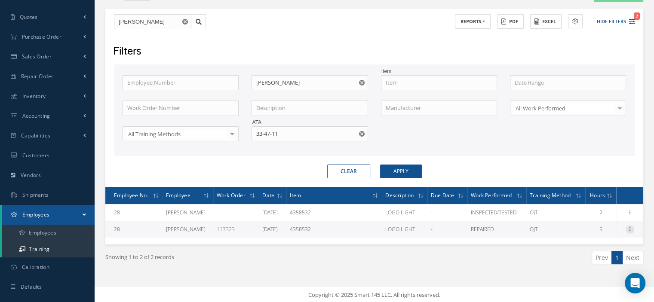
click at [628, 226] on icon at bounding box center [630, 228] width 9 height 7
click at [590, 246] on link "Print" at bounding box center [591, 246] width 68 height 11
drag, startPoint x: 284, startPoint y: 135, endPoint x: 242, endPoint y: 129, distance: 42.6
click at [242, 130] on div "Employee Number Employee Name [PERSON_NAME] Item Work Order Number Description …" at bounding box center [374, 113] width 517 height 77
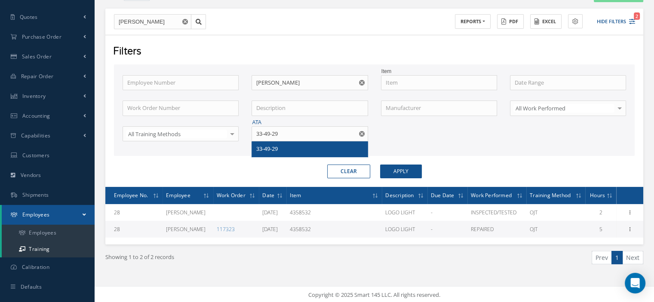
click at [296, 149] on div "33-49-29" at bounding box center [309, 149] width 107 height 9
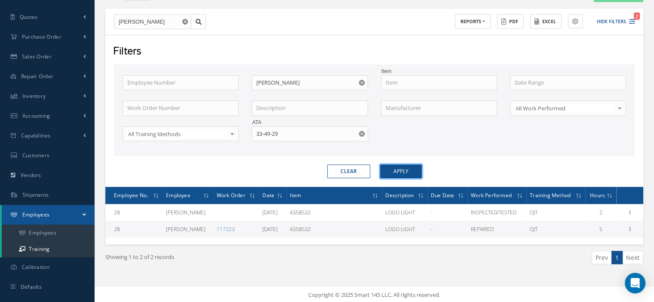
click at [401, 170] on button "Apply" at bounding box center [401, 172] width 42 height 14
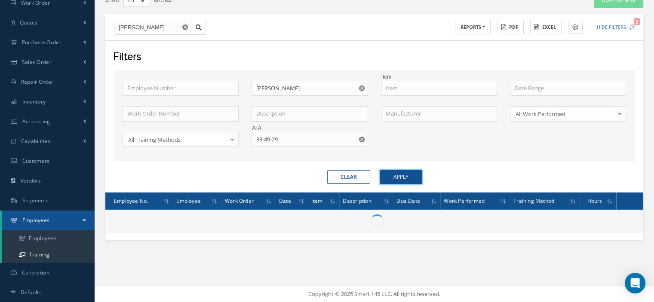
scroll to position [78, 0]
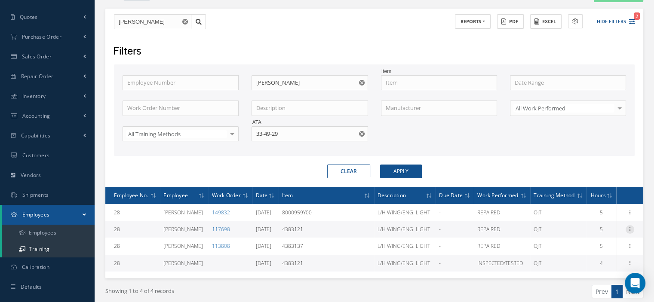
click at [631, 225] on icon at bounding box center [630, 228] width 9 height 7
click at [590, 245] on link "Print" at bounding box center [591, 246] width 68 height 11
drag, startPoint x: 285, startPoint y: 131, endPoint x: 254, endPoint y: 135, distance: 30.9
click at [254, 135] on input "33-49-29" at bounding box center [310, 133] width 116 height 15
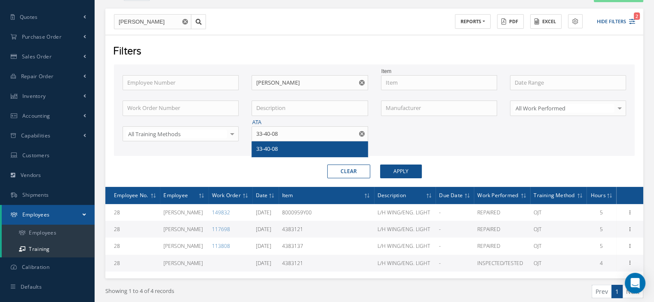
click at [308, 145] on div "33-40-08" at bounding box center [309, 149] width 107 height 9
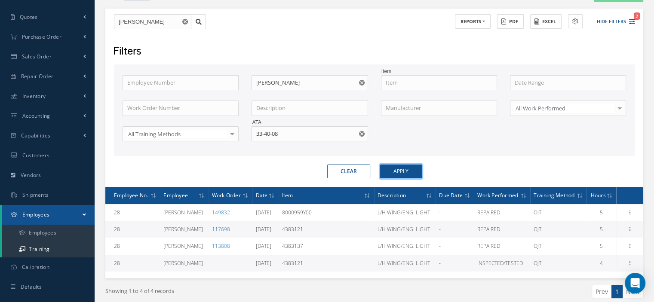
click at [394, 172] on button "Apply" at bounding box center [401, 172] width 42 height 14
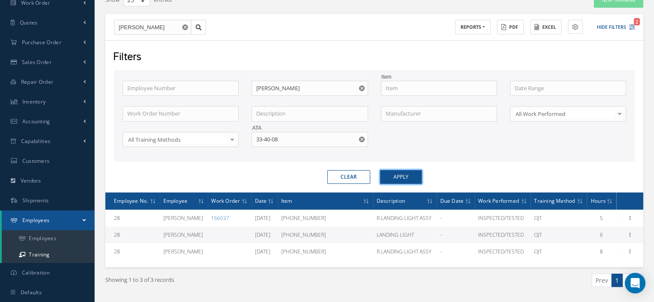
scroll to position [78, 0]
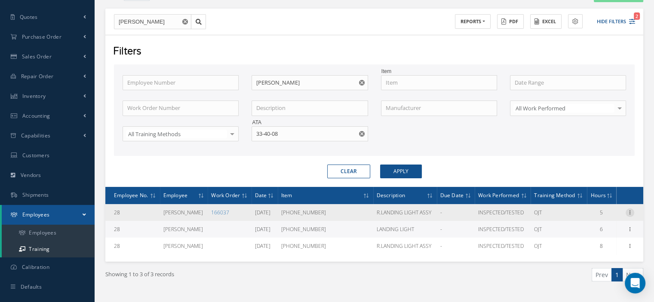
click at [627, 211] on icon at bounding box center [630, 212] width 9 height 7
click at [591, 226] on link "Print" at bounding box center [591, 229] width 68 height 11
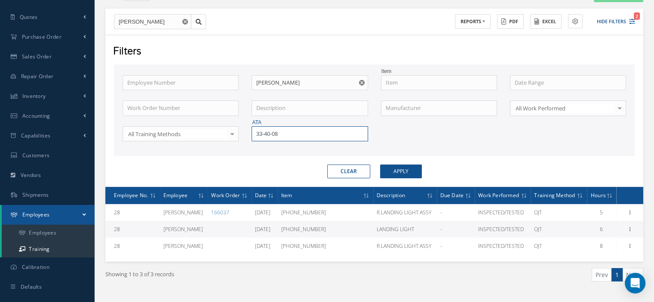
drag, startPoint x: 290, startPoint y: 134, endPoint x: 257, endPoint y: 134, distance: 33.1
click at [257, 134] on input "33-40-08" at bounding box center [310, 133] width 116 height 15
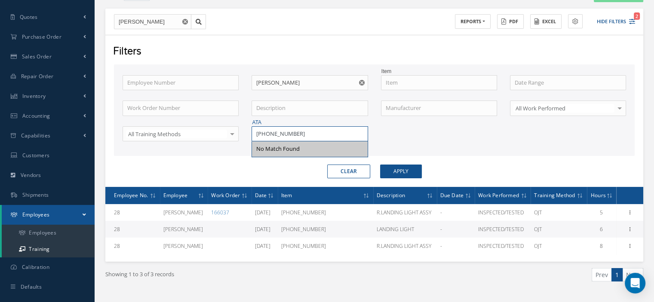
click at [280, 133] on input "[PHONE_NUMBER]" at bounding box center [310, 133] width 116 height 15
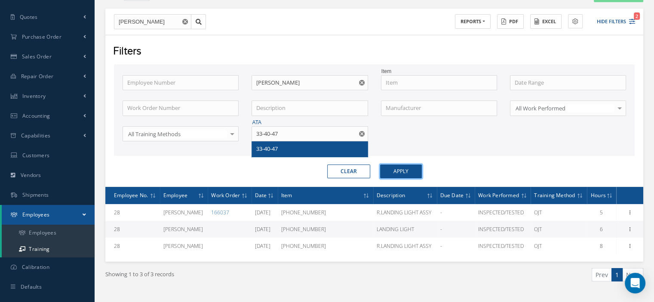
click at [391, 166] on button "Apply" at bounding box center [401, 172] width 42 height 14
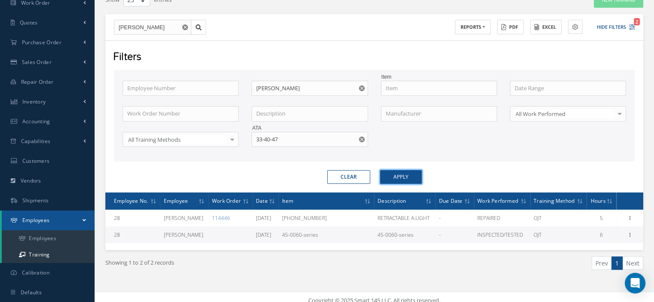
scroll to position [78, 0]
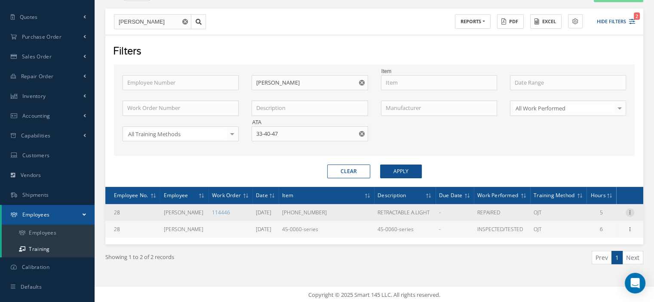
click at [631, 209] on icon at bounding box center [630, 212] width 9 height 7
click at [585, 230] on link "Print" at bounding box center [591, 229] width 68 height 11
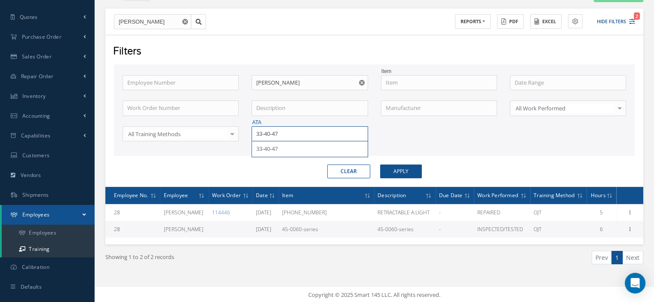
drag, startPoint x: 282, startPoint y: 134, endPoint x: 258, endPoint y: 136, distance: 24.6
click at [258, 136] on input "33-40-47" at bounding box center [310, 133] width 116 height 15
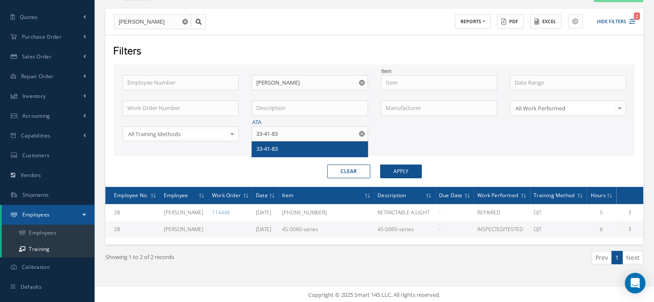
click at [276, 151] on span "33-41-83" at bounding box center [267, 149] width 22 height 8
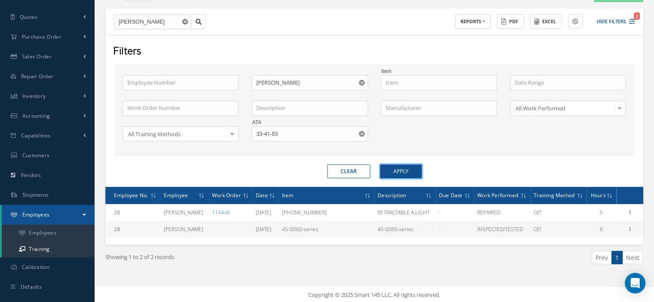
click at [391, 169] on button "Apply" at bounding box center [401, 172] width 42 height 14
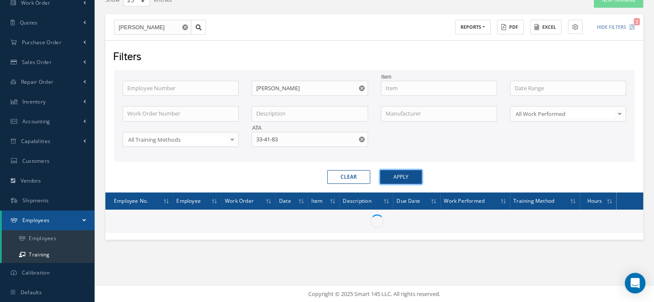
scroll to position [78, 0]
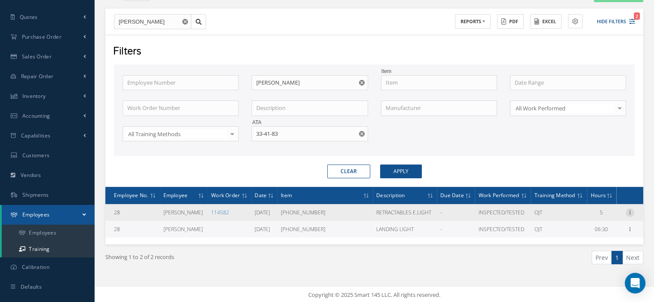
click at [630, 210] on icon at bounding box center [630, 212] width 9 height 7
click at [590, 226] on link "Print" at bounding box center [591, 229] width 68 height 11
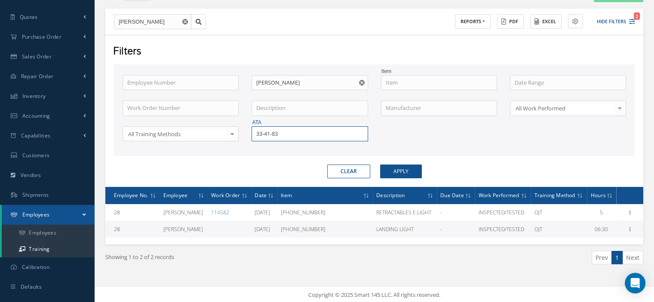
drag, startPoint x: 286, startPoint y: 132, endPoint x: 244, endPoint y: 133, distance: 41.7
click at [244, 133] on div "Employee Number Employee Name [PERSON_NAME] Item Work Order Number Description …" at bounding box center [374, 113] width 517 height 77
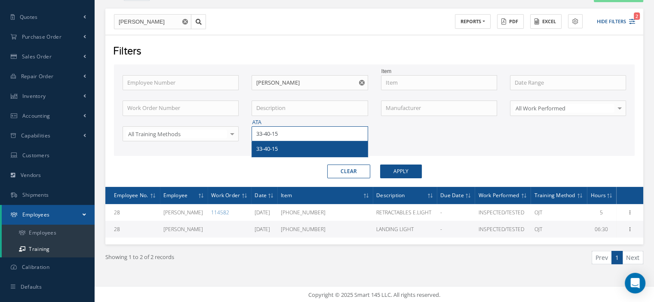
type input "33-40-15"
click at [265, 142] on div "33-40-15" at bounding box center [309, 149] width 115 height 15
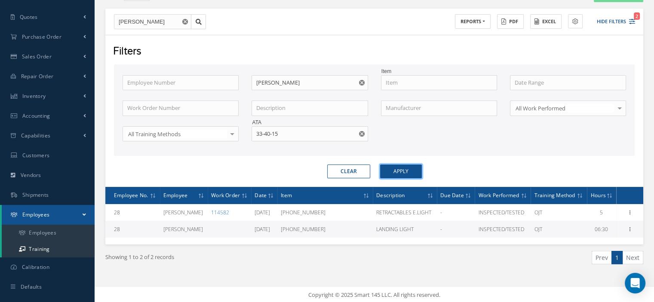
click at [407, 171] on button "Apply" at bounding box center [401, 172] width 42 height 14
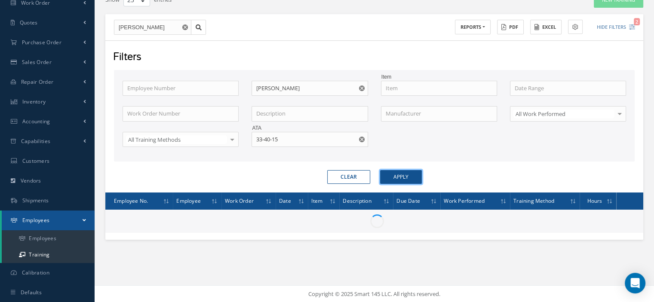
scroll to position [78, 0]
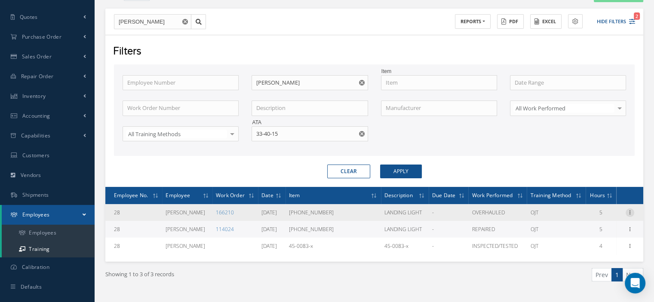
click at [627, 211] on icon at bounding box center [630, 212] width 9 height 7
click at [573, 228] on link "Print" at bounding box center [591, 229] width 68 height 11
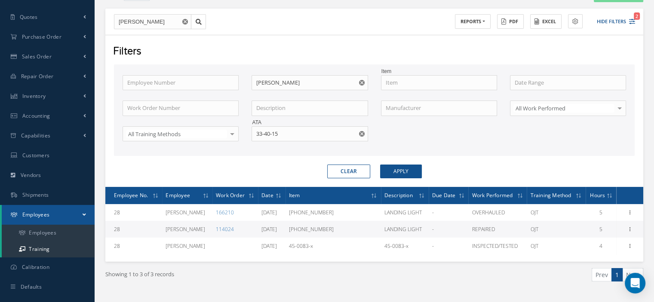
scroll to position [0, 0]
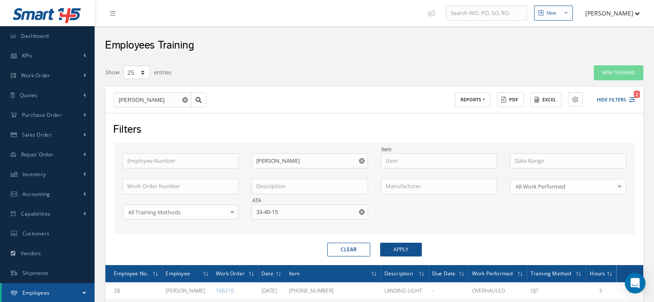
click at [635, 15] on button "[PERSON_NAME]" at bounding box center [608, 13] width 63 height 17
click at [591, 71] on link "Logout" at bounding box center [605, 72] width 69 height 15
